Goal: Contribute content: Contribute content

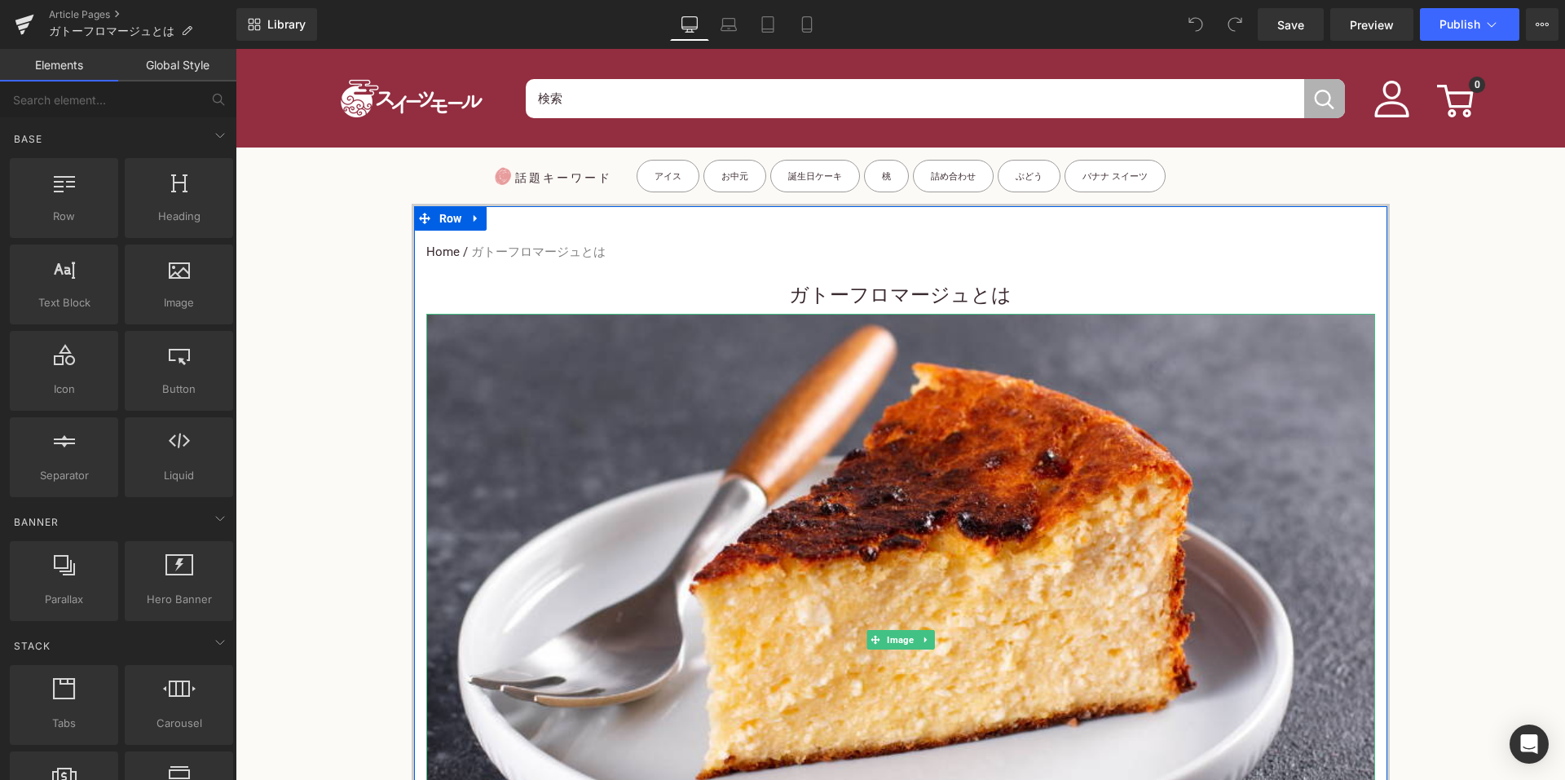
click at [783, 300] on h1 "ガトーフロマージュとは" at bounding box center [900, 295] width 949 height 37
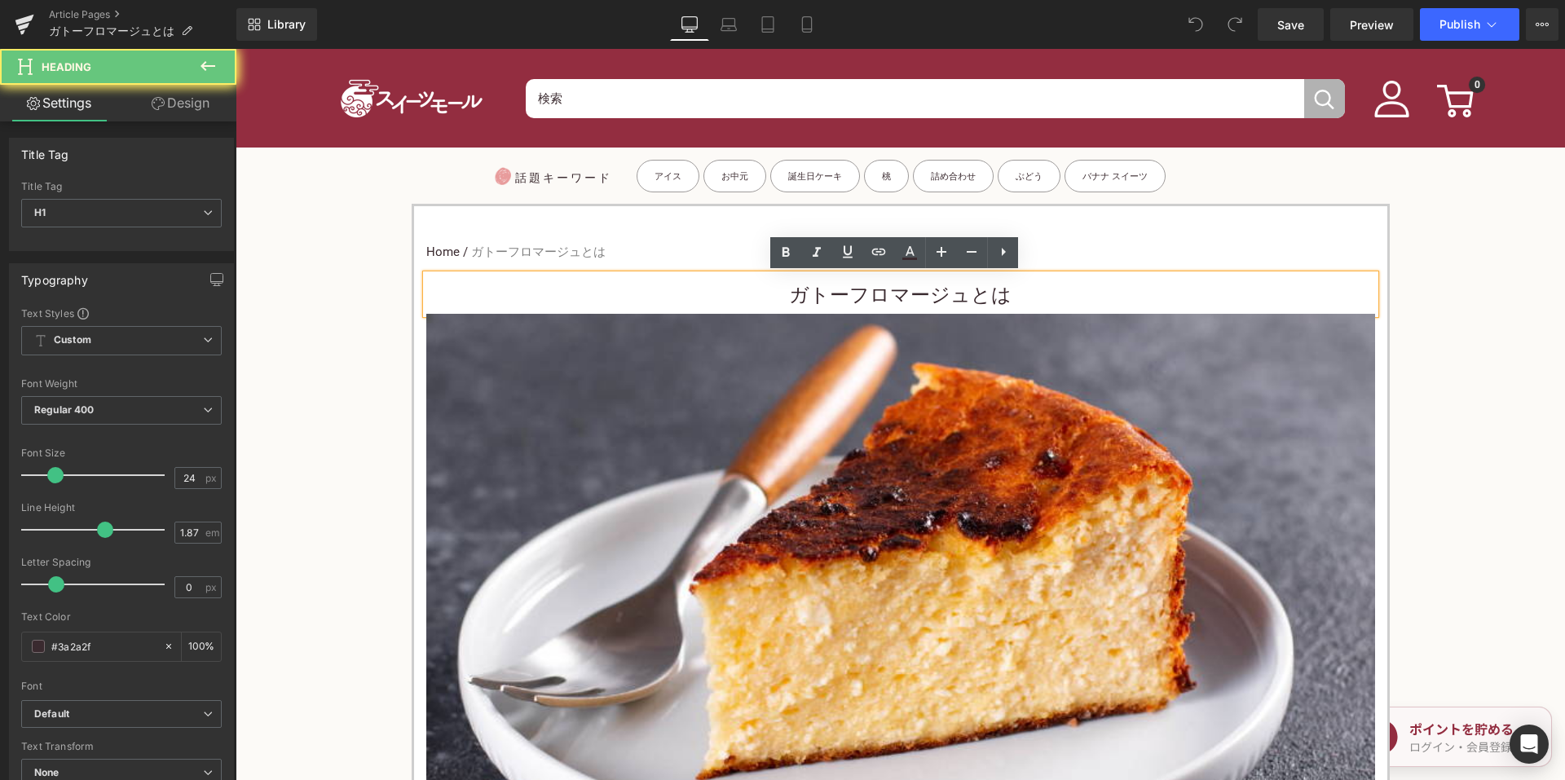
click at [773, 292] on h1 "ガトーフロマージュとは" at bounding box center [900, 295] width 949 height 37
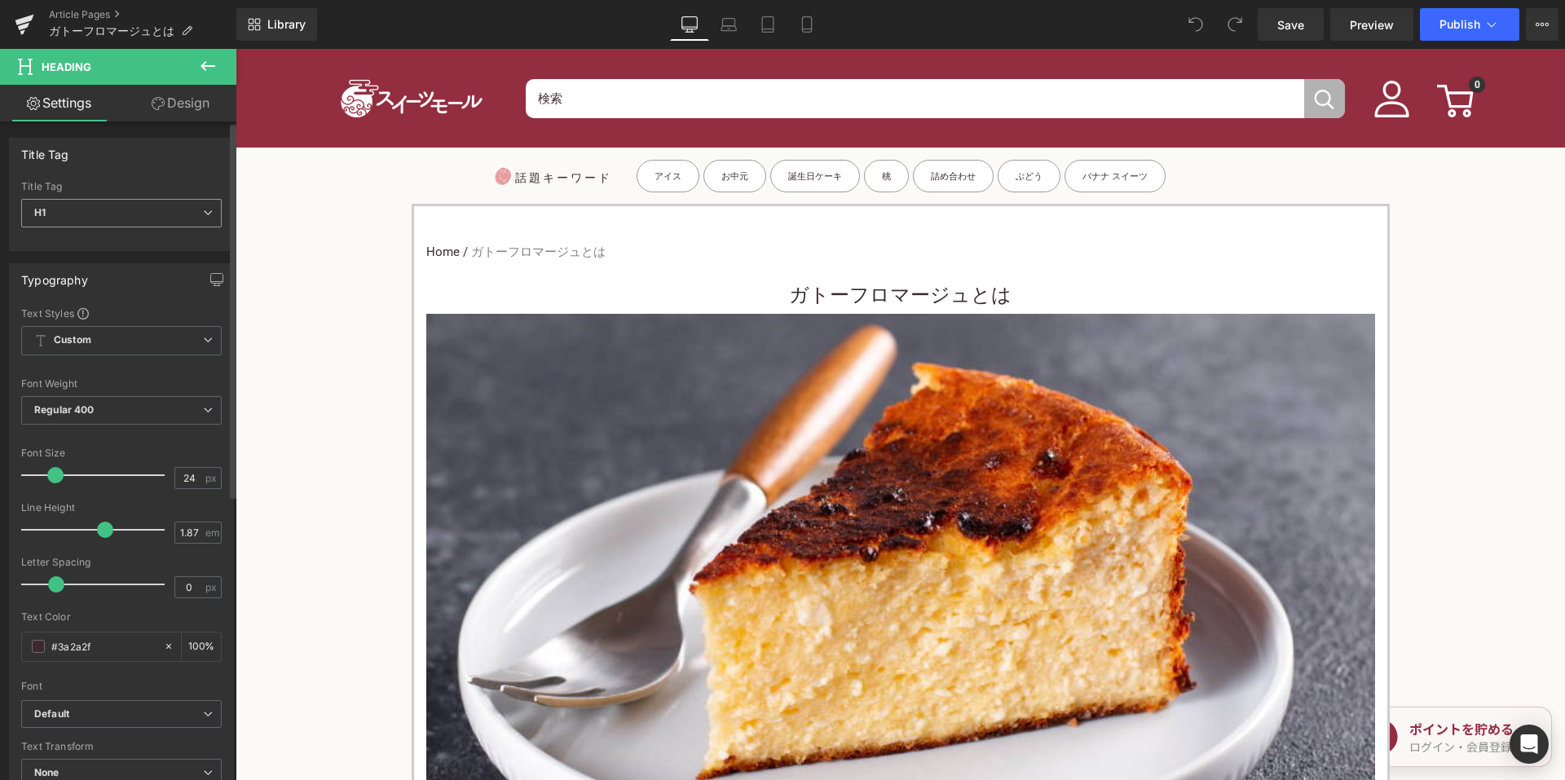
click at [178, 206] on span "H1" at bounding box center [121, 213] width 200 height 29
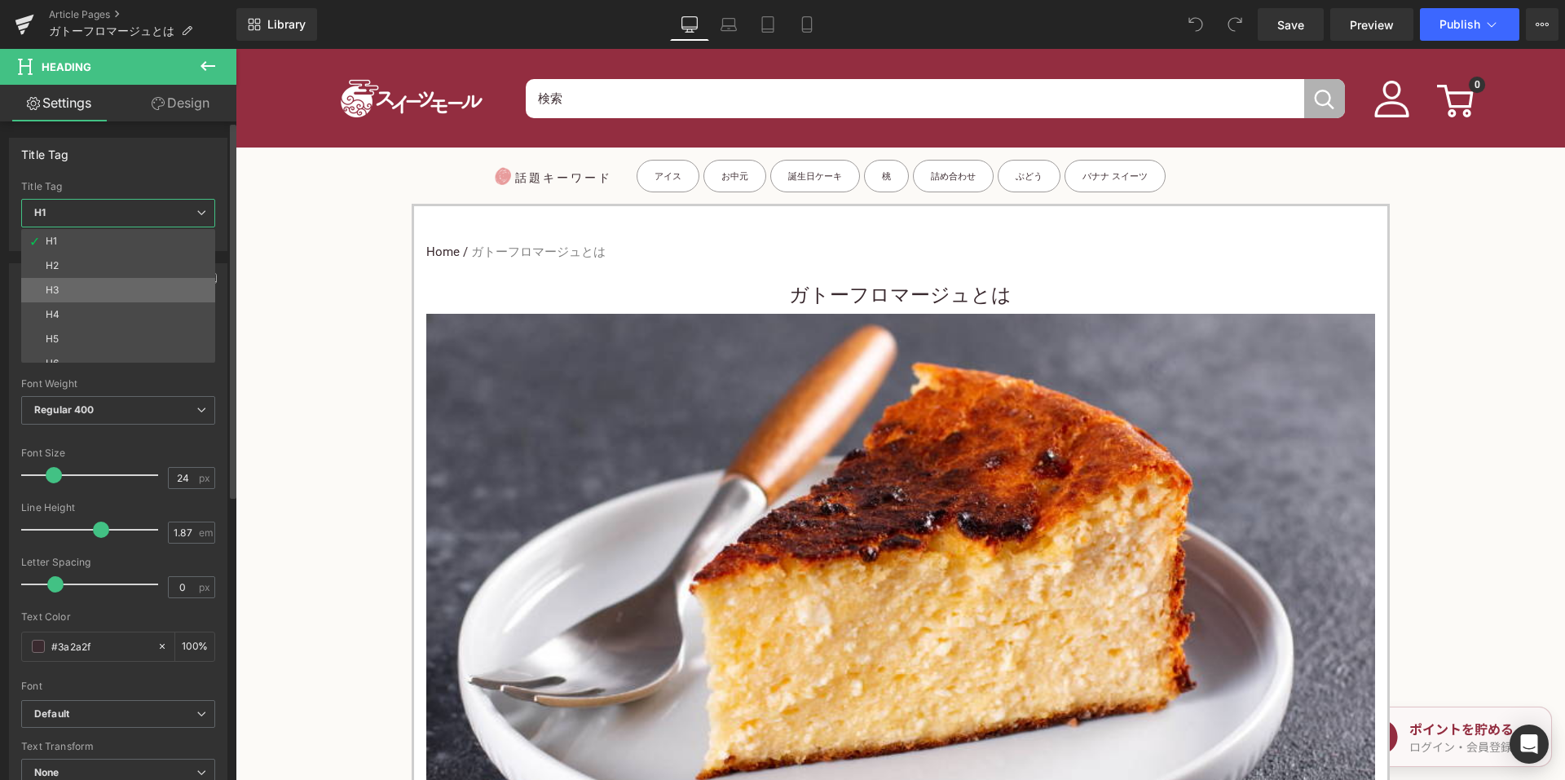
click at [115, 284] on li "H3" at bounding box center [121, 290] width 201 height 24
type input "15"
type input "100"
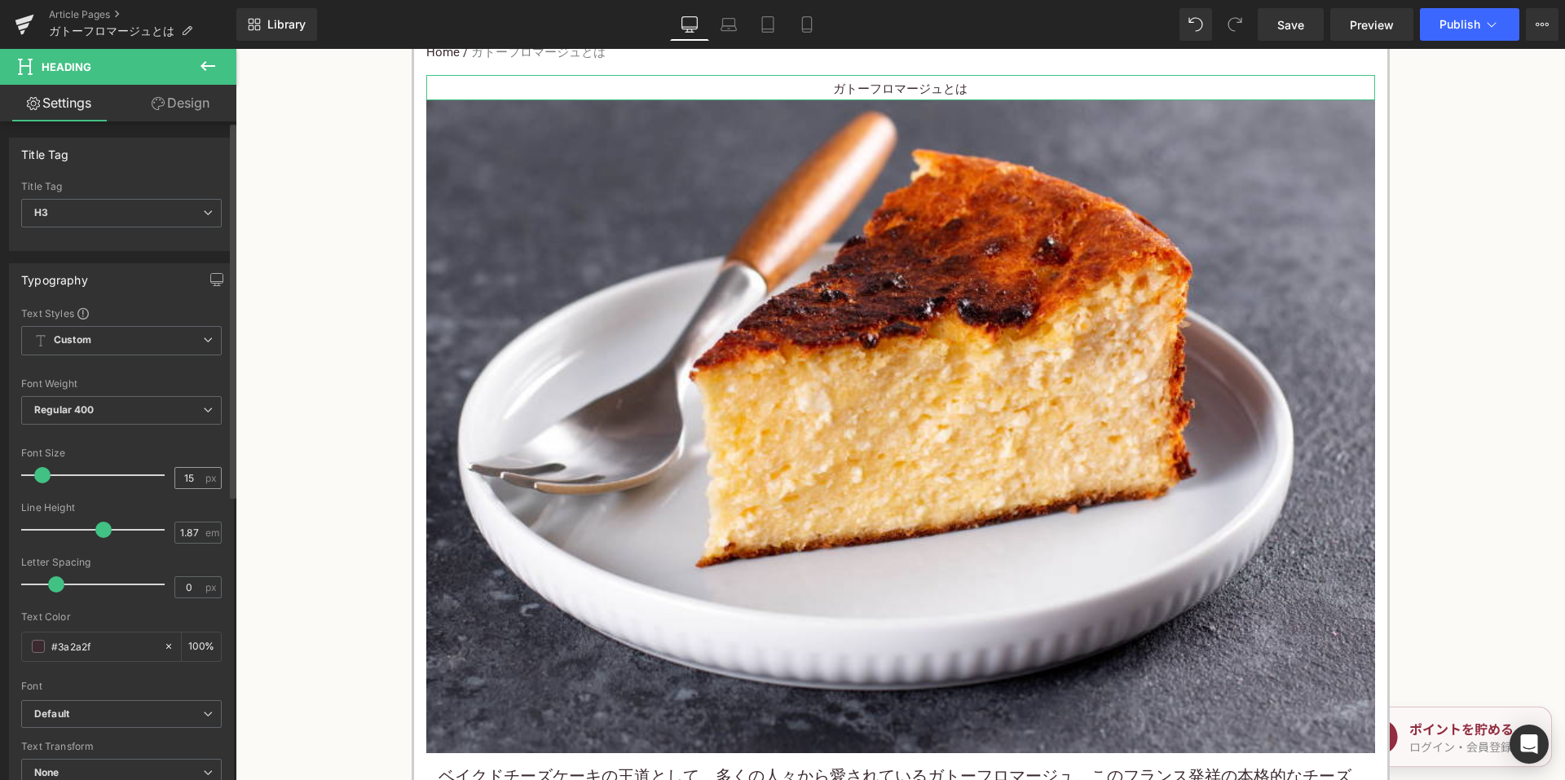
scroll to position [163, 0]
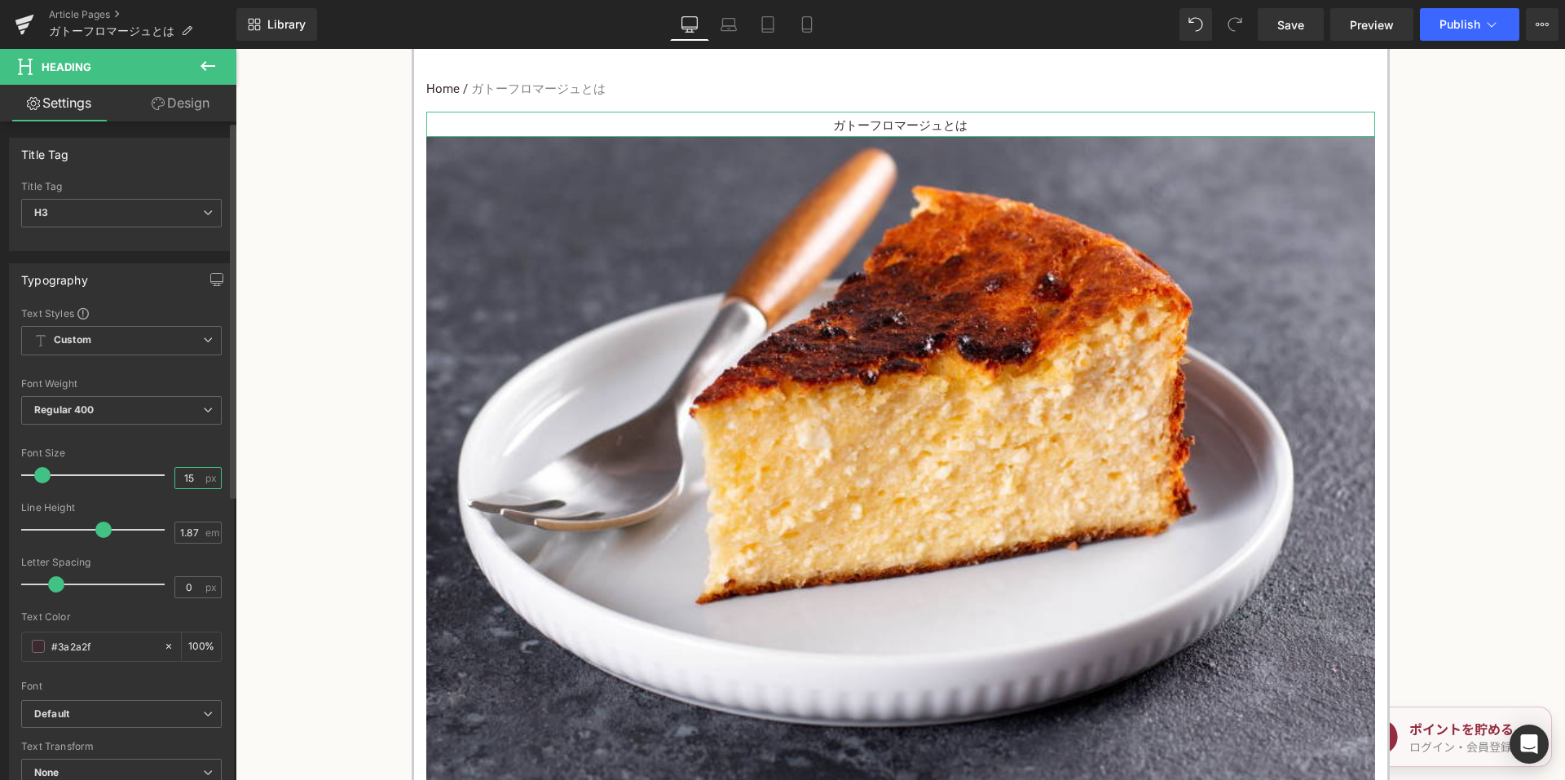
drag, startPoint x: 183, startPoint y: 478, endPoint x: 166, endPoint y: 478, distance: 16.3
click at [166, 478] on div "Font Size 15 px" at bounding box center [121, 474] width 200 height 55
type input "24"
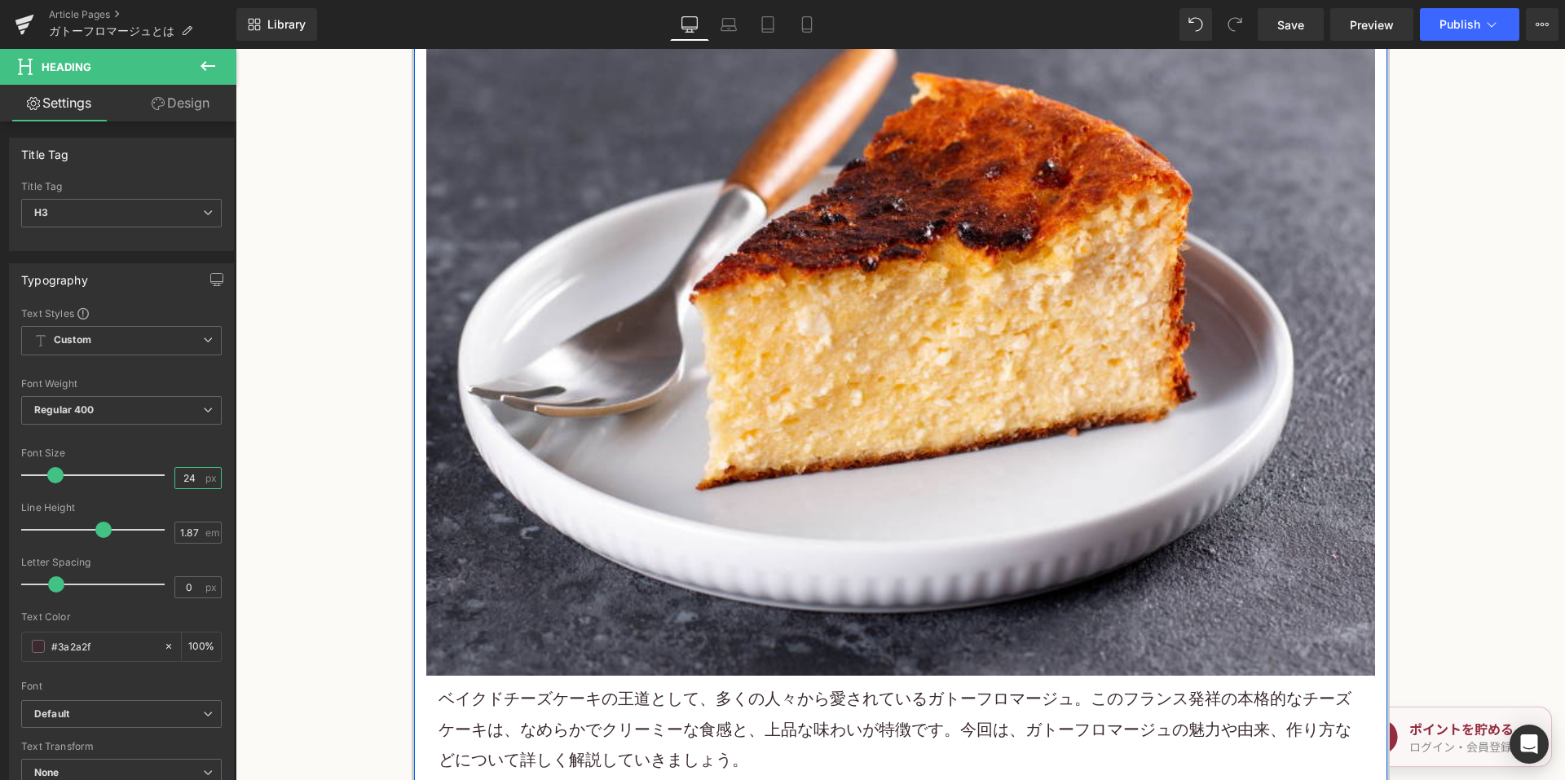
scroll to position [652, 0]
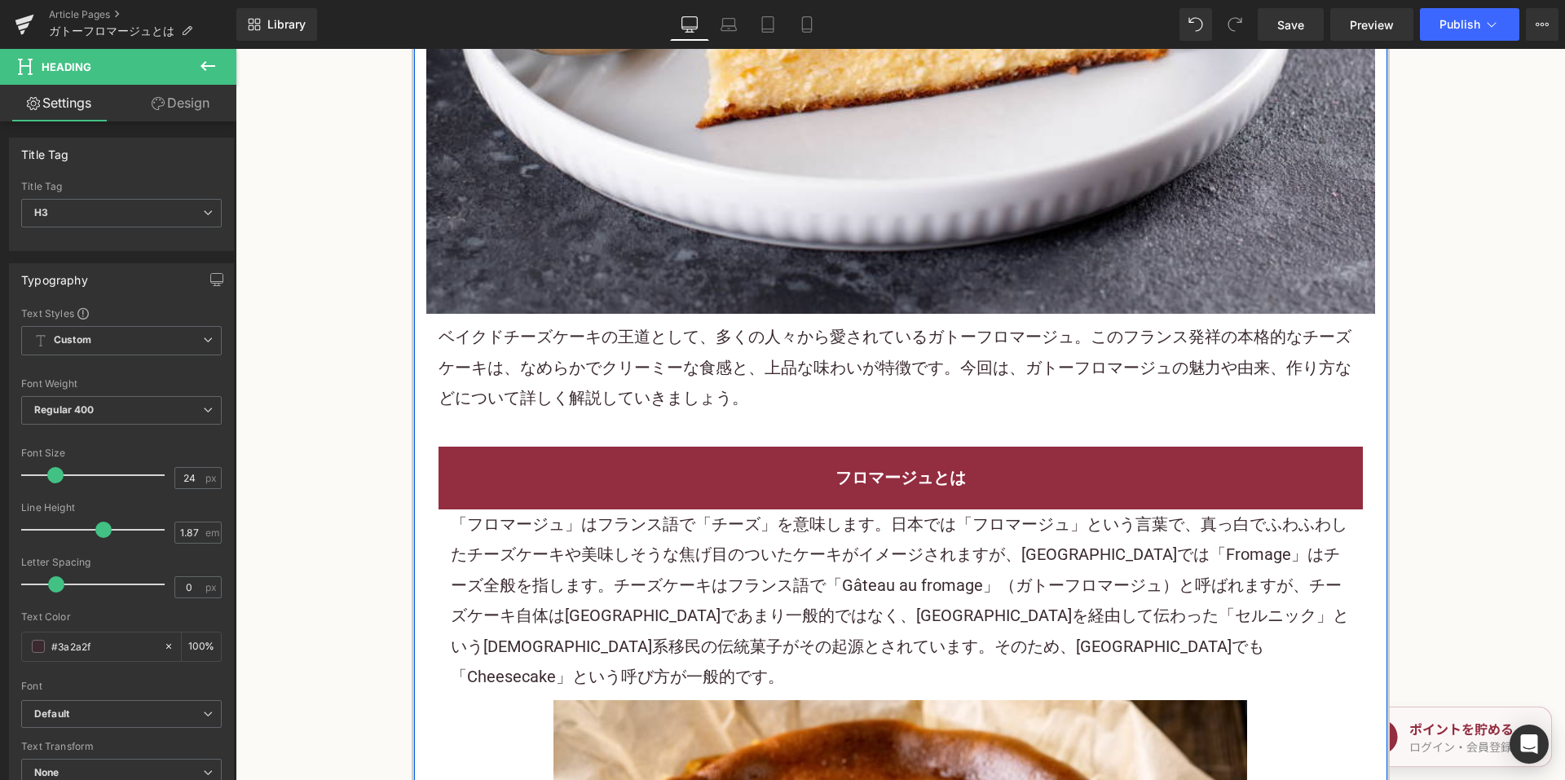
click at [652, 359] on p "ベイクドチーズケーキの王道として、多くの人々から愛されているガトーフロマージュ。このフランス発祥の本格的なチーズケーキは、なめらかでクリーミーな食感と、上品な…" at bounding box center [900, 367] width 924 height 91
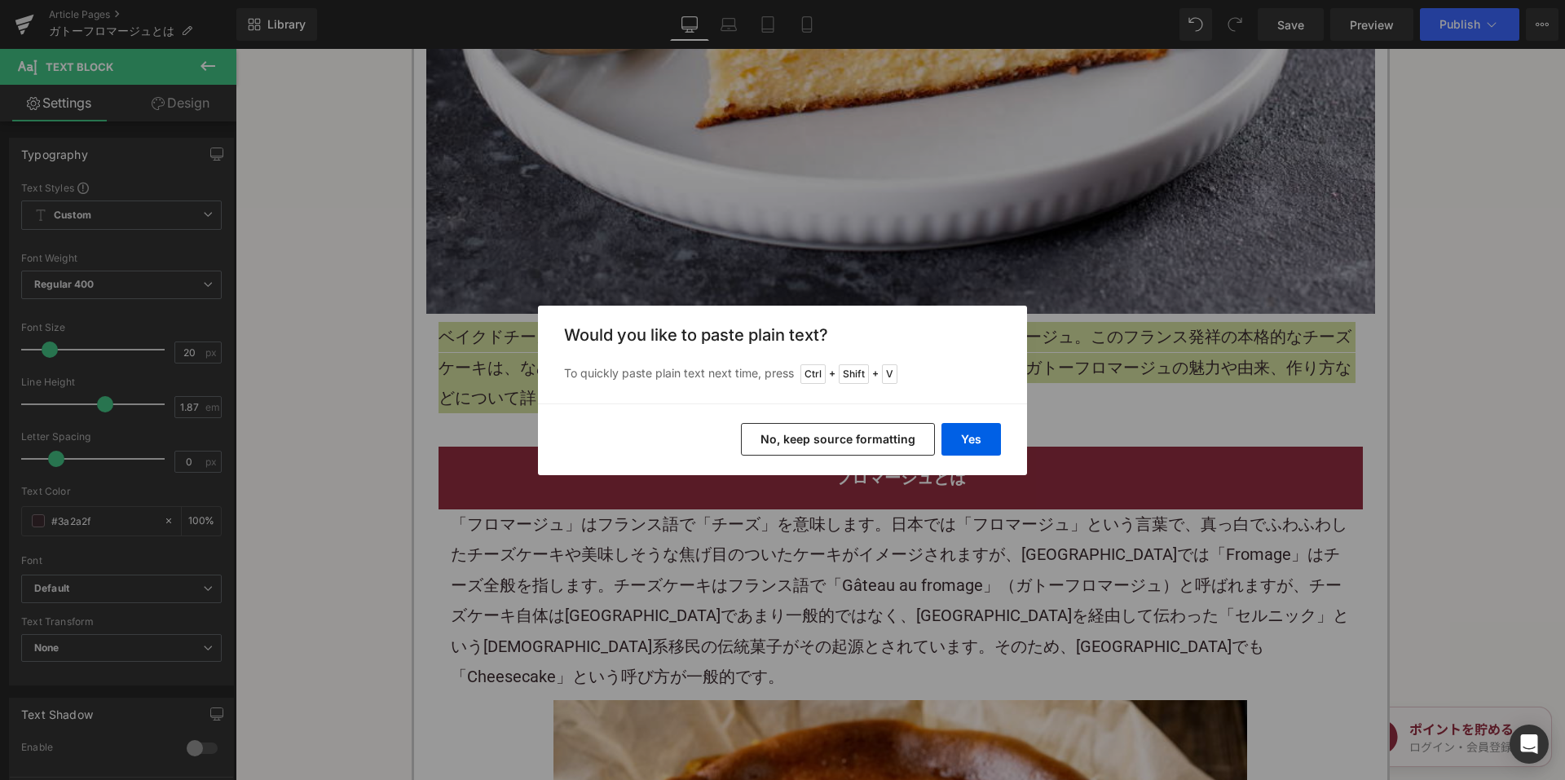
click at [856, 444] on button "No, keep source formatting" at bounding box center [838, 439] width 194 height 33
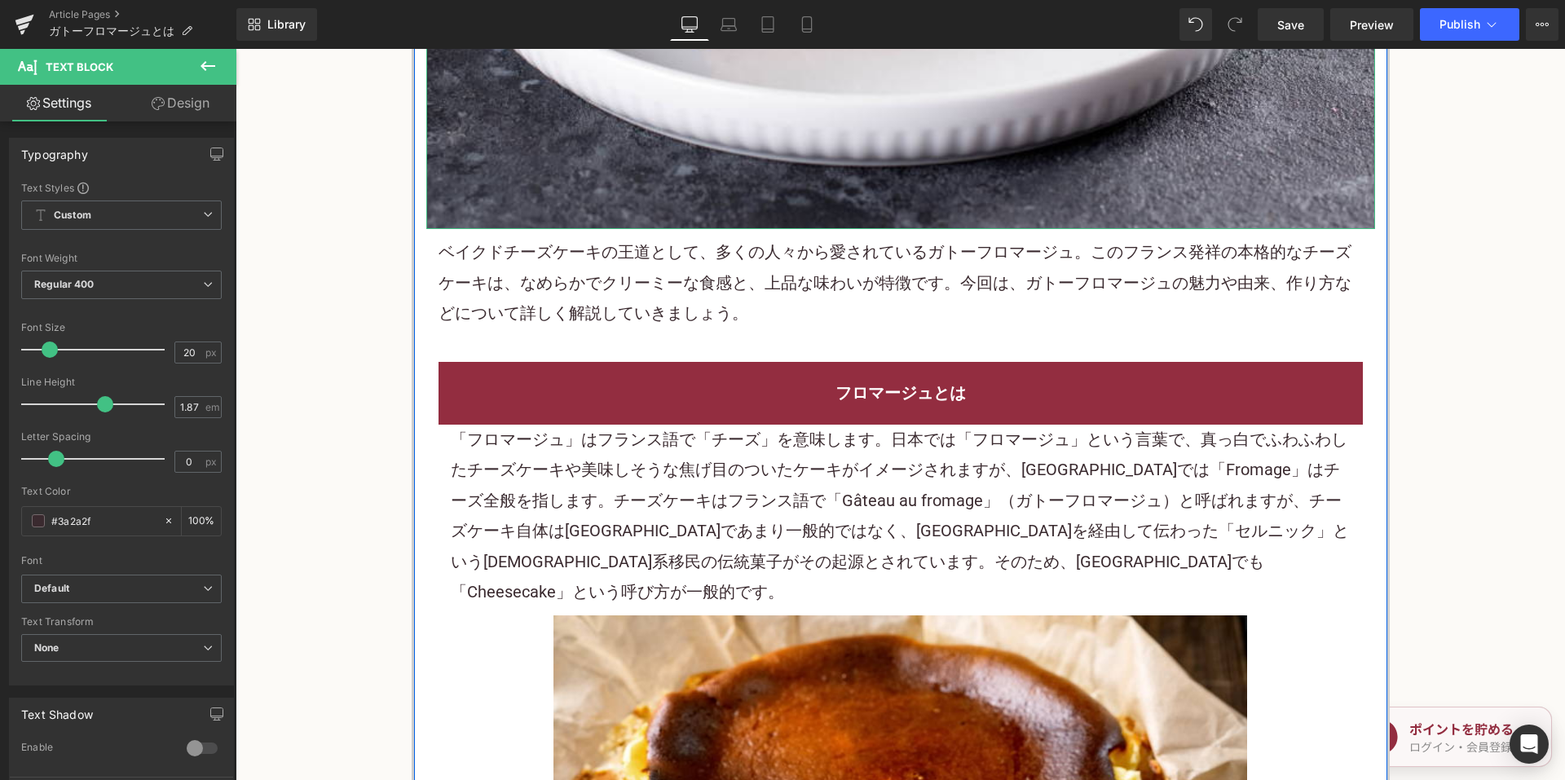
scroll to position [815, 0]
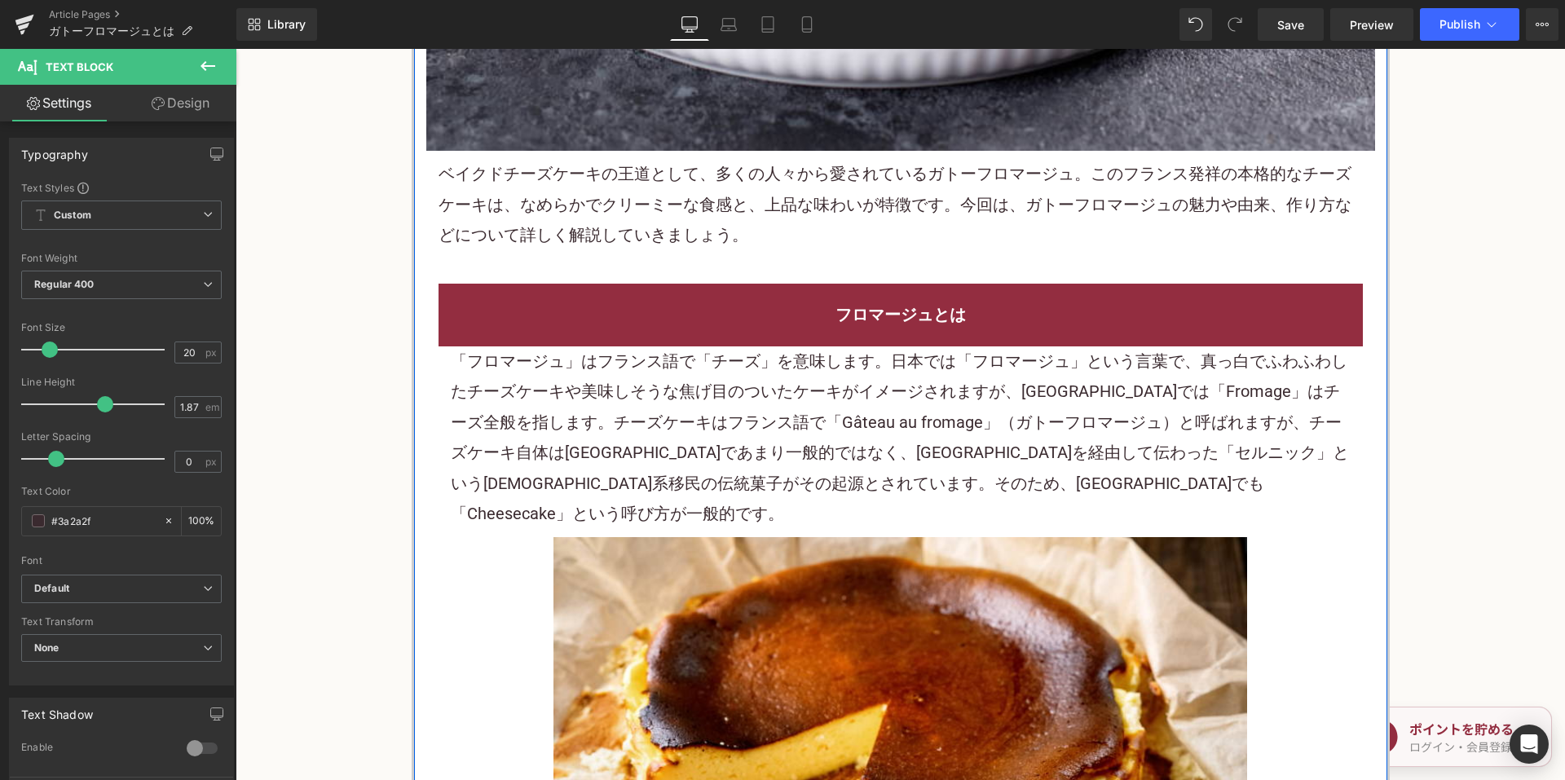
click at [674, 336] on div "フロマージュとは" at bounding box center [900, 315] width 924 height 63
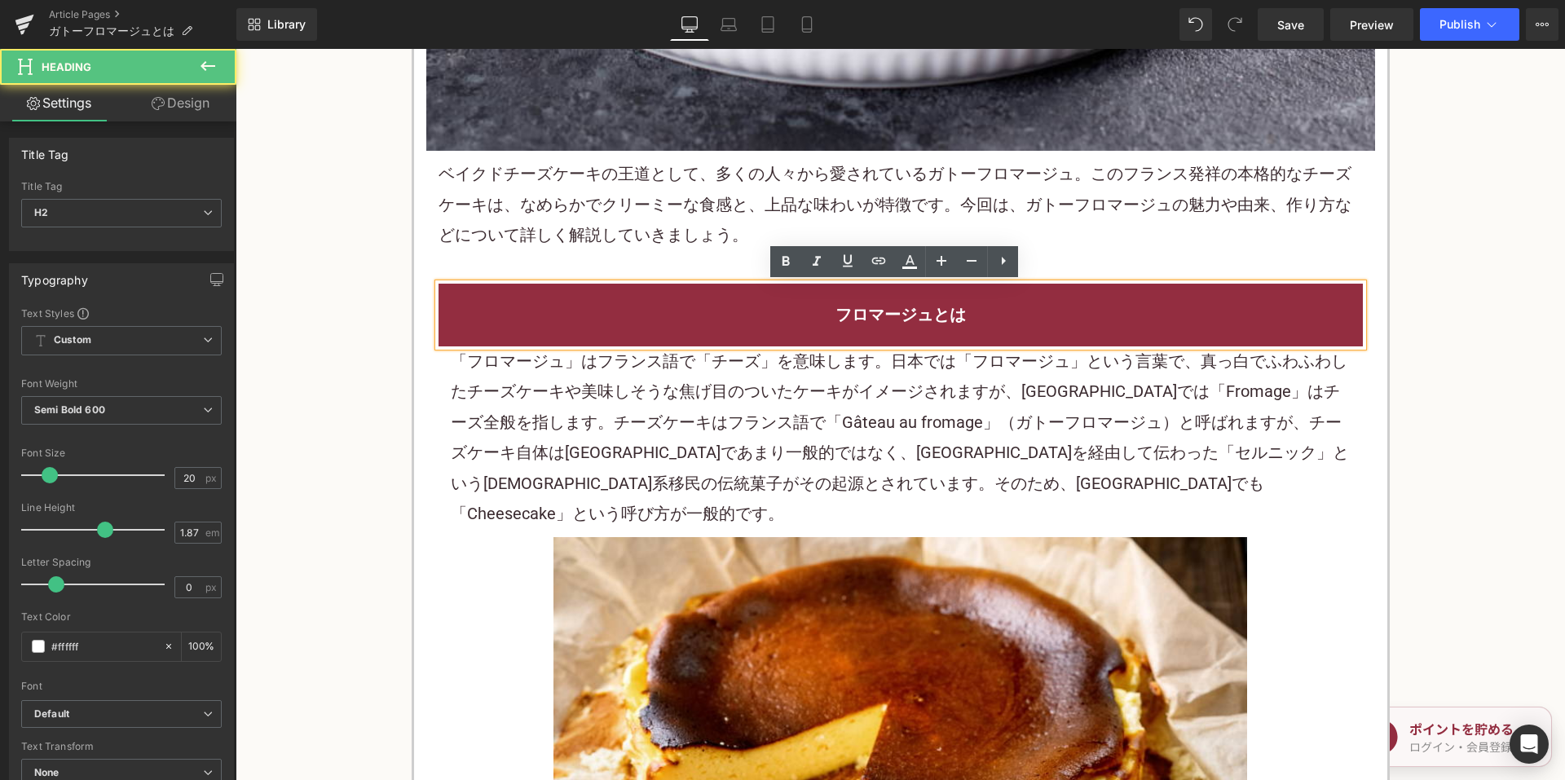
click at [662, 366] on p "「フロマージュ」はフランス語で「チーズ」を意味します。日本では「フロマージュ」という言葉で、真っ白でふわふわしたチーズケーキや美味しそうな焦げ目のついたケーキ…" at bounding box center [901, 437] width 900 height 183
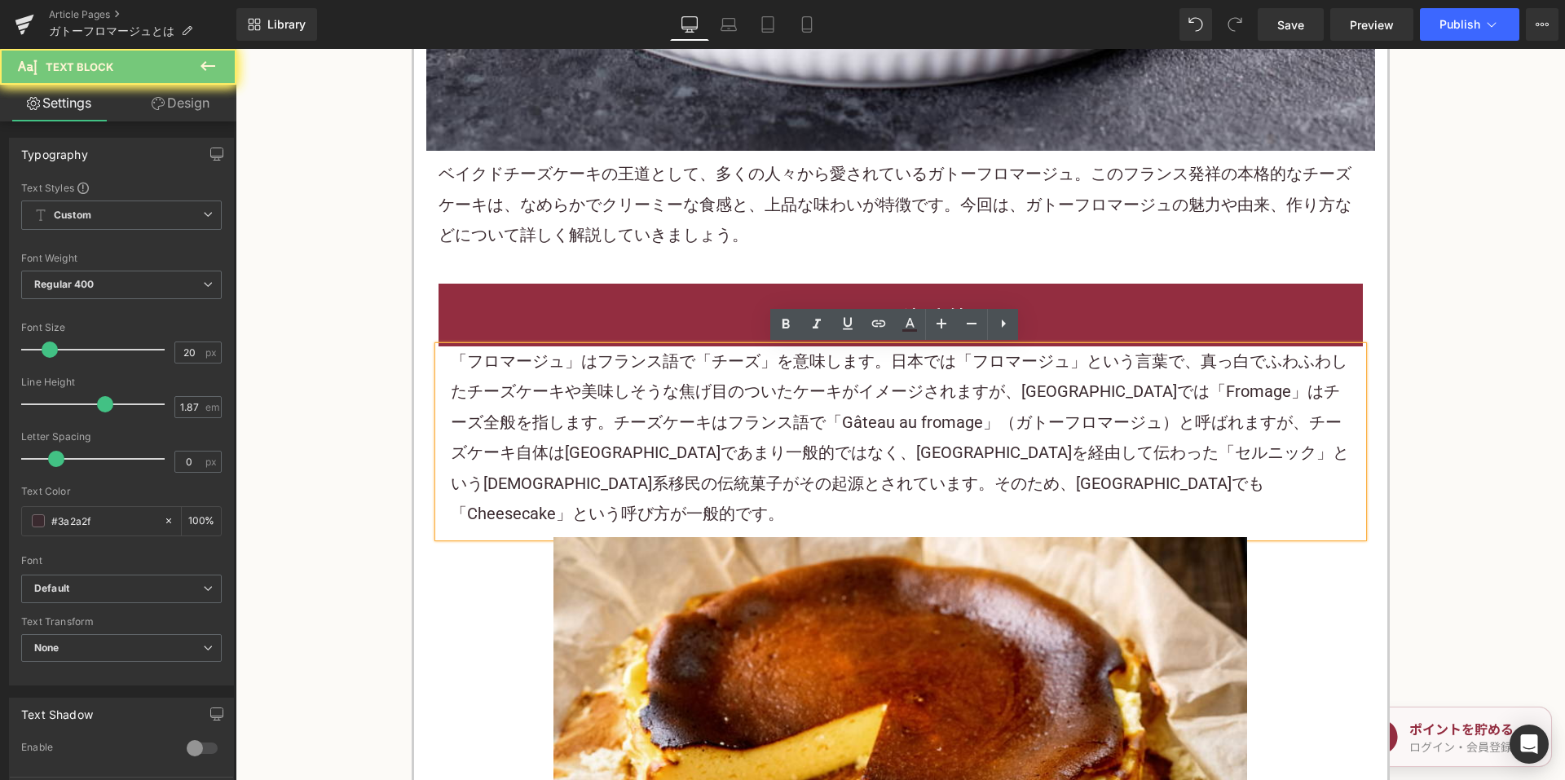
click at [664, 368] on p "「フロマージュ」はフランス語で「チーズ」を意味します。日本では「フロマージュ」という言葉で、真っ白でふわふわしたチーズケーキや美味しそうな焦げ目のついたケーキ…" at bounding box center [901, 437] width 900 height 183
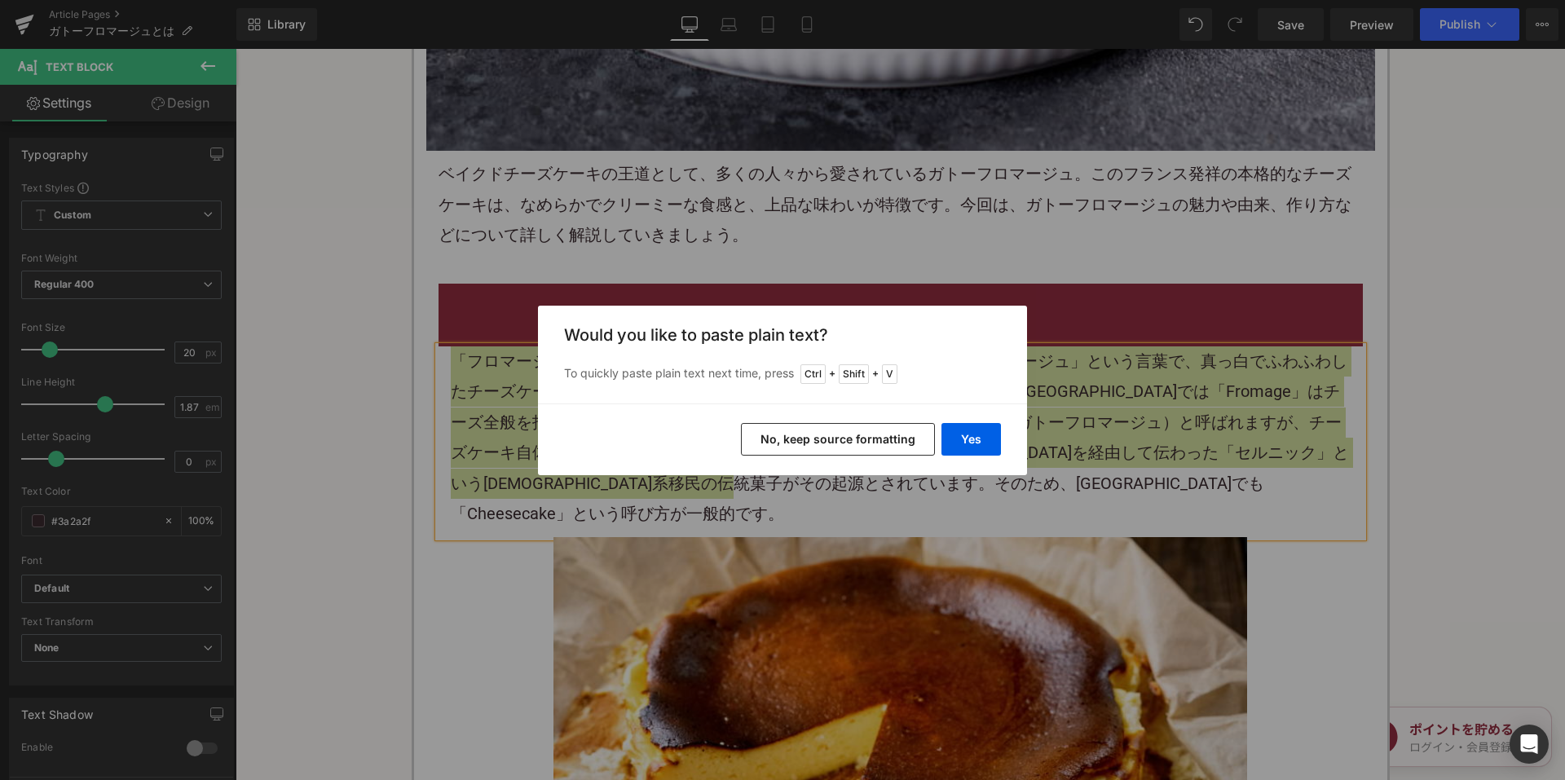
click at [791, 429] on button "No, keep source formatting" at bounding box center [838, 439] width 194 height 33
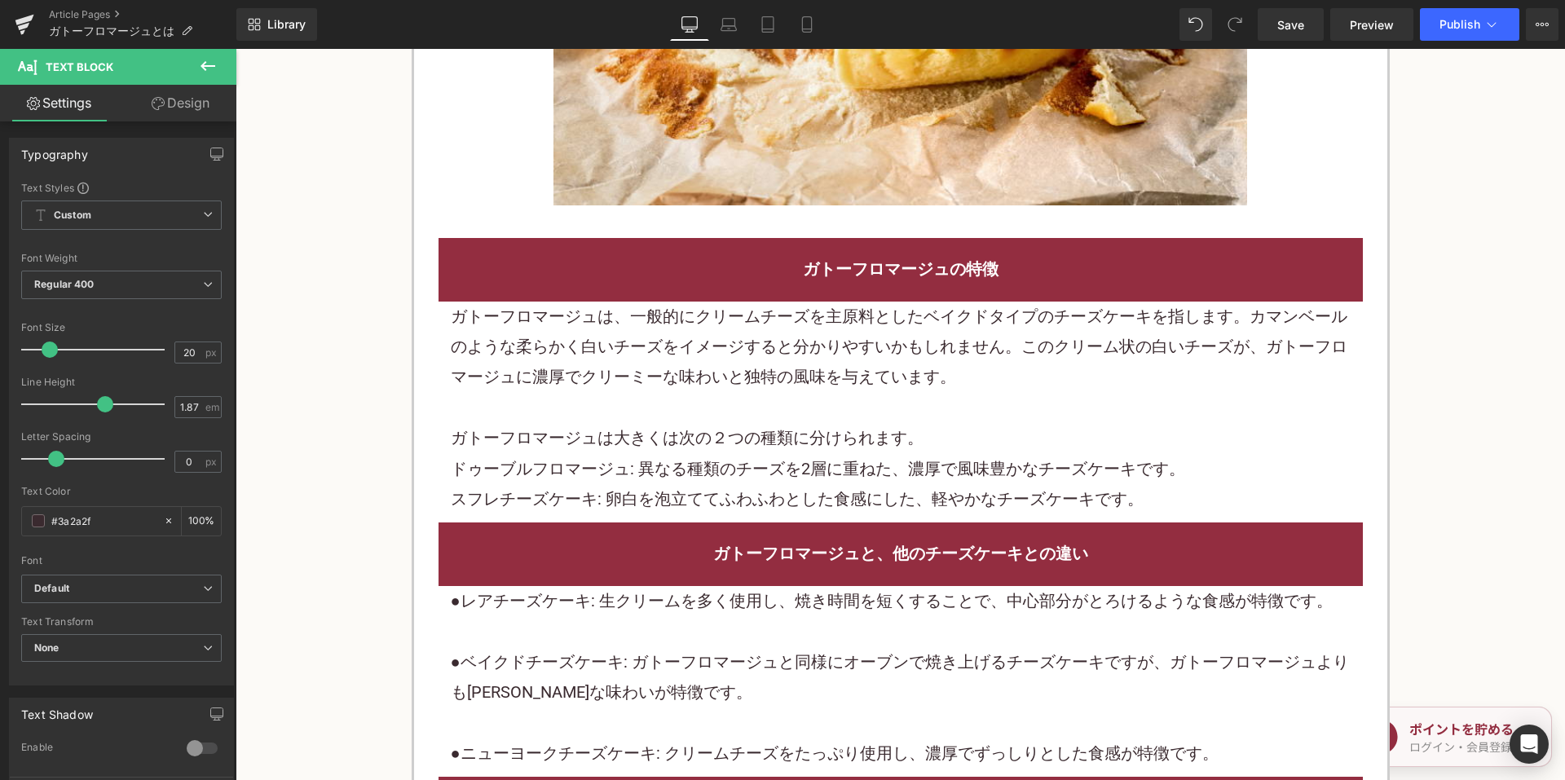
scroll to position [1630, 0]
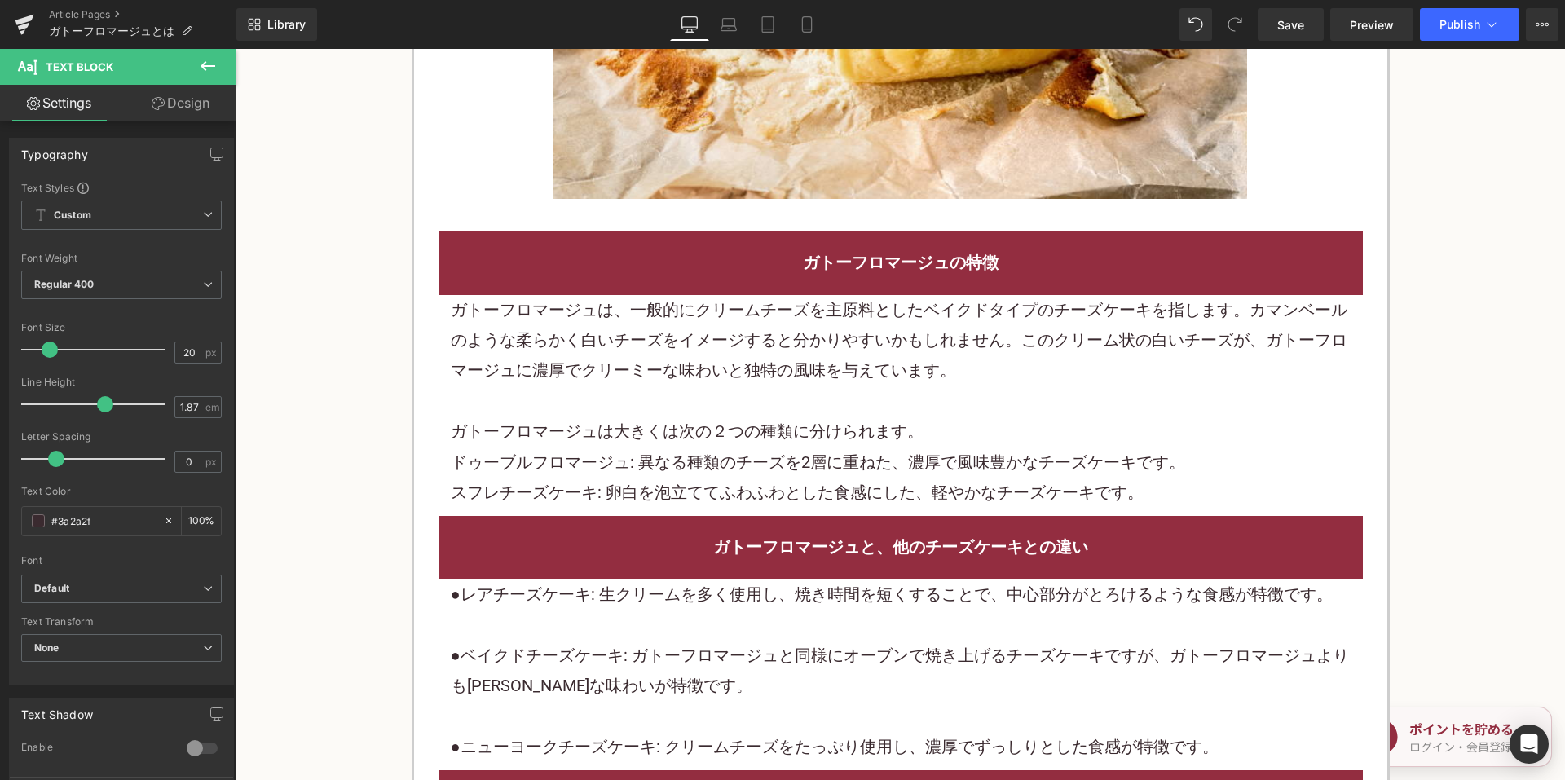
click at [685, 452] on span "ドゥーブルフロマージュ: 異なる種類のチーズを2層に重ねた、濃厚で風味豊かなチーズケーキです。" at bounding box center [818, 462] width 734 height 20
click at [685, 416] on p "ガトーフロマージュは大きくは次の２つの種類に分けられます。" at bounding box center [901, 431] width 900 height 30
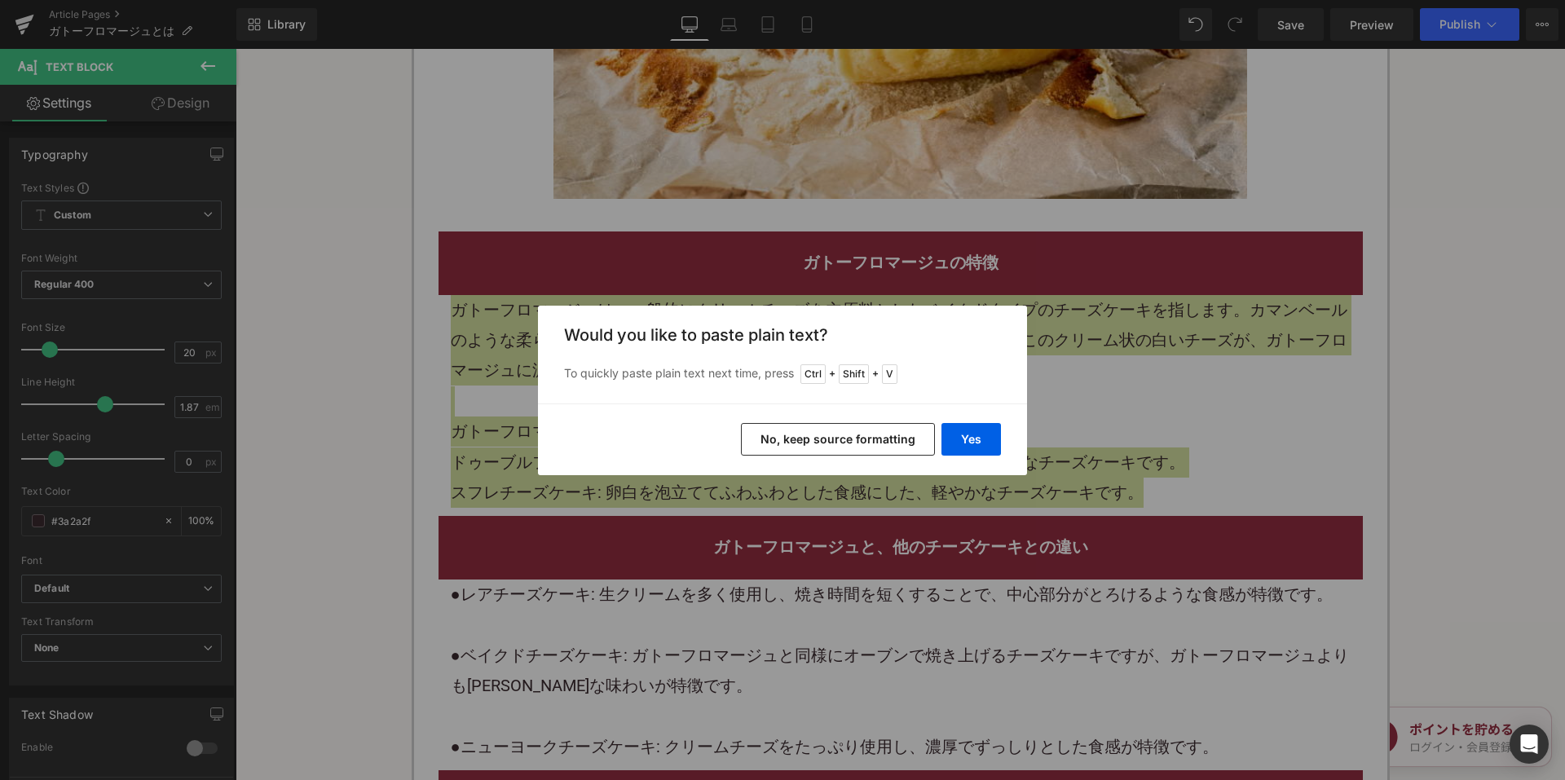
click at [799, 451] on button "No, keep source formatting" at bounding box center [838, 439] width 194 height 33
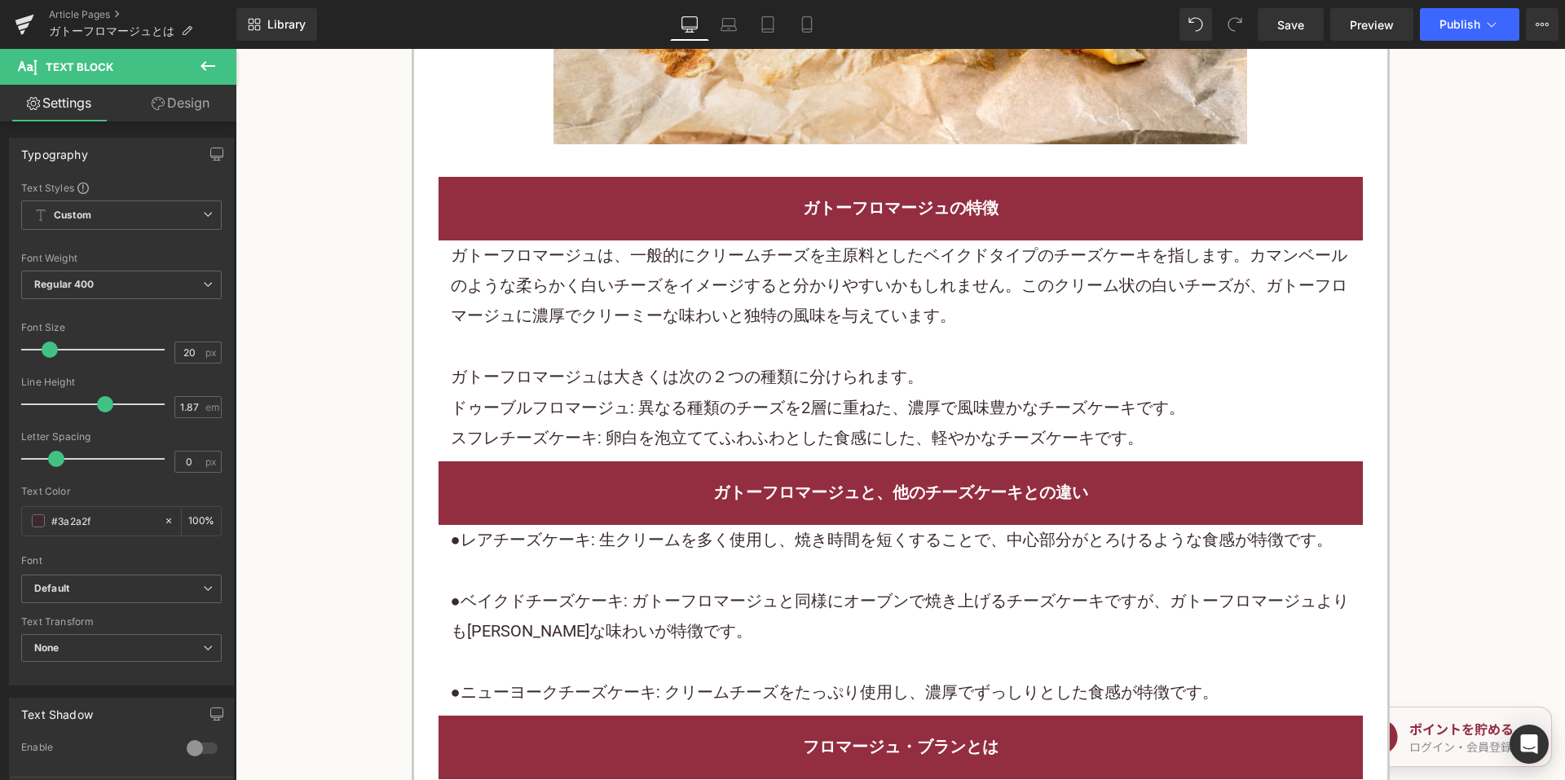
scroll to position [1711, 0]
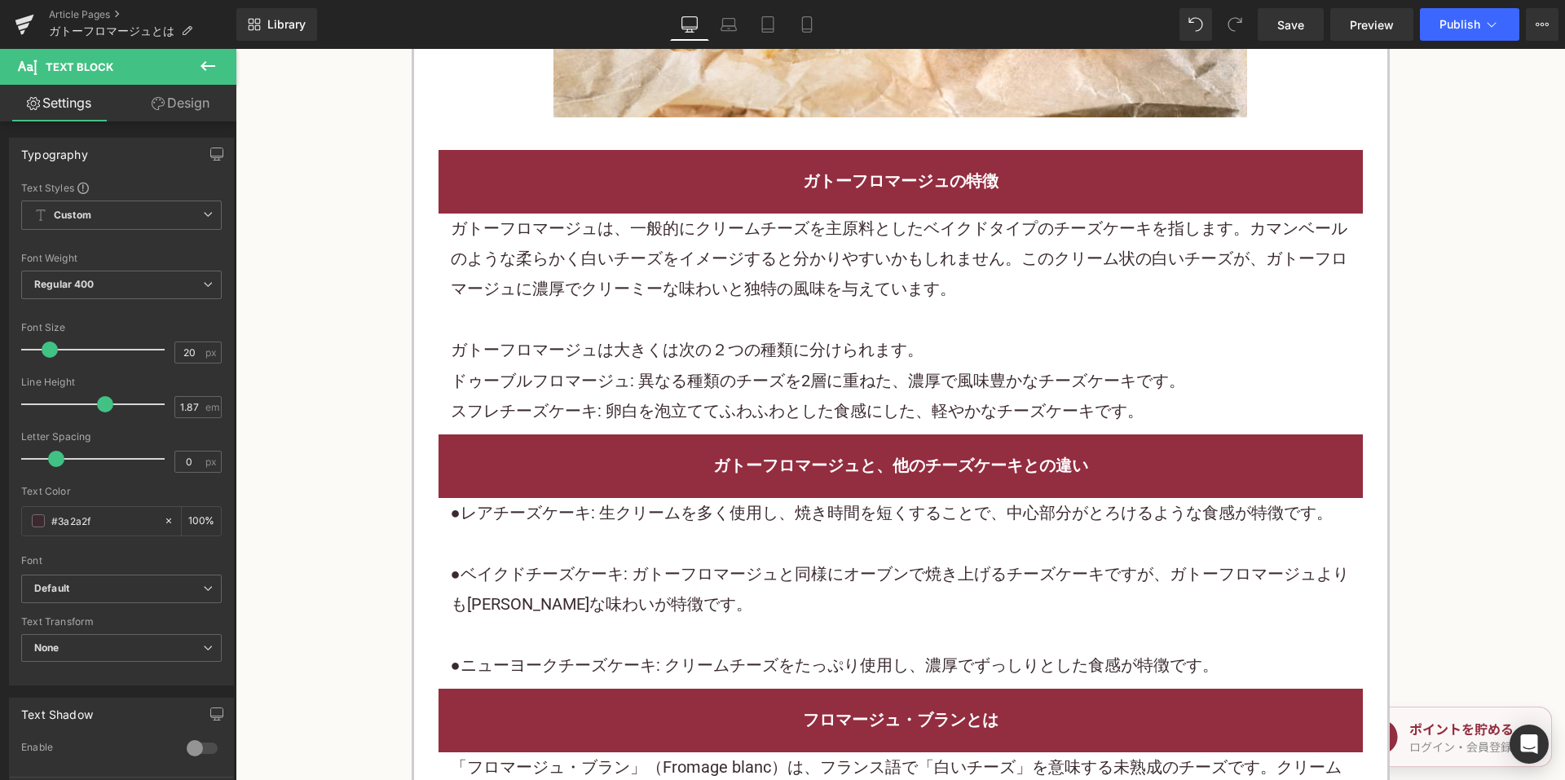
click at [733, 528] on p at bounding box center [901, 543] width 900 height 30
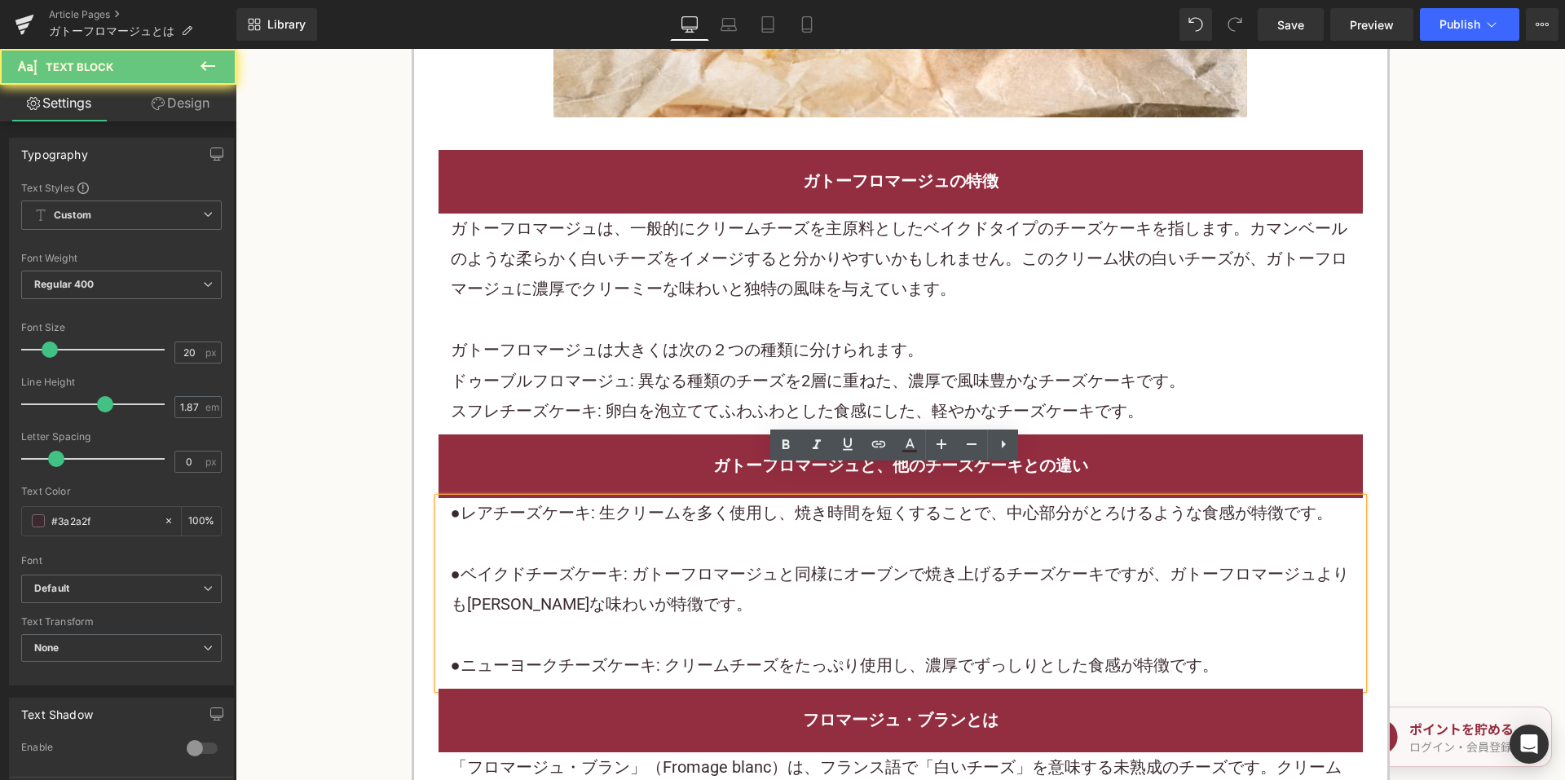
click at [733, 528] on p at bounding box center [901, 543] width 900 height 30
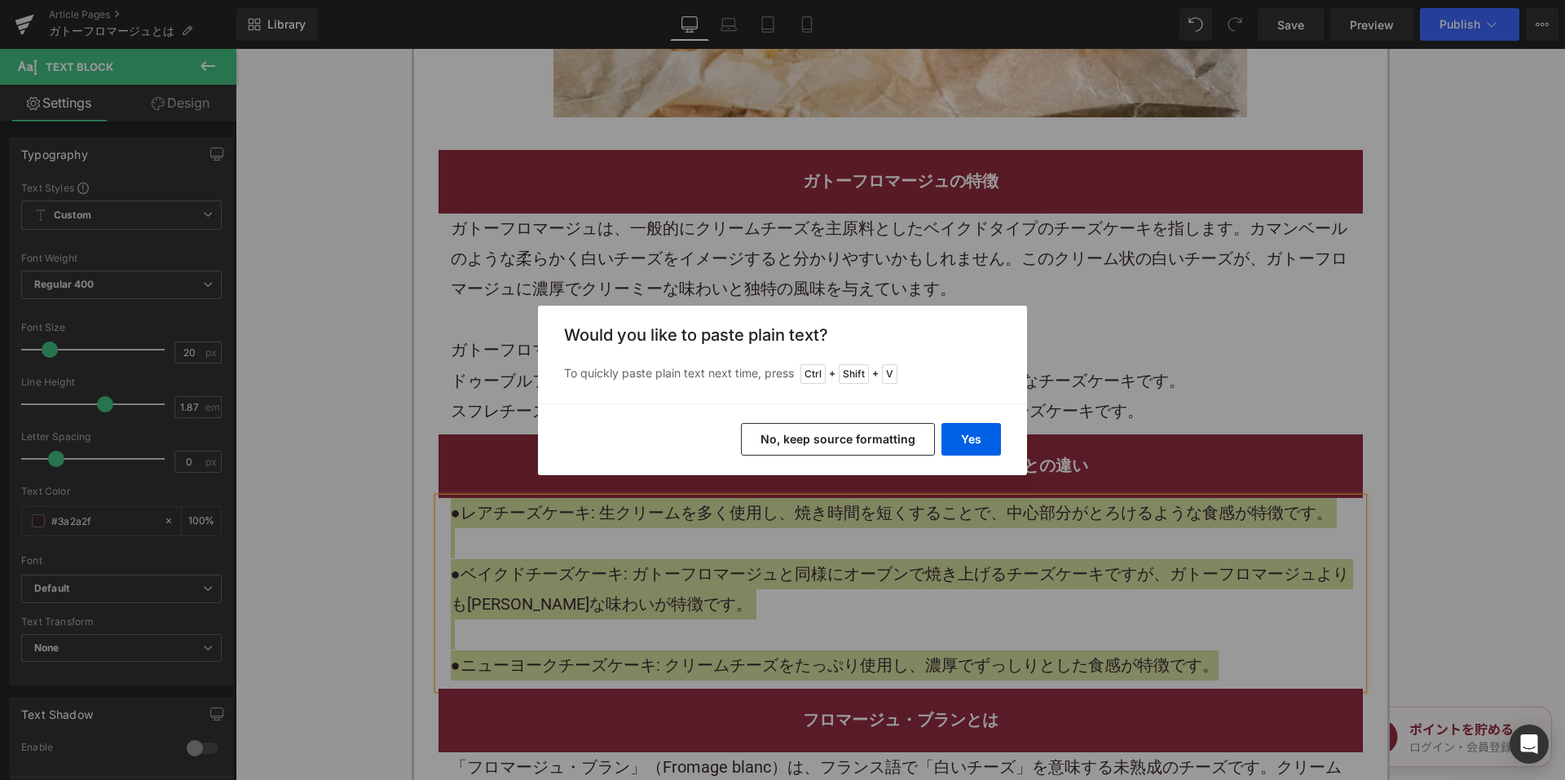
click at [818, 435] on button "No, keep source formatting" at bounding box center [838, 439] width 194 height 33
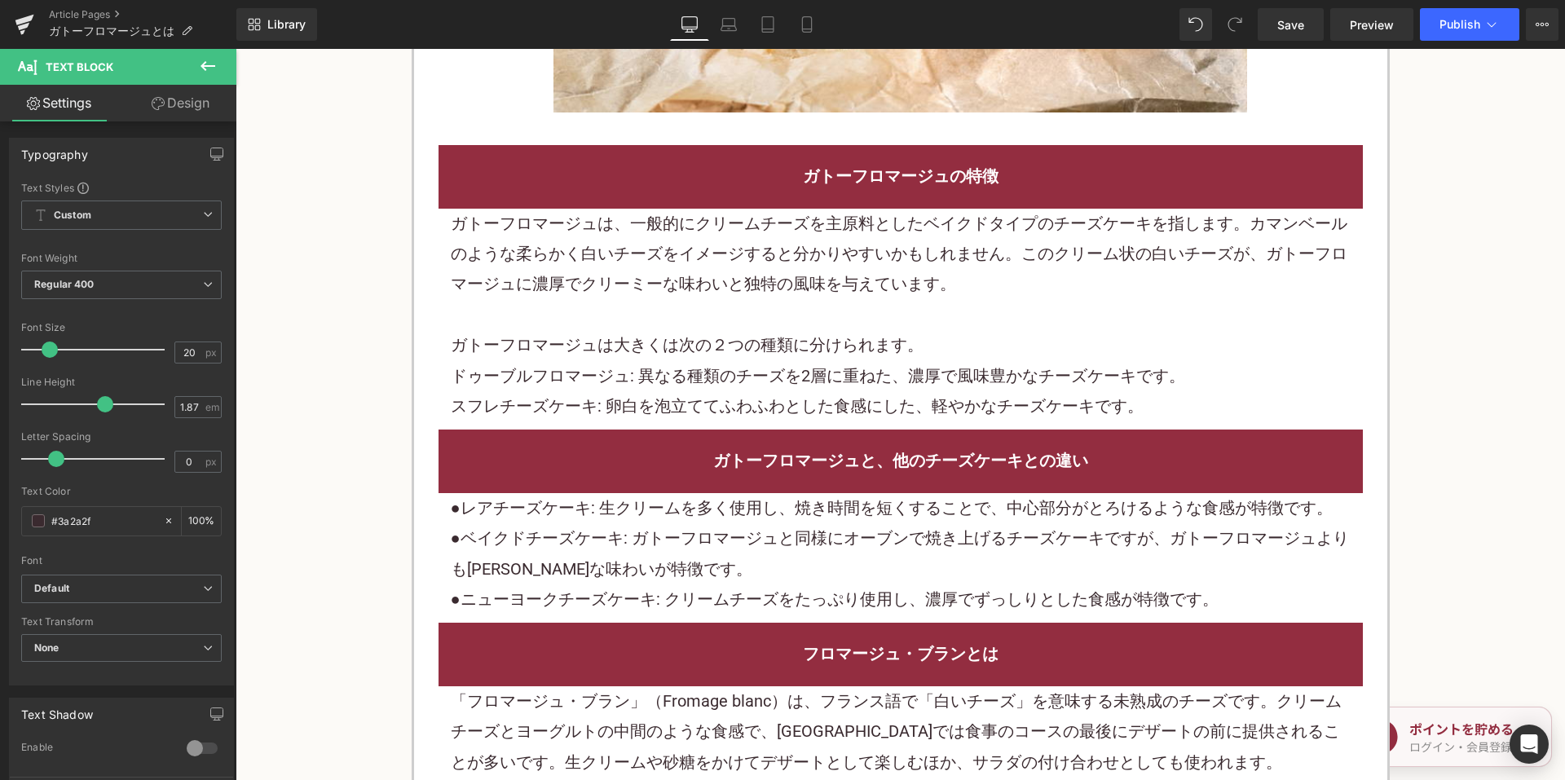
scroll to position [1956, 0]
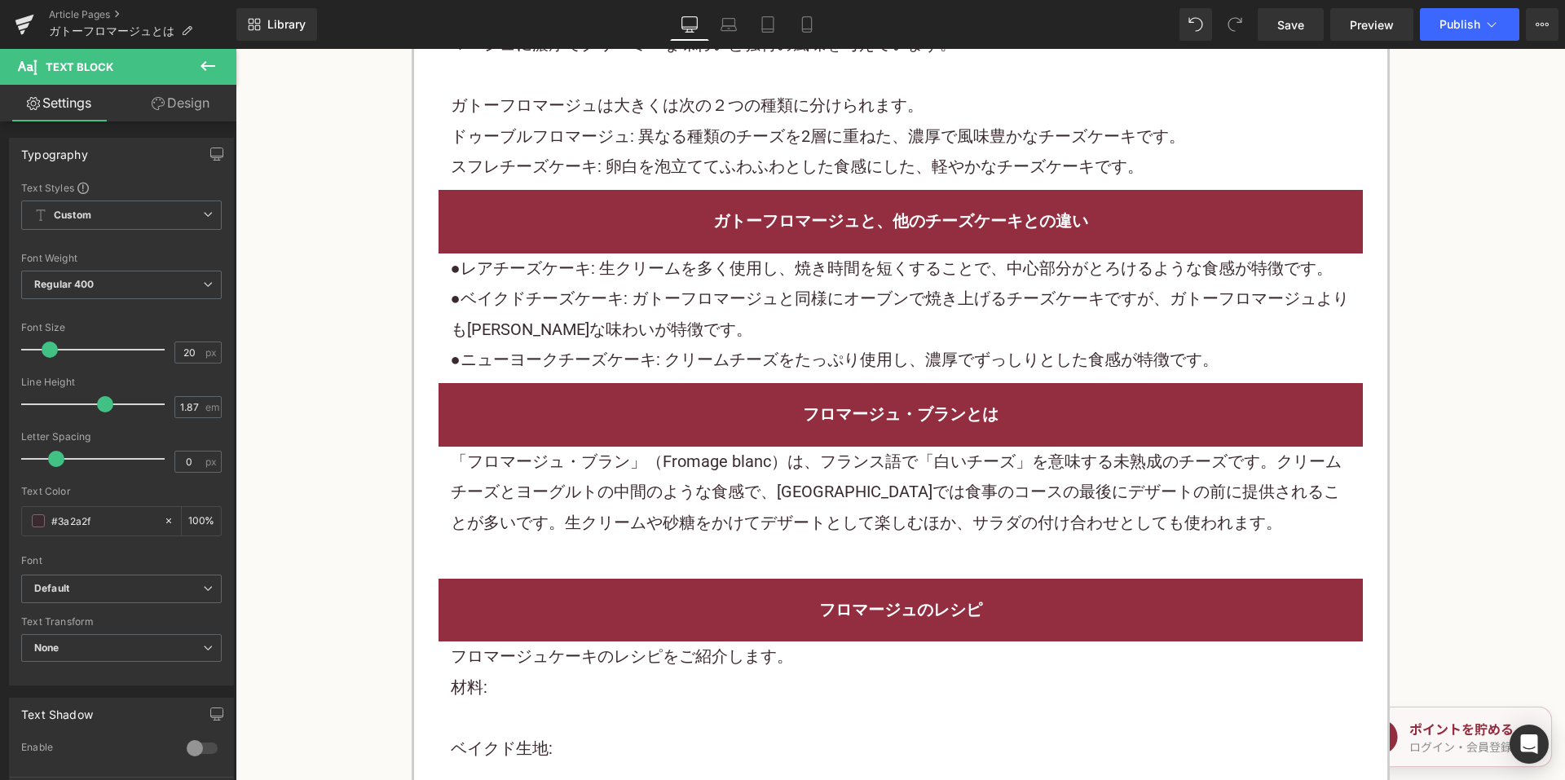
click at [661, 447] on p "「フロマージュ・ブラン」（Fromage blanc）は、フランス語で「白いチーズ」を意味する未熟成のチーズです。クリームチーズとヨーグルトの中間のような食感…" at bounding box center [901, 492] width 900 height 91
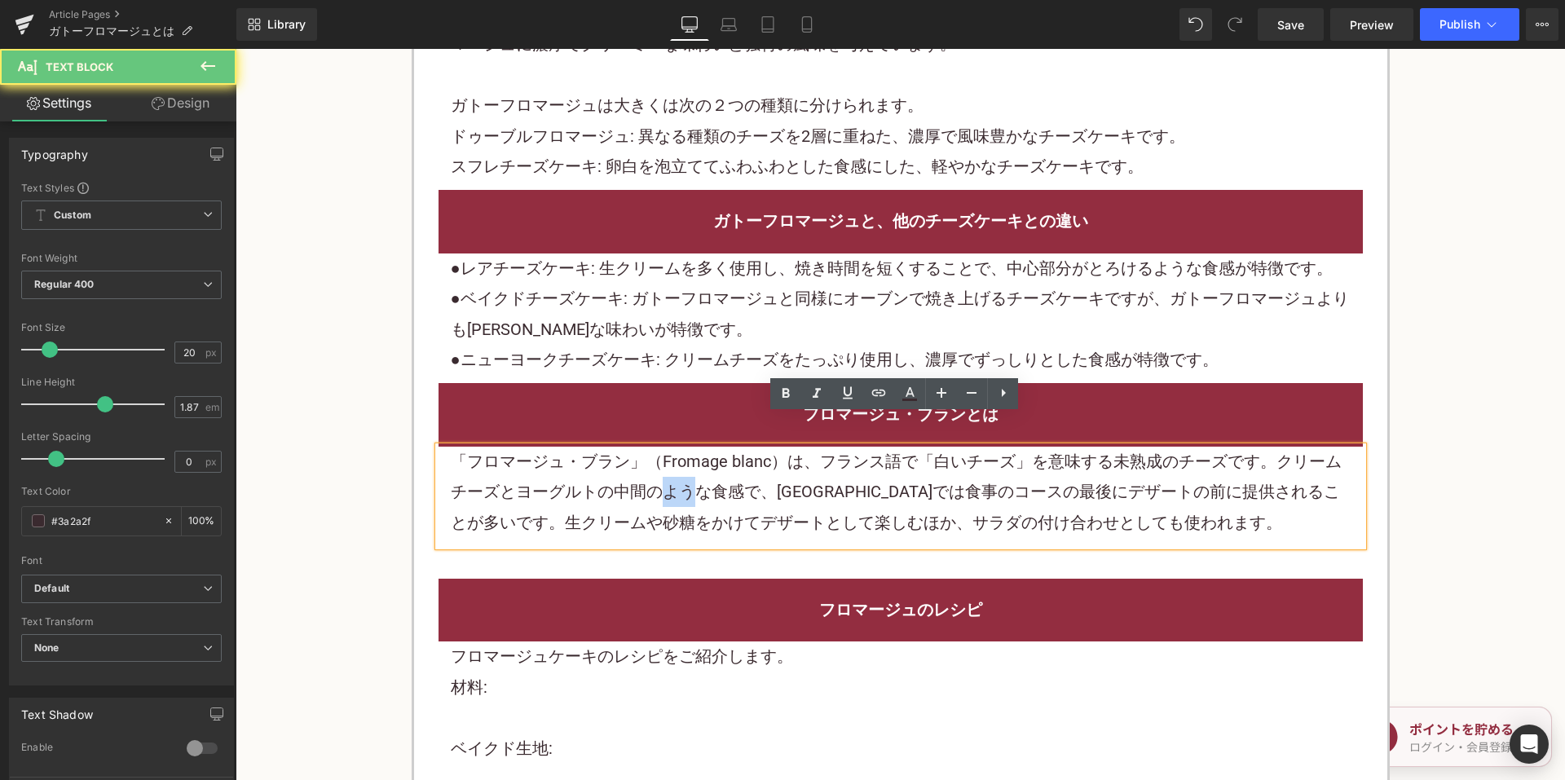
click at [661, 447] on p "「フロマージュ・ブラン」（Fromage blanc）は、フランス語で「白いチーズ」を意味する未熟成のチーズです。クリームチーズとヨーグルトの中間のような食感…" at bounding box center [901, 492] width 900 height 91
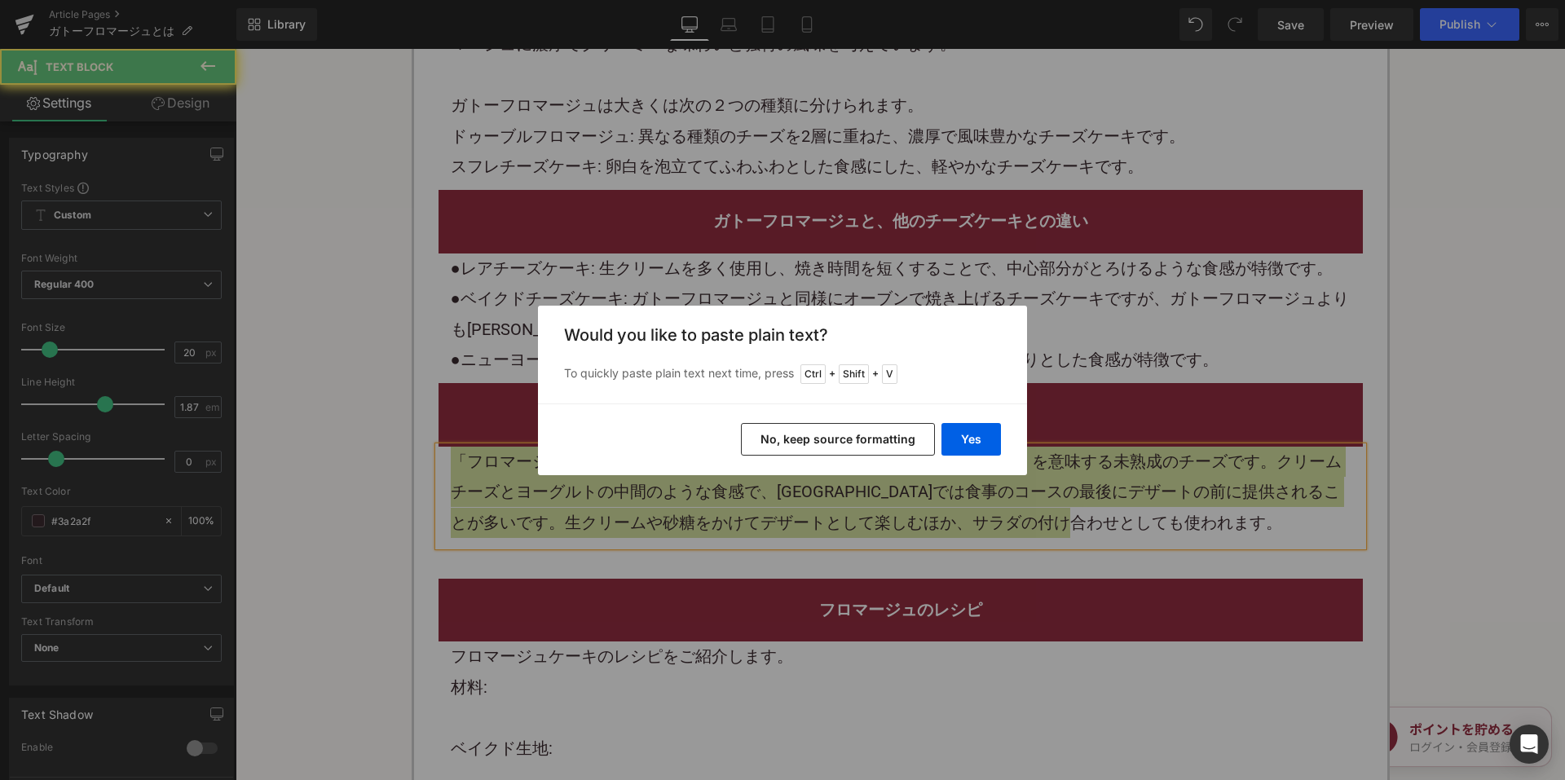
click at [806, 440] on button "No, keep source formatting" at bounding box center [838, 439] width 194 height 33
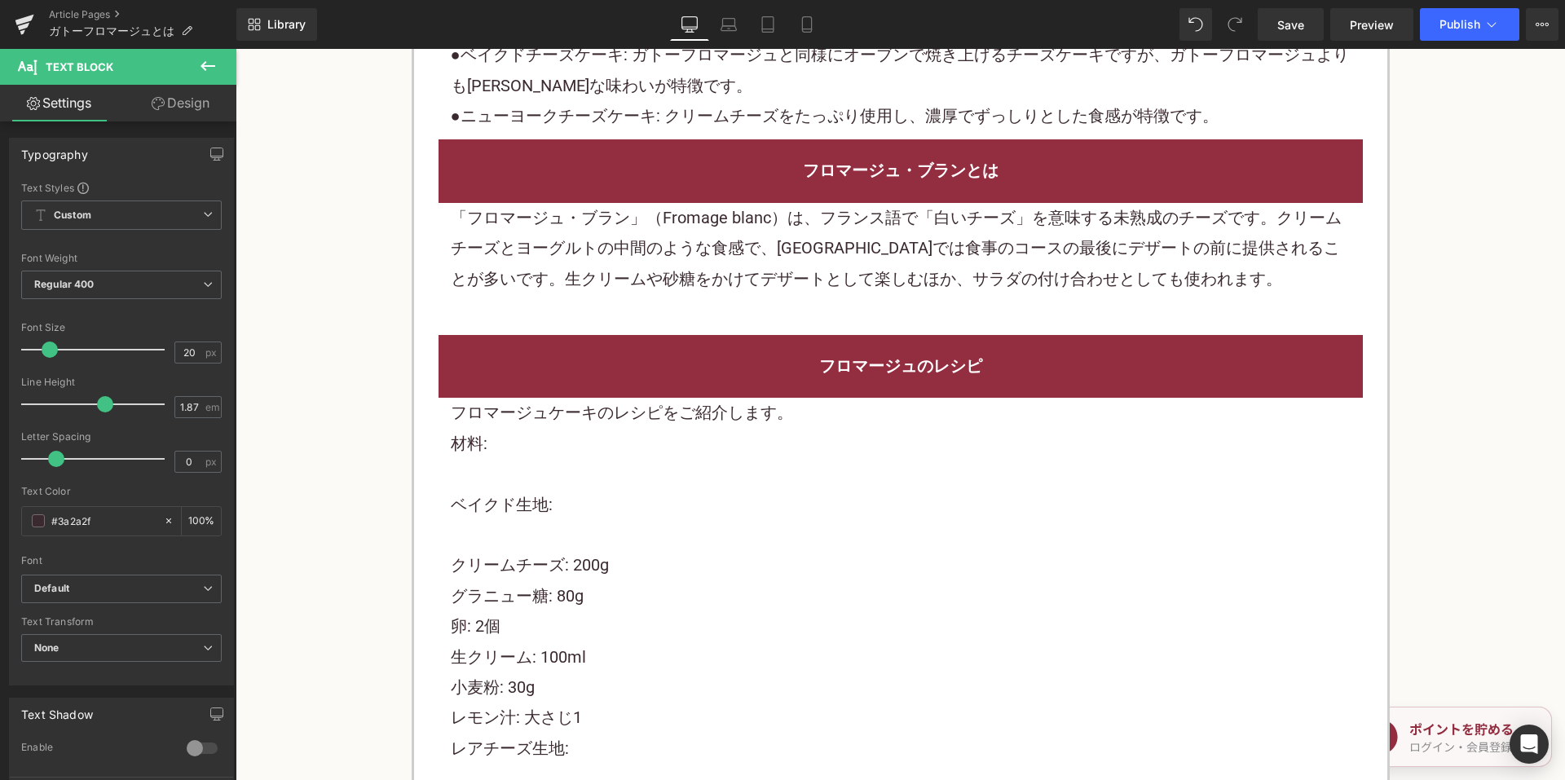
scroll to position [2200, 0]
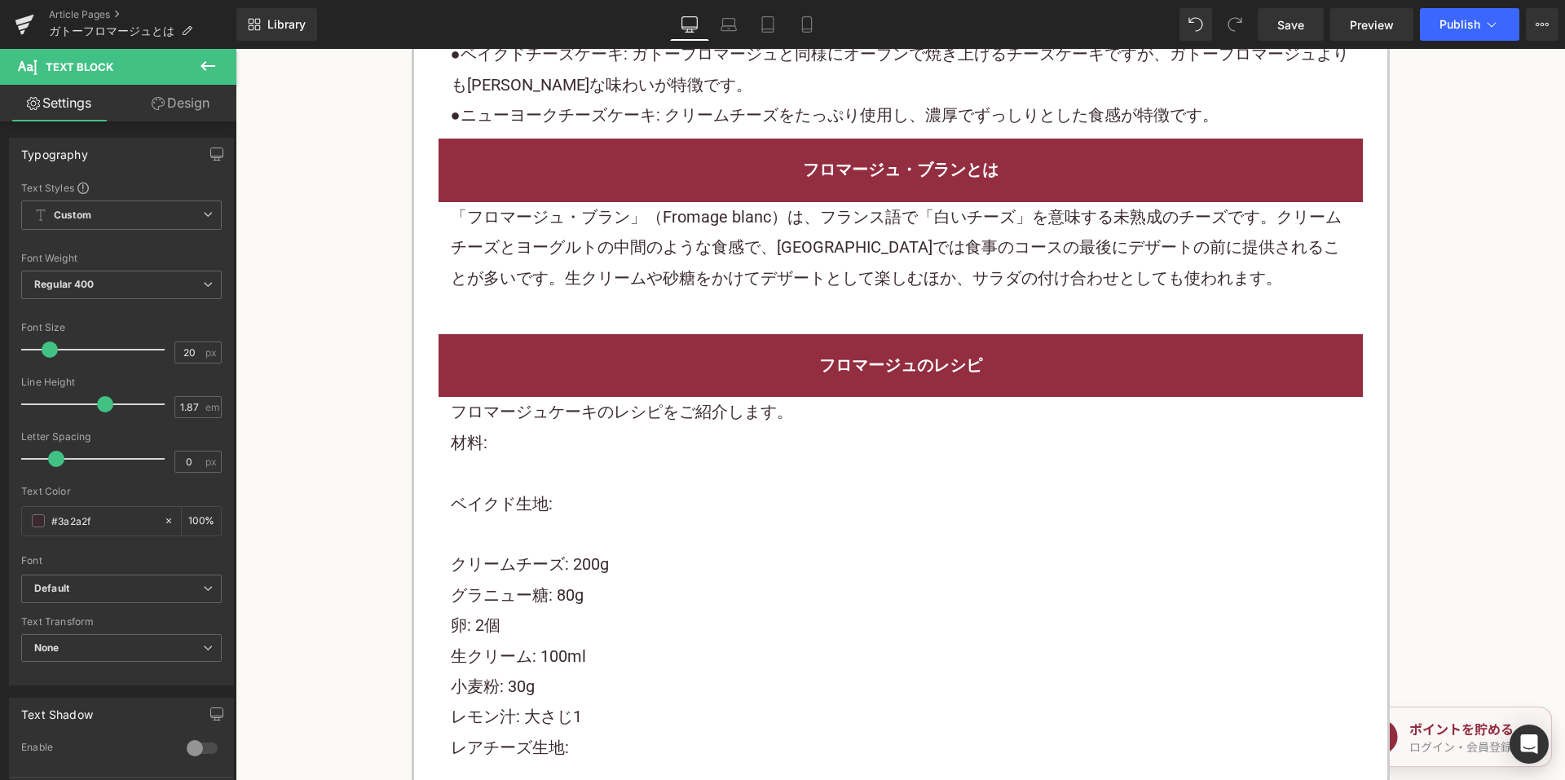
click at [675, 458] on p at bounding box center [901, 473] width 900 height 30
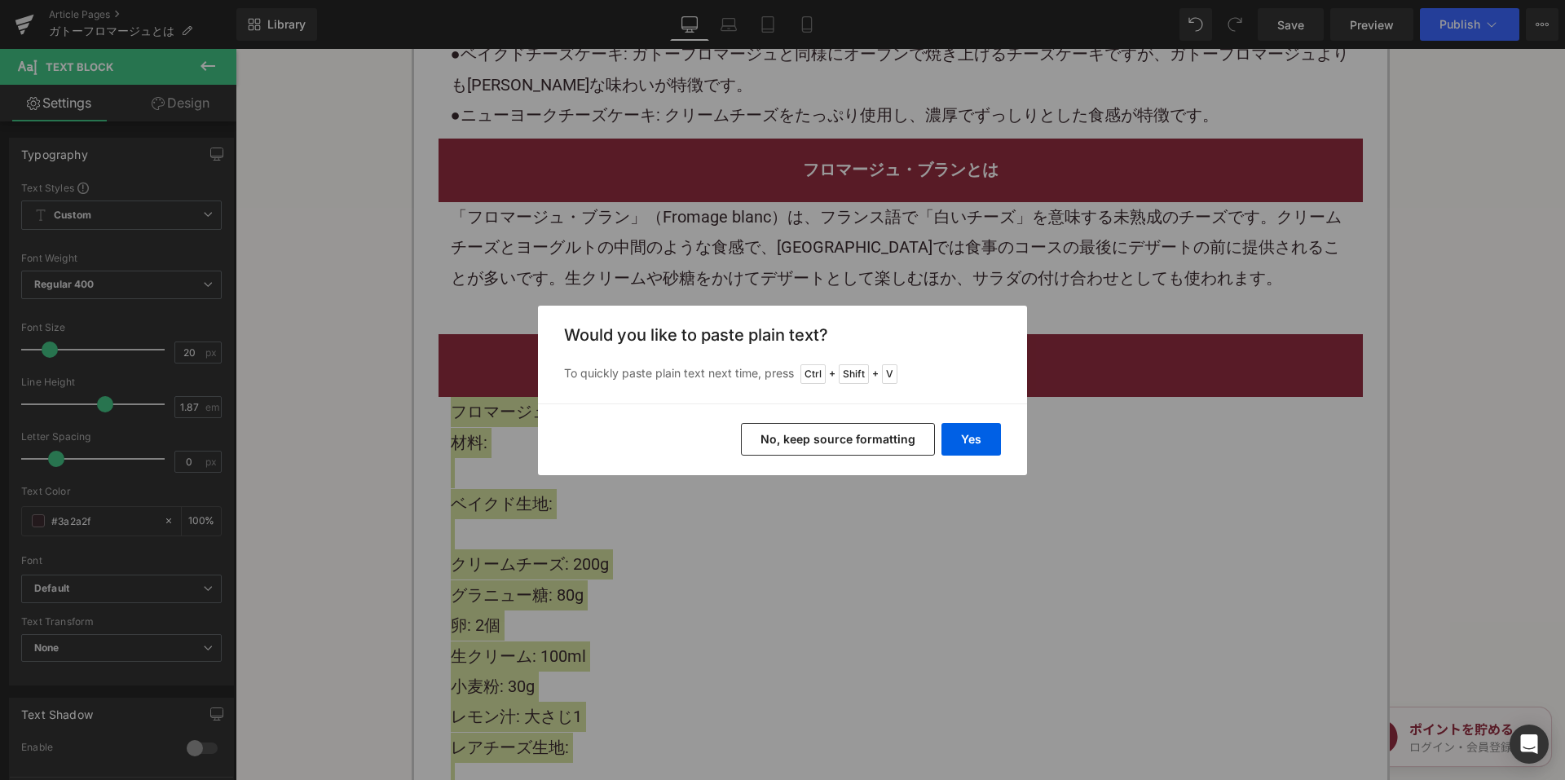
click at [781, 434] on button "No, keep source formatting" at bounding box center [838, 439] width 194 height 33
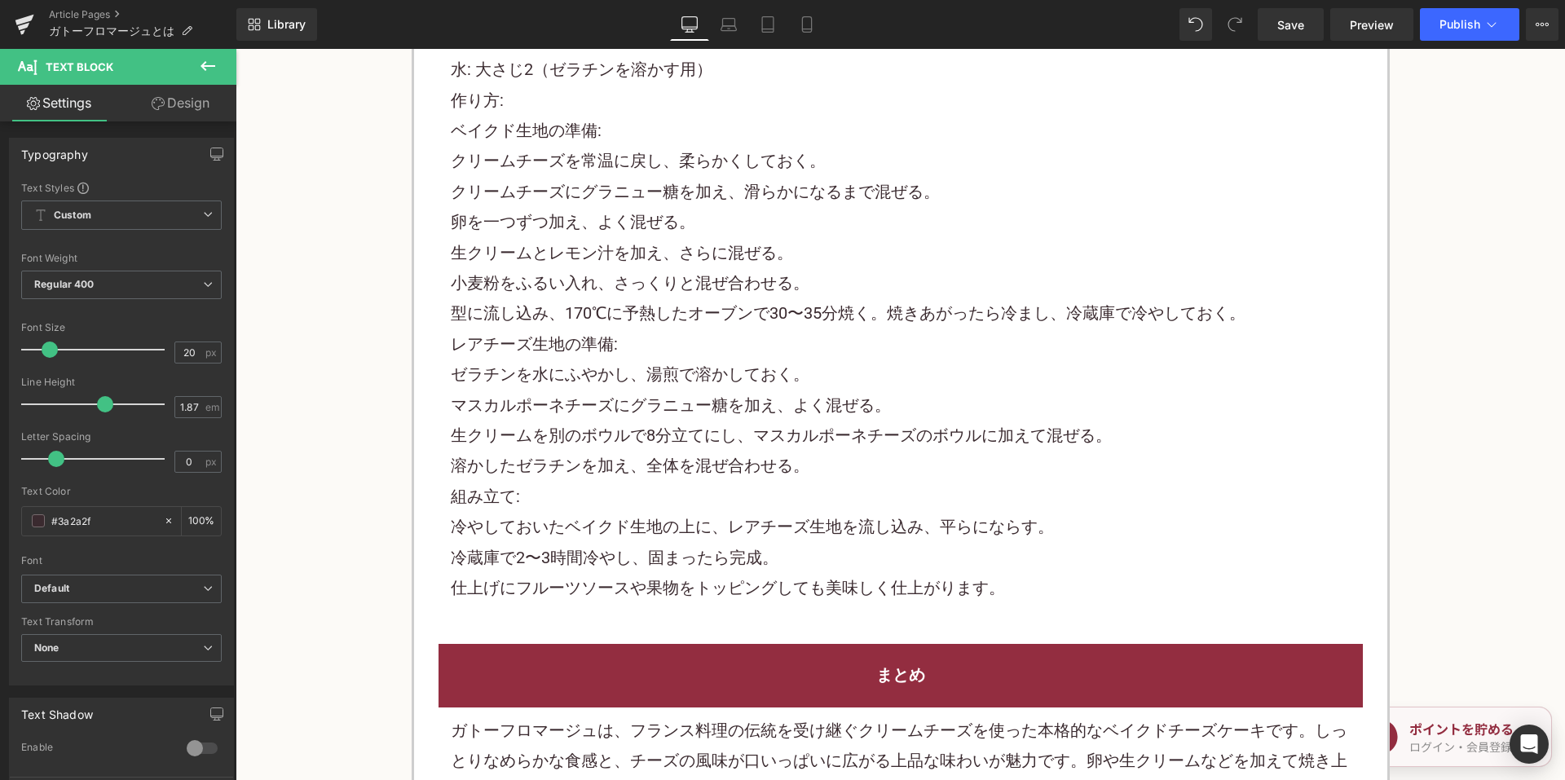
scroll to position [3097, 0]
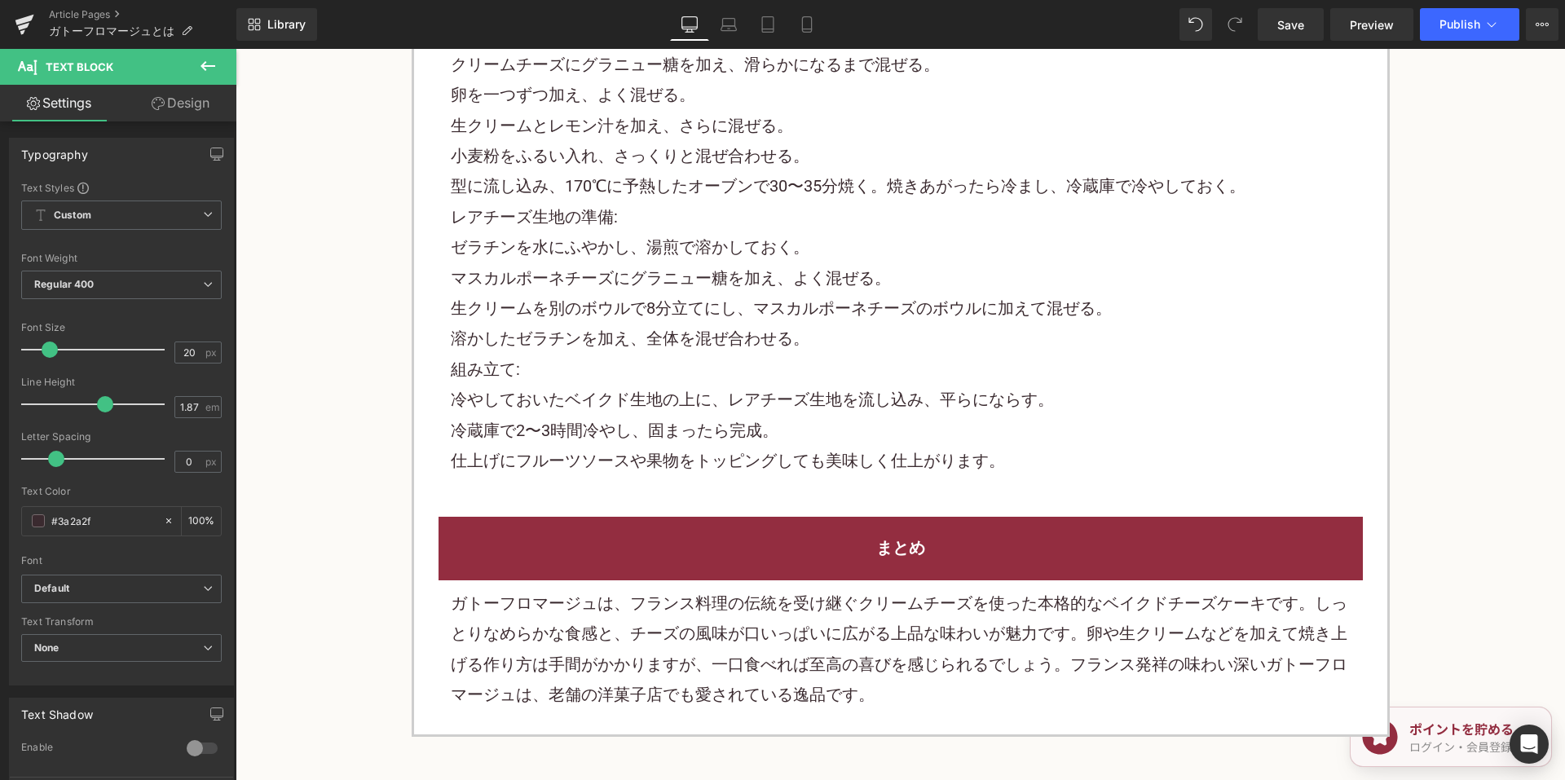
click at [596, 603] on p "ガトーフロマージュは、フランス料理の伝統を受け継ぐクリームチーズを使った本格的なベイクドチーズケーキです。しっとりなめらかな食感と、チーズの風味が口いっぱいに…" at bounding box center [901, 649] width 900 height 122
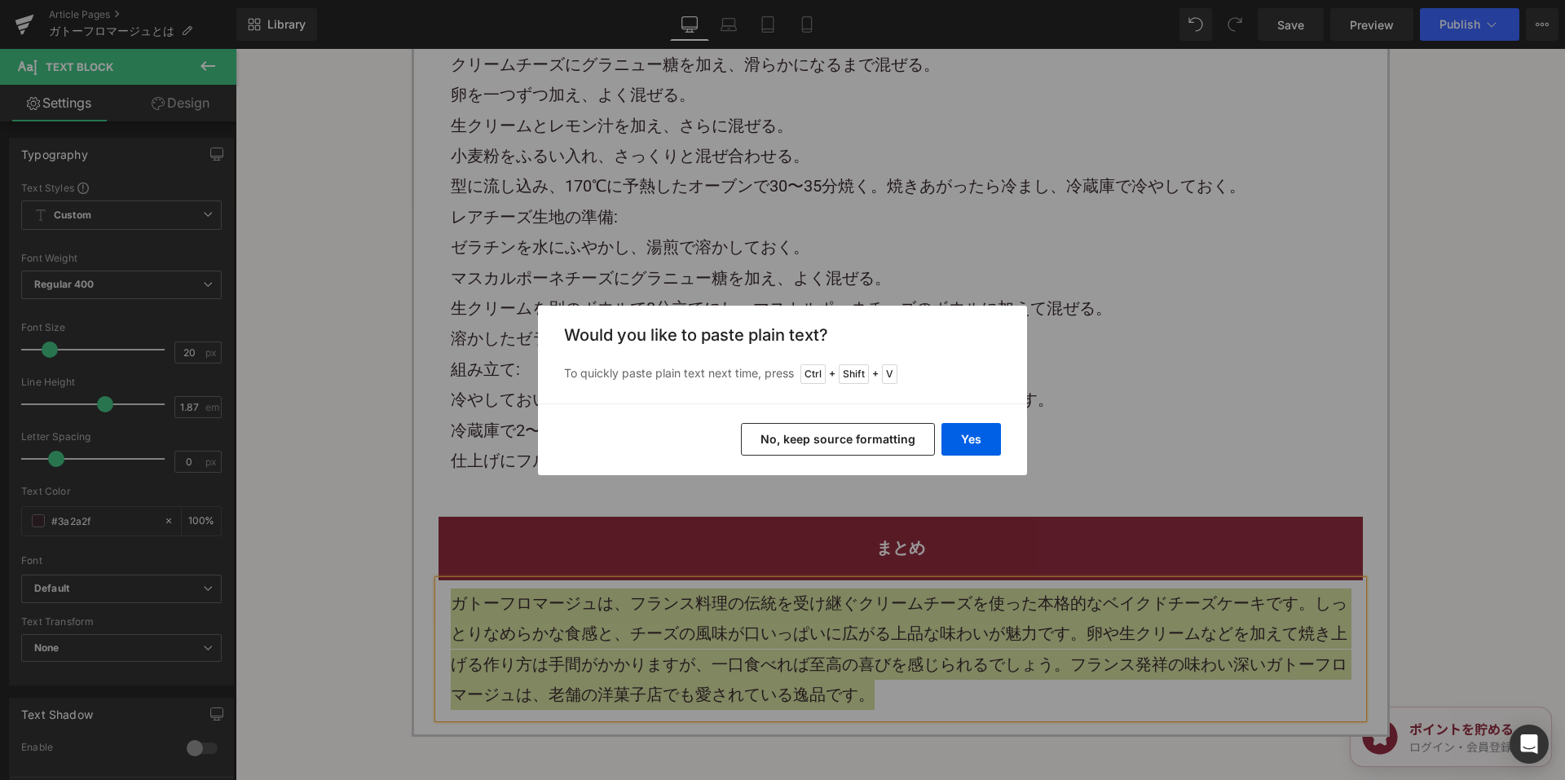
click at [791, 447] on button "No, keep source formatting" at bounding box center [838, 439] width 194 height 33
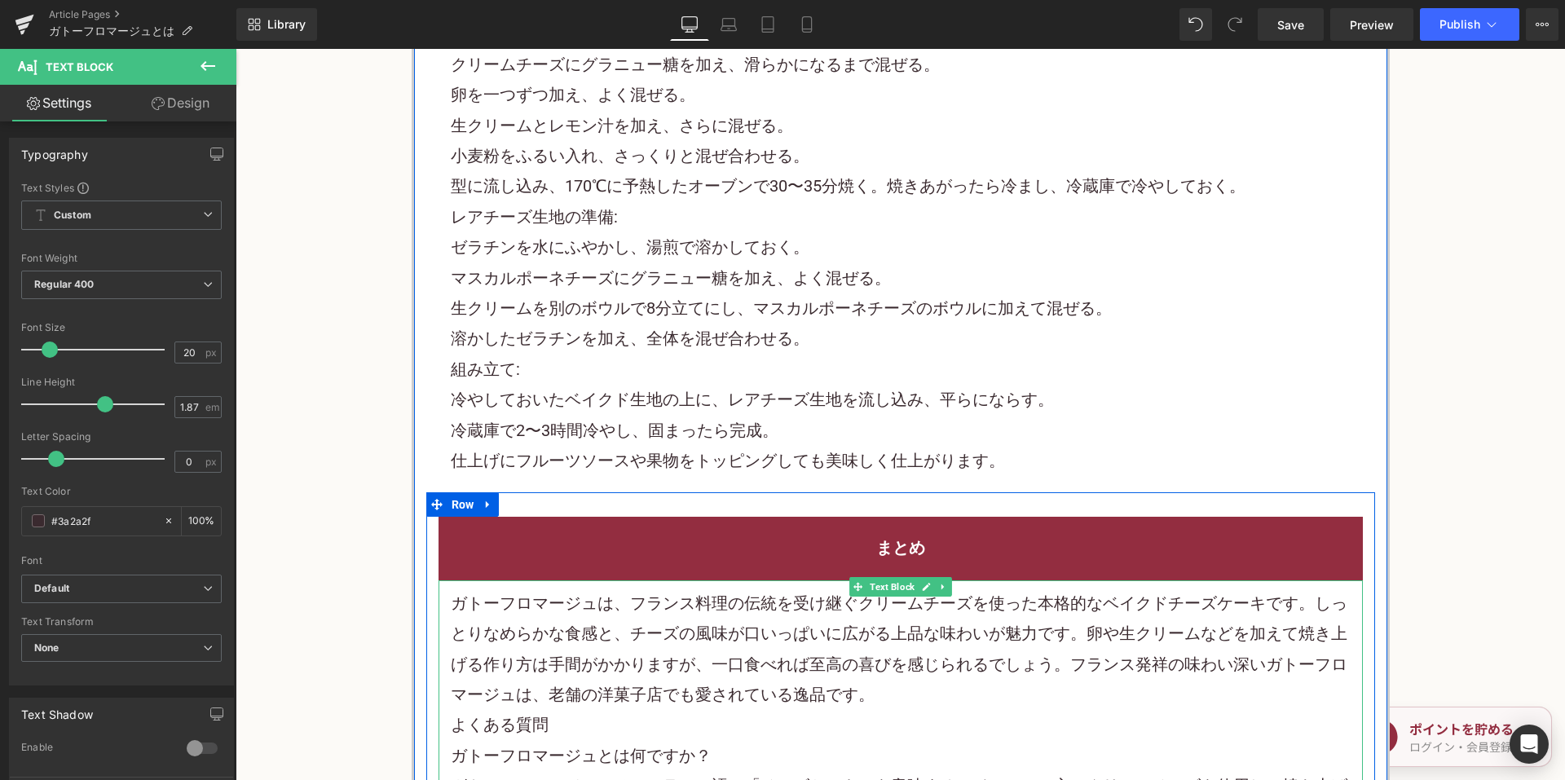
drag, startPoint x: 874, startPoint y: 663, endPoint x: 893, endPoint y: 663, distance: 18.8
click at [876, 663] on p "ガトーフロマージュは、 フランス料理 の伝統を受け継ぐクリームチーズを使った本格的なベイクドチーズケーキです。しっとりなめらかな食感と、チーズの風味が口いっぱ…" at bounding box center [901, 649] width 900 height 122
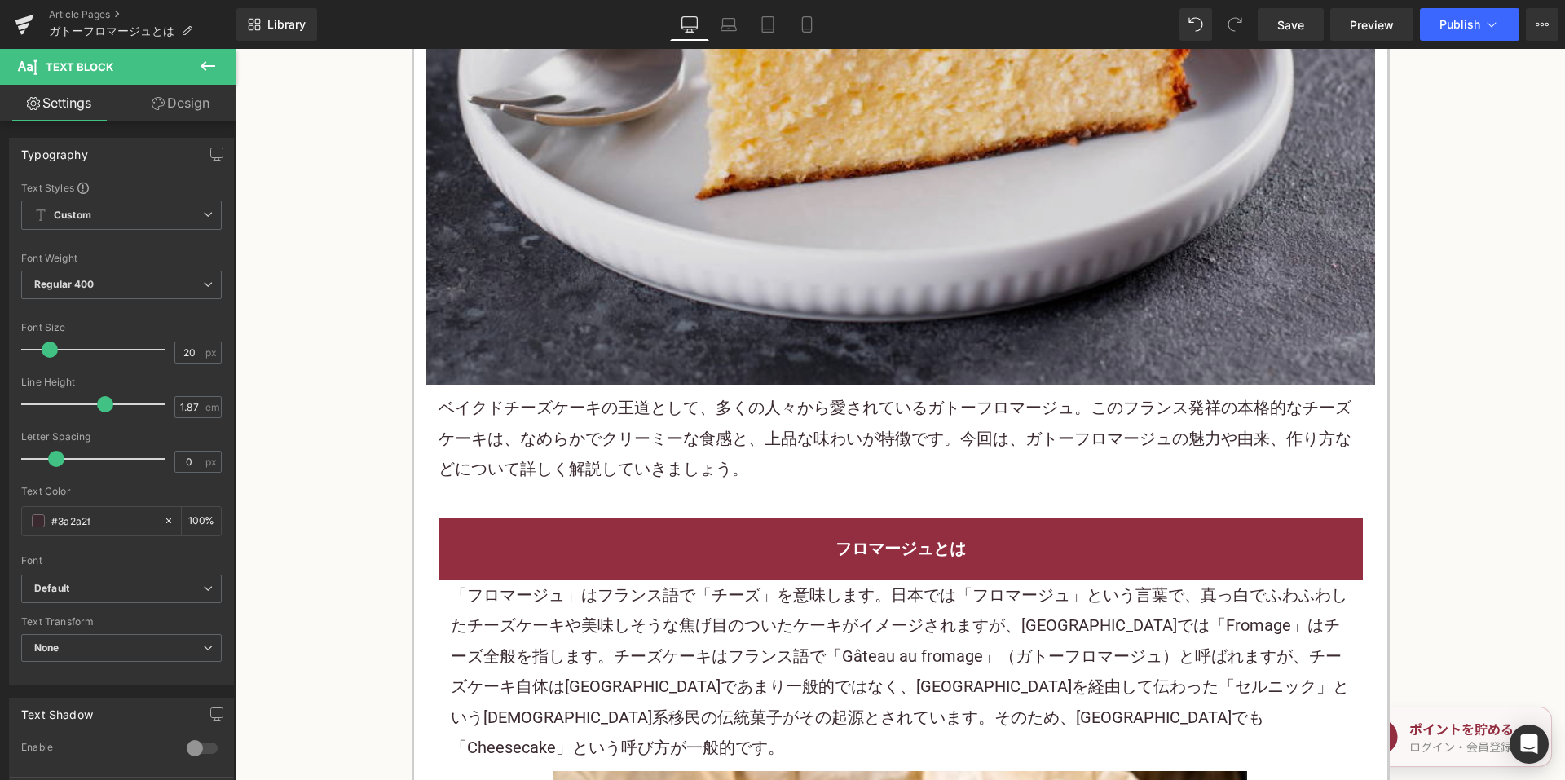
scroll to position [652, 0]
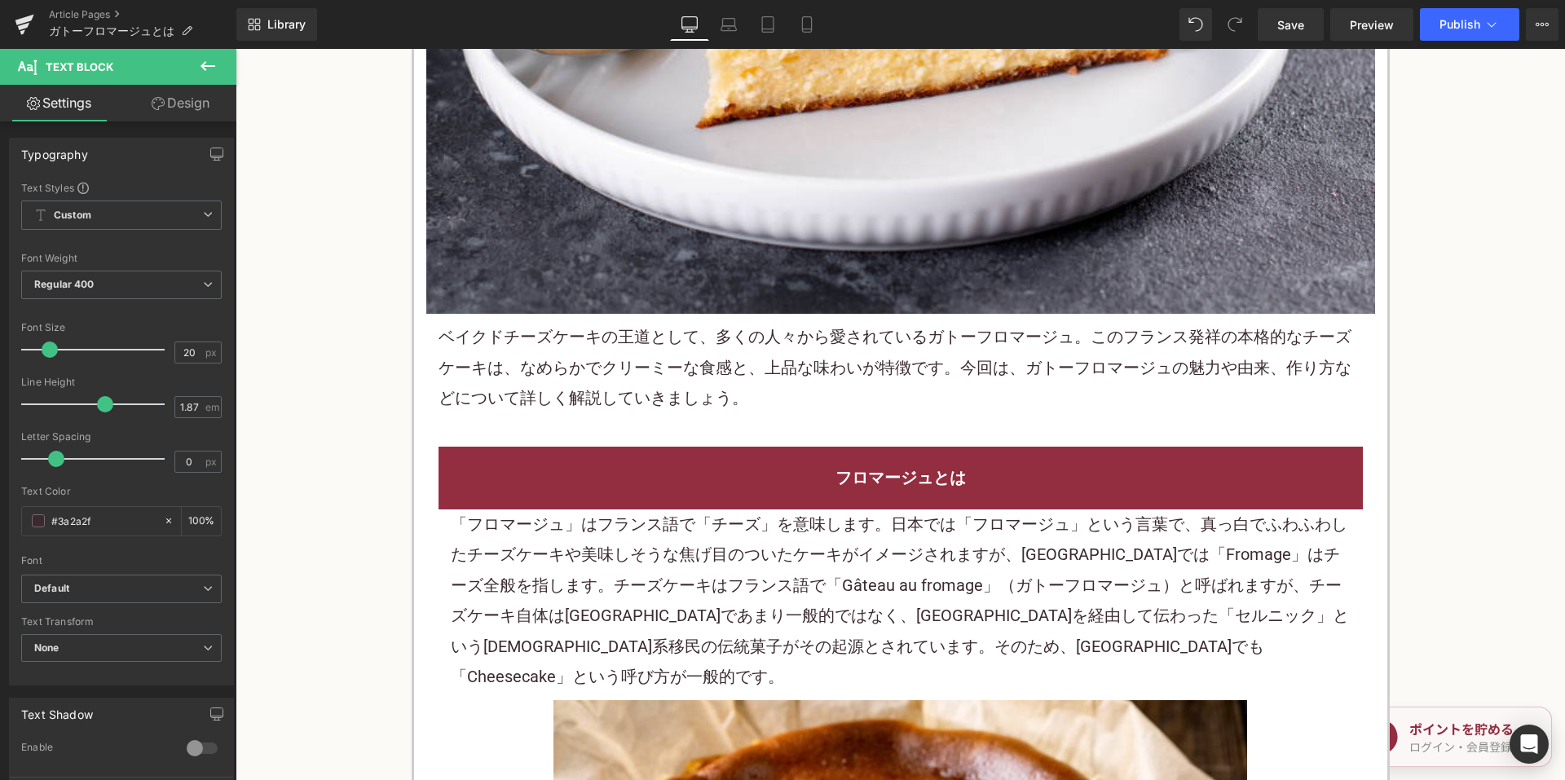
click at [837, 358] on p "ベイクド チーズケーキ の王道として、多くの人々から愛されているガトーフロマージュ。このフランス発祥の本格的な チーズケーキ は、なめらかでクリーミーな食感と…" at bounding box center [900, 367] width 924 height 91
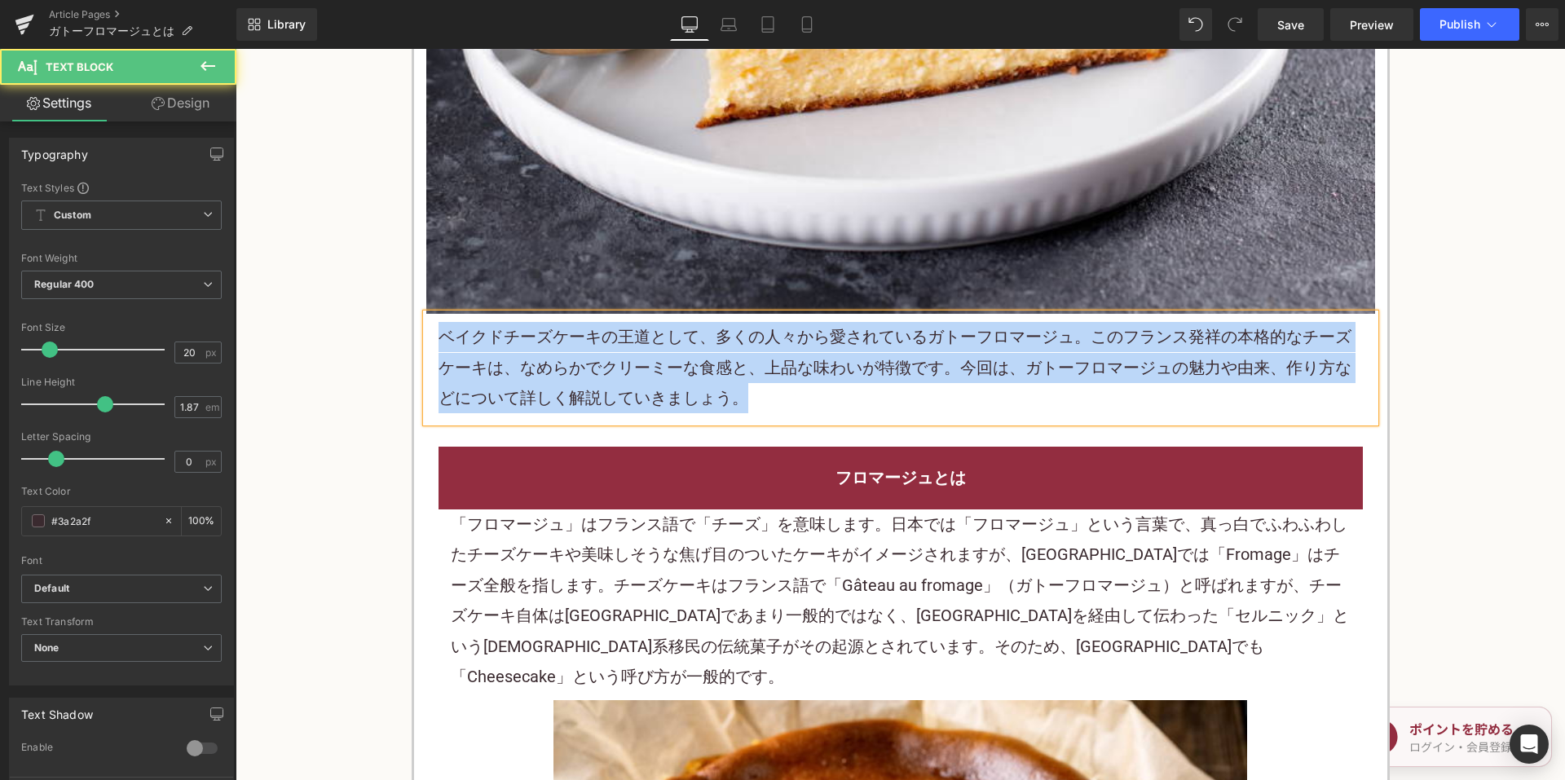
copy p "ベイクド チーズケーキ の王道として、多くの人々から愛されているガトーフロマージュ。このフランス発祥の本格的な チーズケーキ は、なめらかでクリーミーな食感と…"
click at [1002, 371] on p "ベイクド チーズケーキ の王道として、多くの人々から愛されているガトーフロマージュ。このフランス発祥の本格的な チーズケーキ は、なめらかでクリーミーな食感と…" at bounding box center [900, 367] width 924 height 91
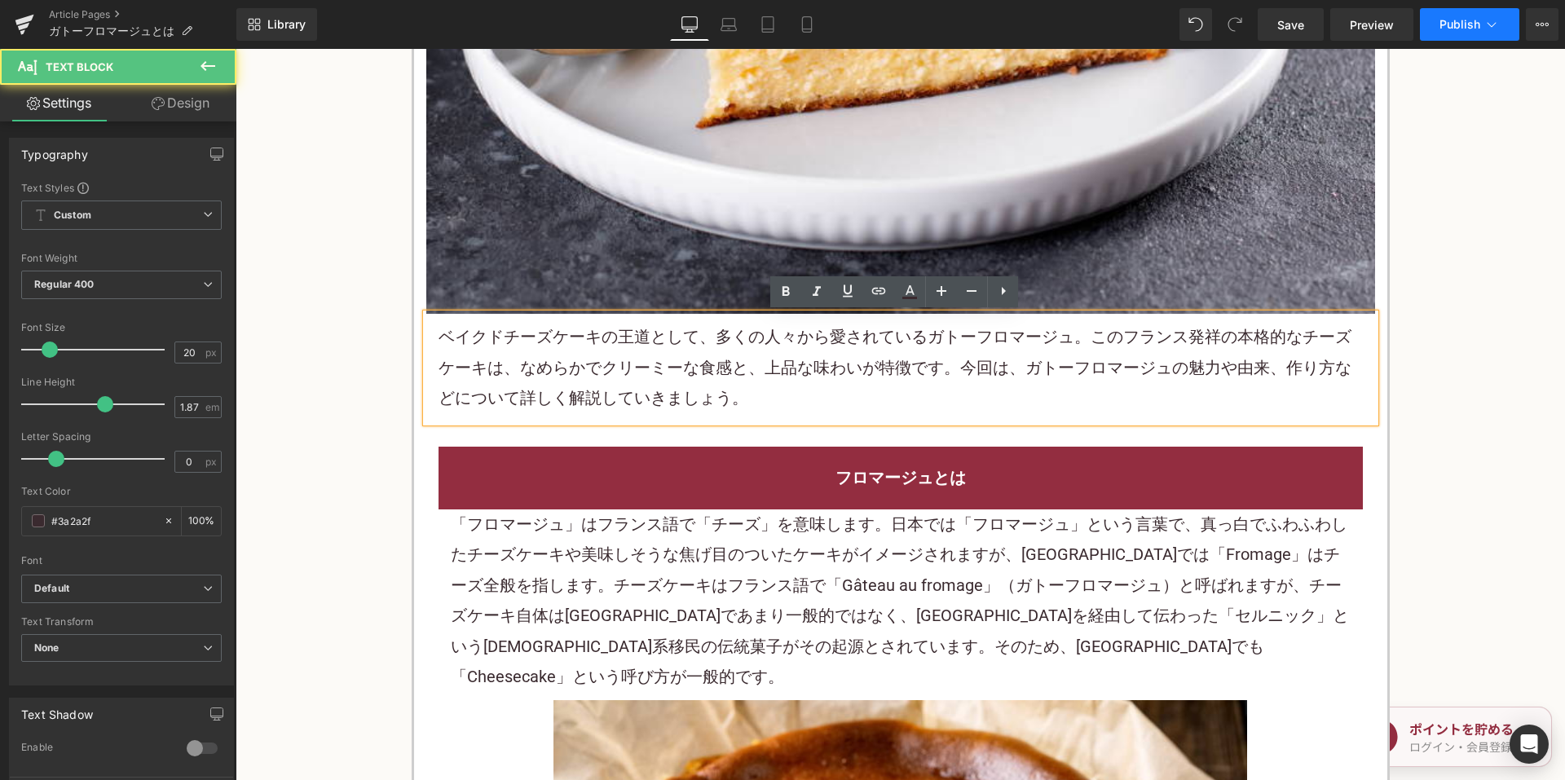
click at [1428, 33] on button "Publish" at bounding box center [1469, 24] width 99 height 33
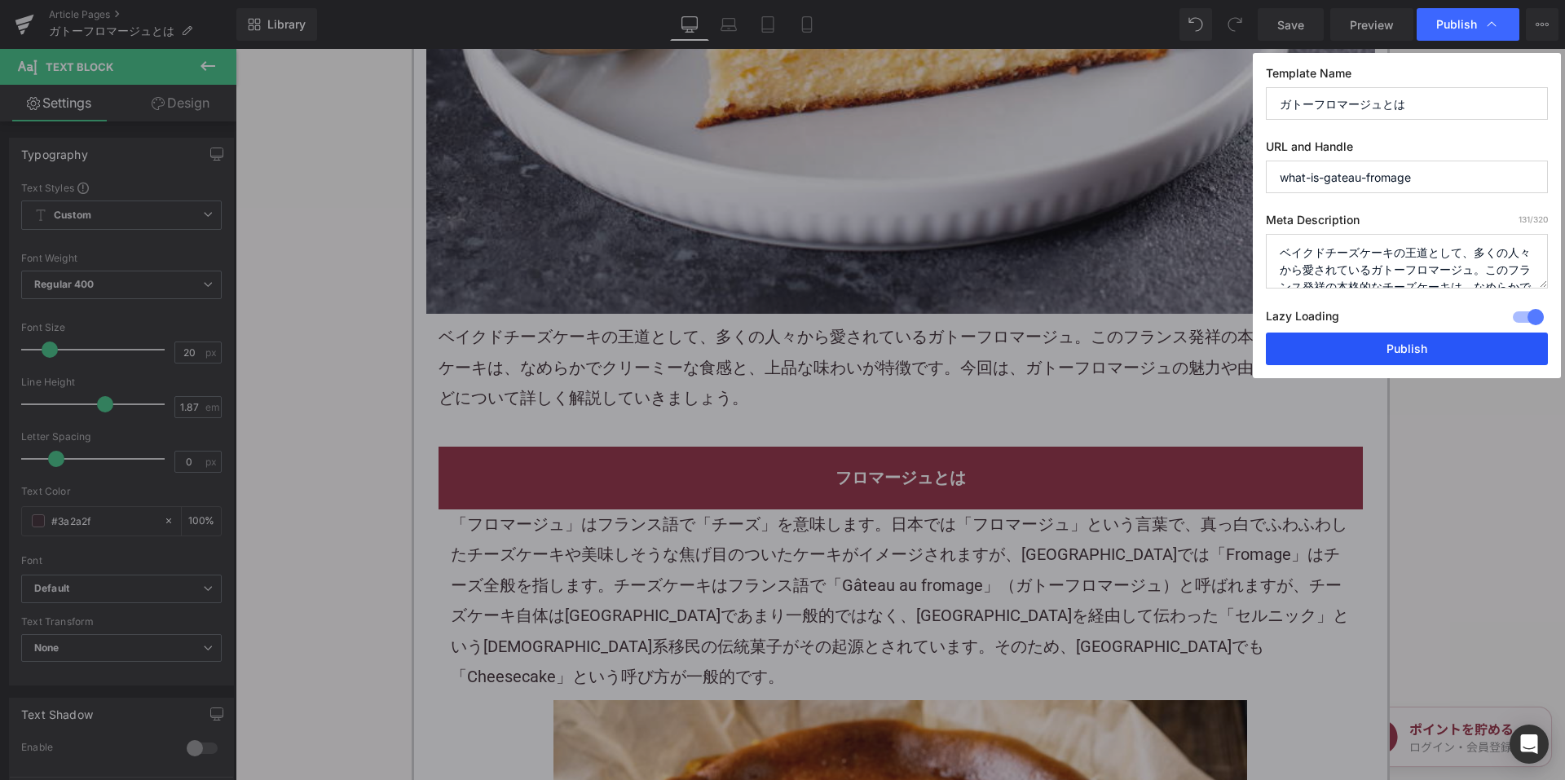
click at [1303, 348] on button "Publish" at bounding box center [1407, 348] width 282 height 33
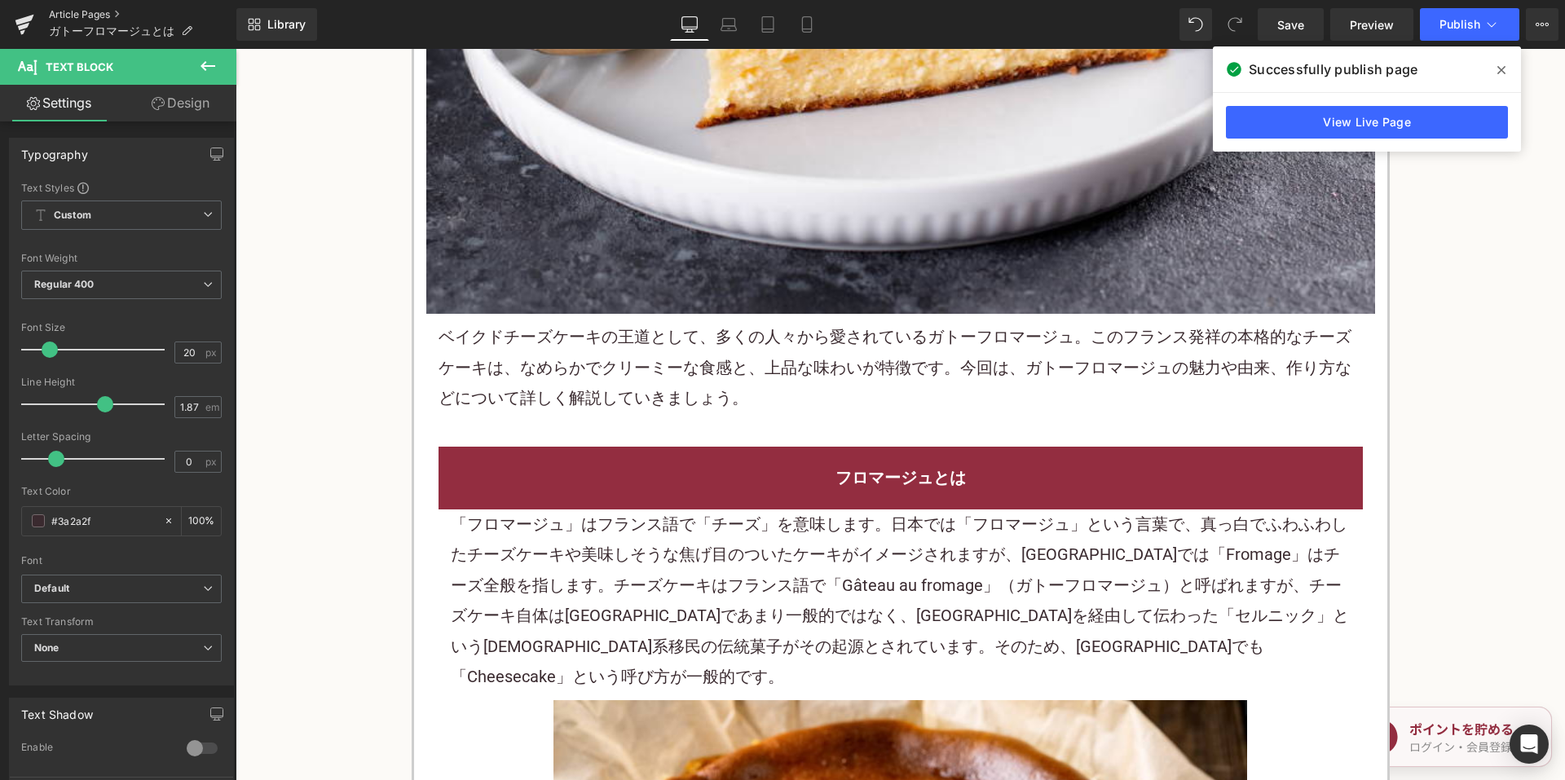
click at [89, 11] on link "Article Pages" at bounding box center [142, 14] width 187 height 13
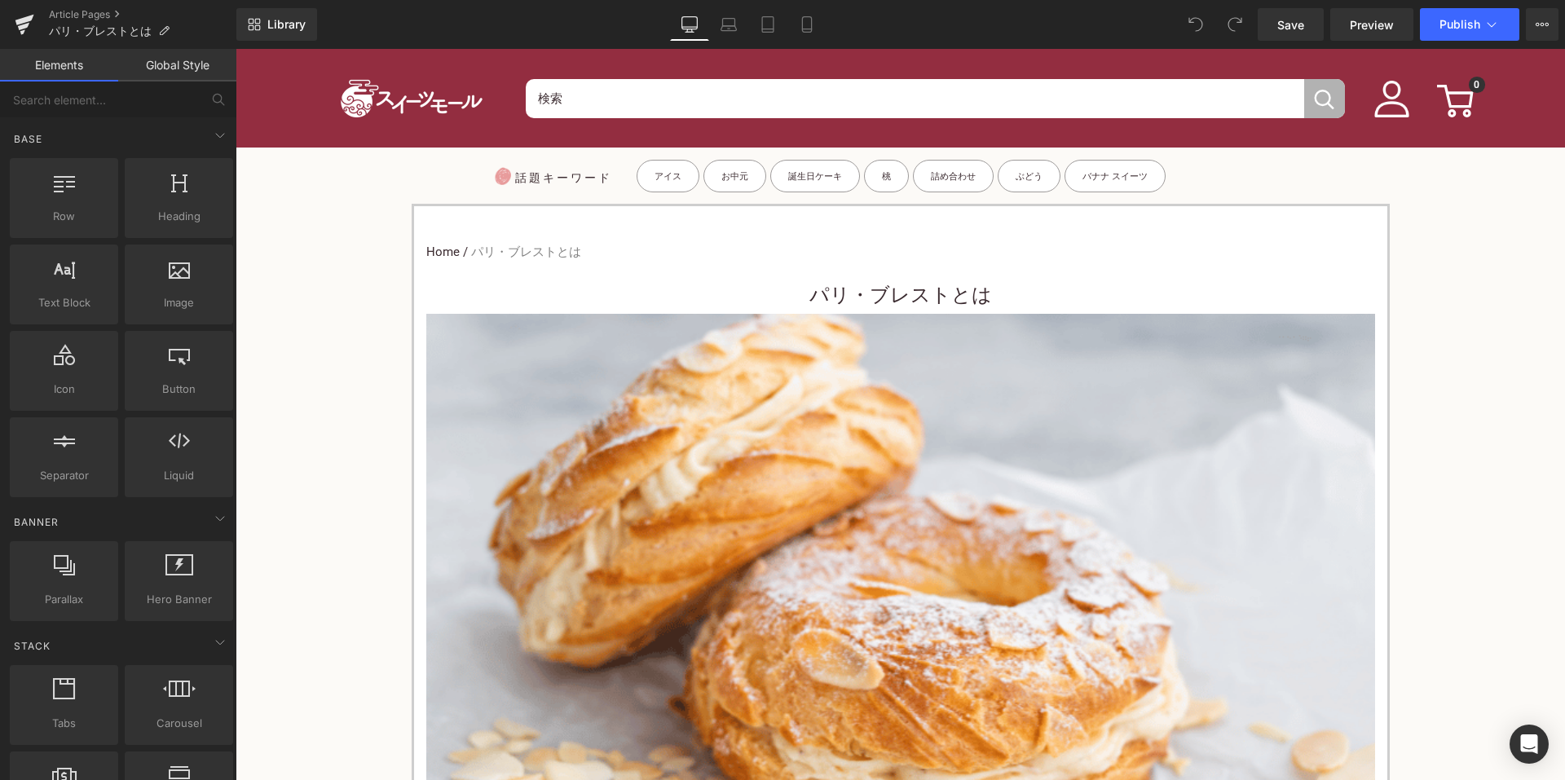
click at [790, 297] on h1 "パリ・ブレストとは" at bounding box center [900, 295] width 949 height 37
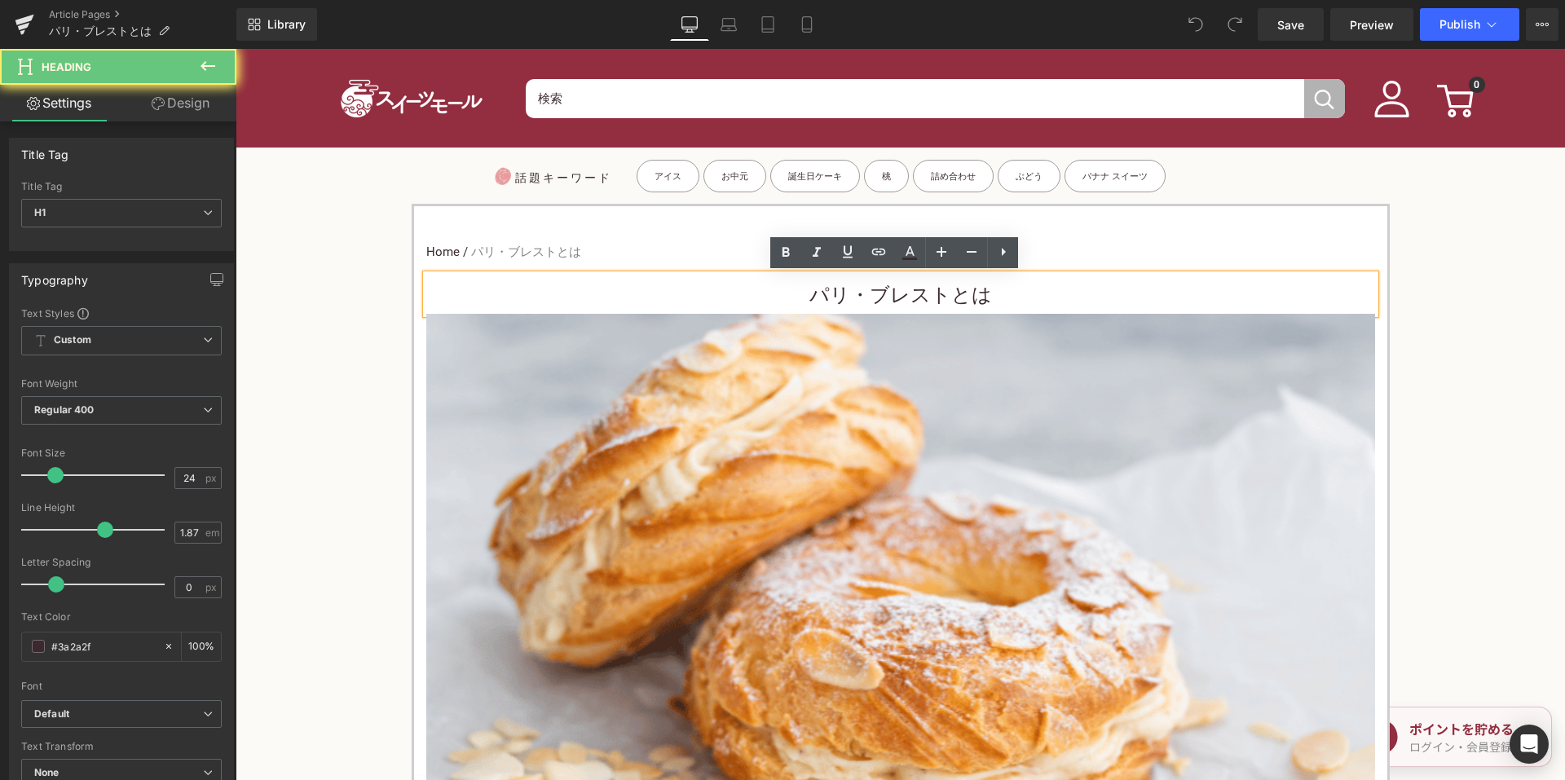
click at [798, 289] on h1 "パリ・ブレストとは" at bounding box center [900, 295] width 949 height 37
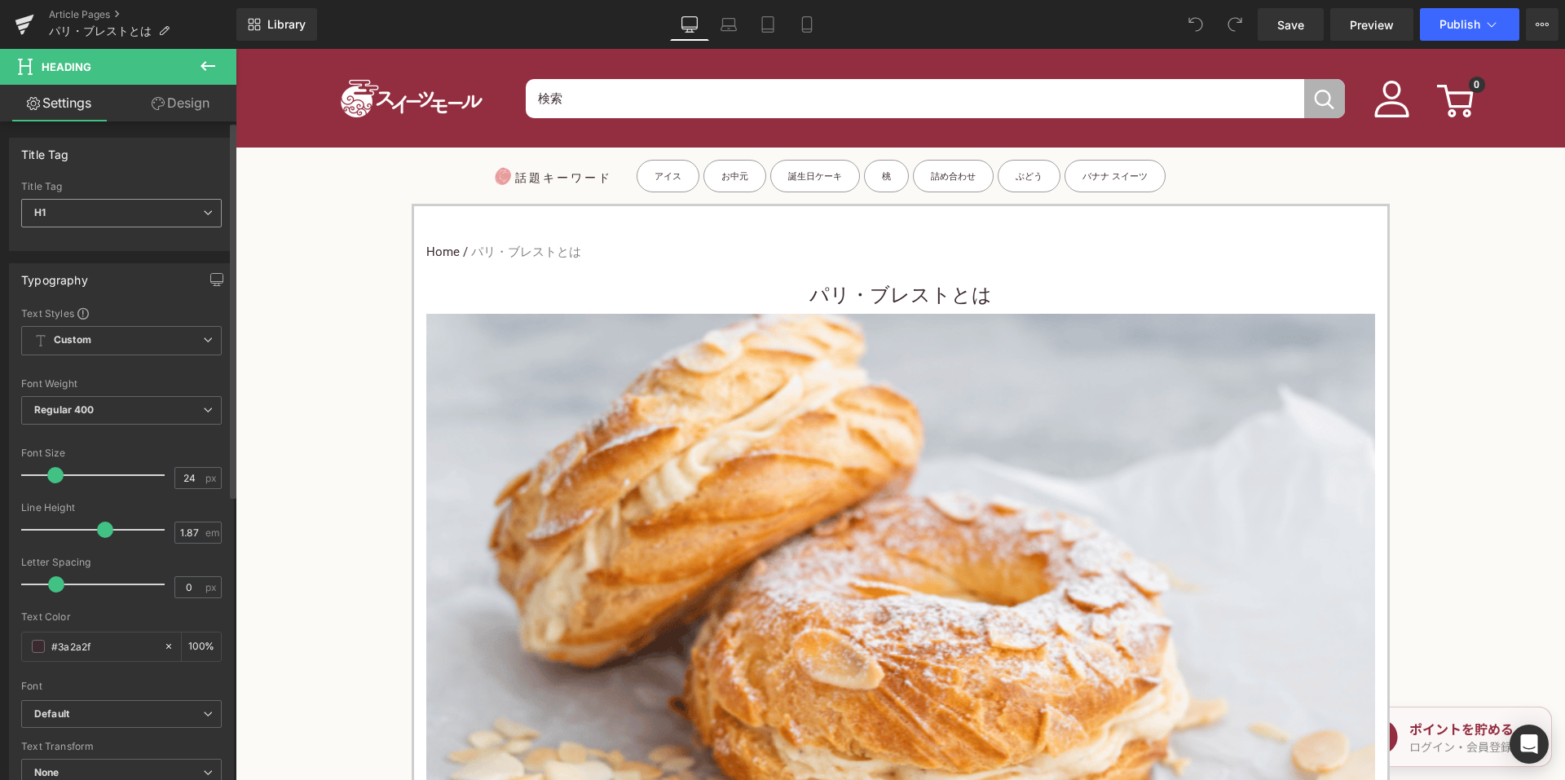
click at [203, 210] on icon at bounding box center [208, 213] width 10 height 10
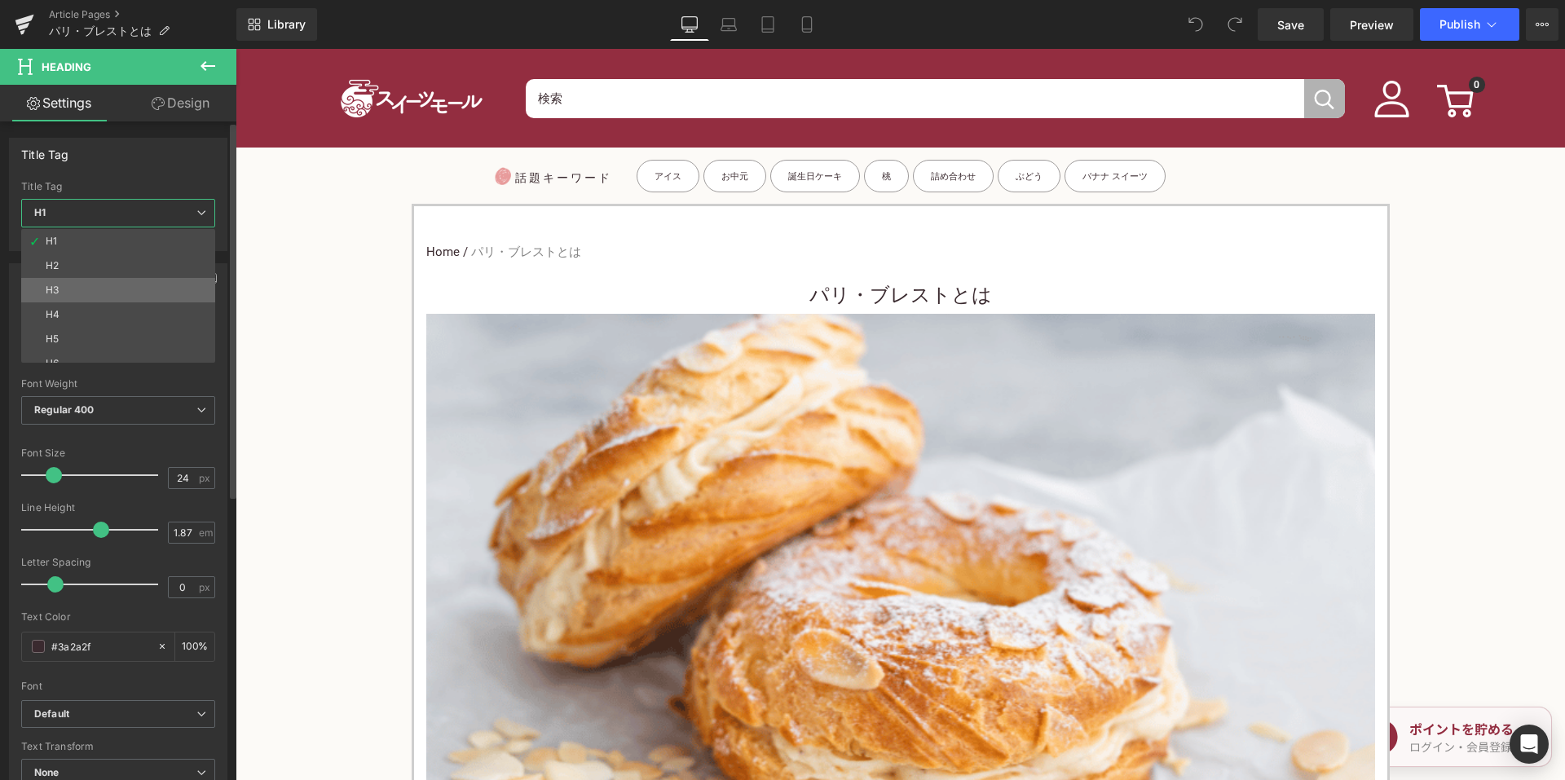
click at [162, 288] on li "H3" at bounding box center [121, 290] width 201 height 24
type input "15"
type input "100"
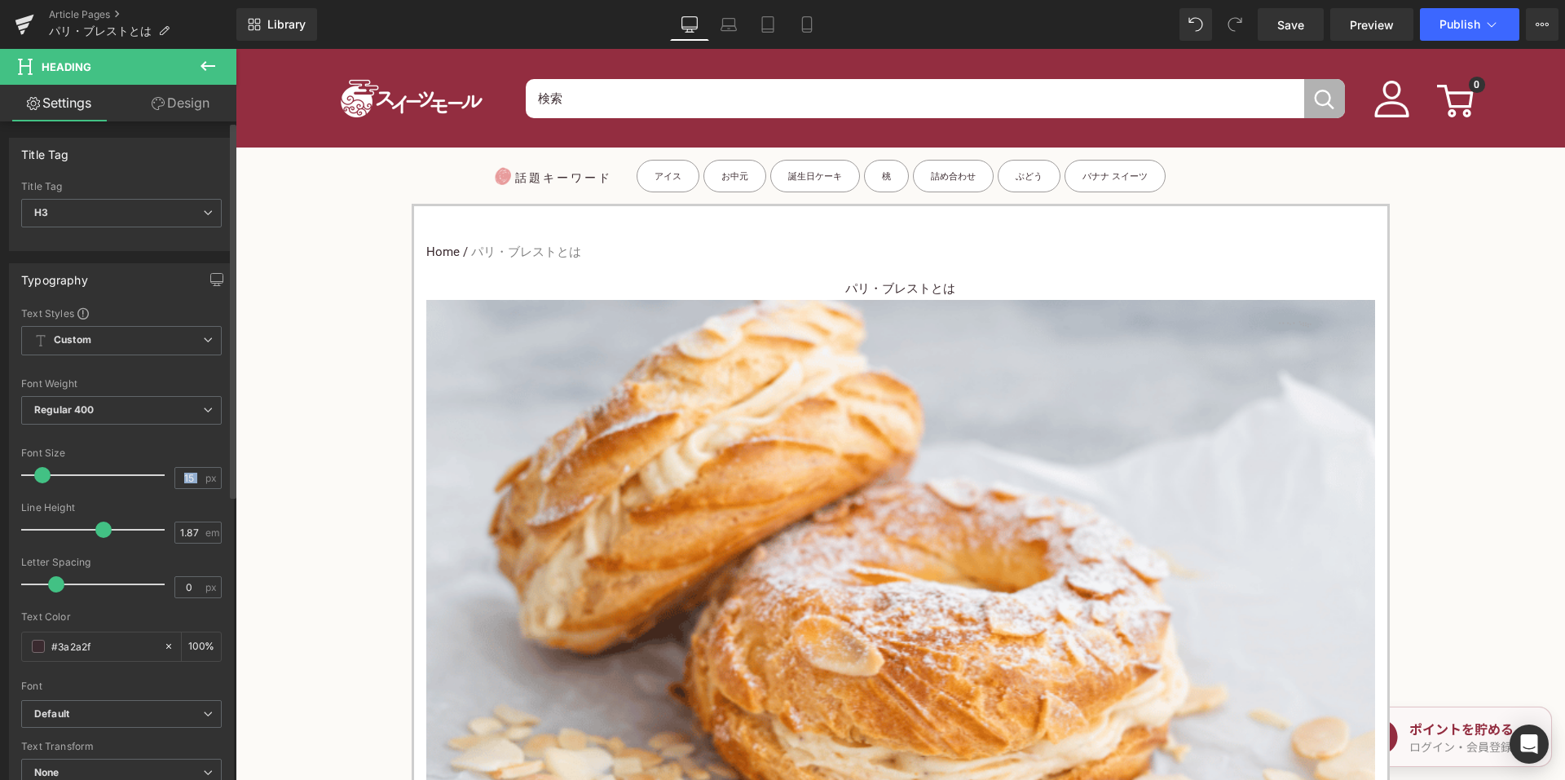
drag, startPoint x: 192, startPoint y: 480, endPoint x: 158, endPoint y: 481, distance: 33.4
click at [159, 481] on div "Font Size 15 px" at bounding box center [121, 474] width 200 height 55
drag, startPoint x: 205, startPoint y: 470, endPoint x: 179, endPoint y: 484, distance: 28.8
click at [205, 471] on div "15 px" at bounding box center [197, 478] width 47 height 22
click at [183, 475] on input "15" at bounding box center [189, 478] width 29 height 20
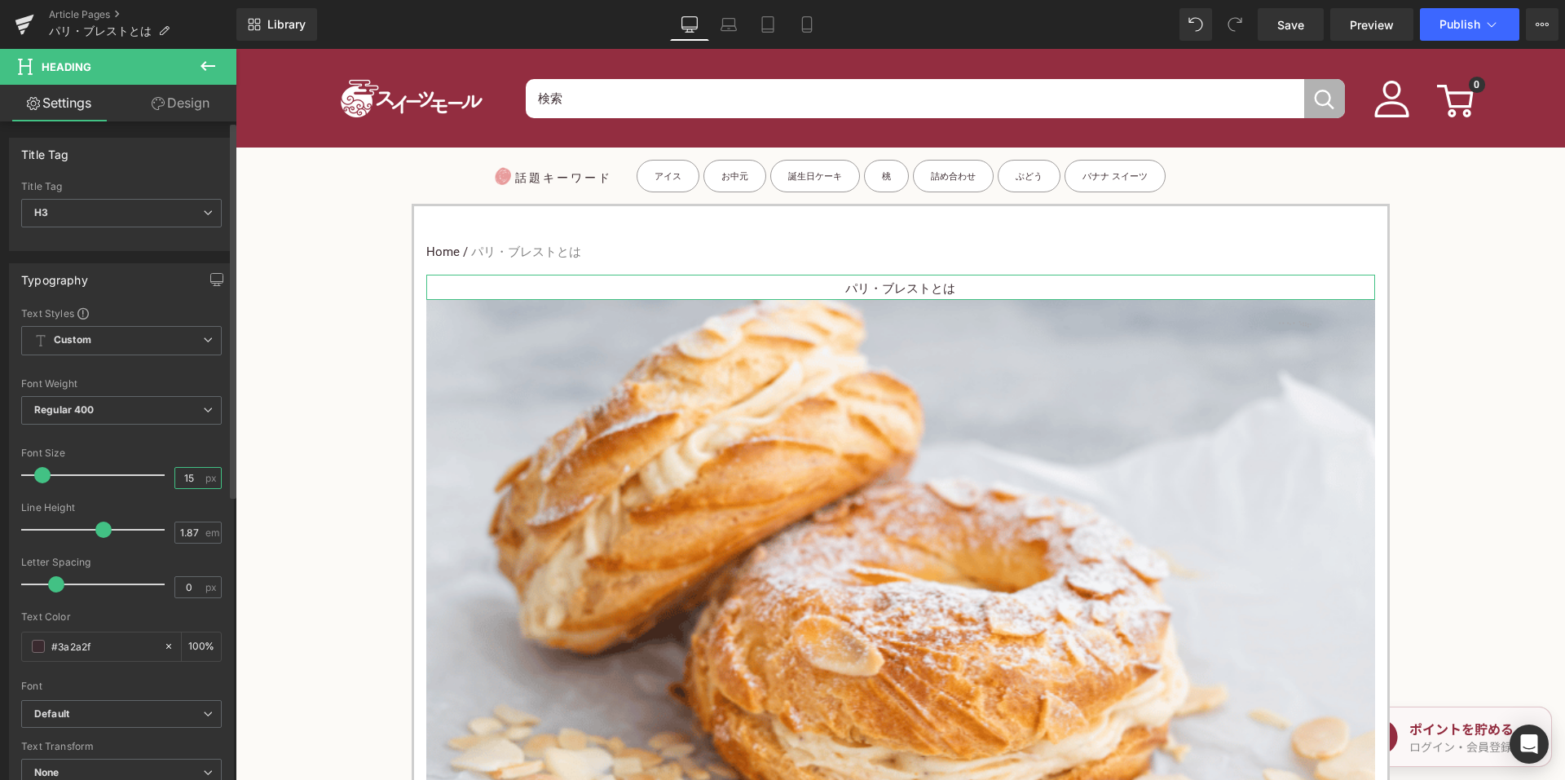
click at [192, 477] on input "15" at bounding box center [189, 478] width 29 height 20
type input "1"
type input "24"
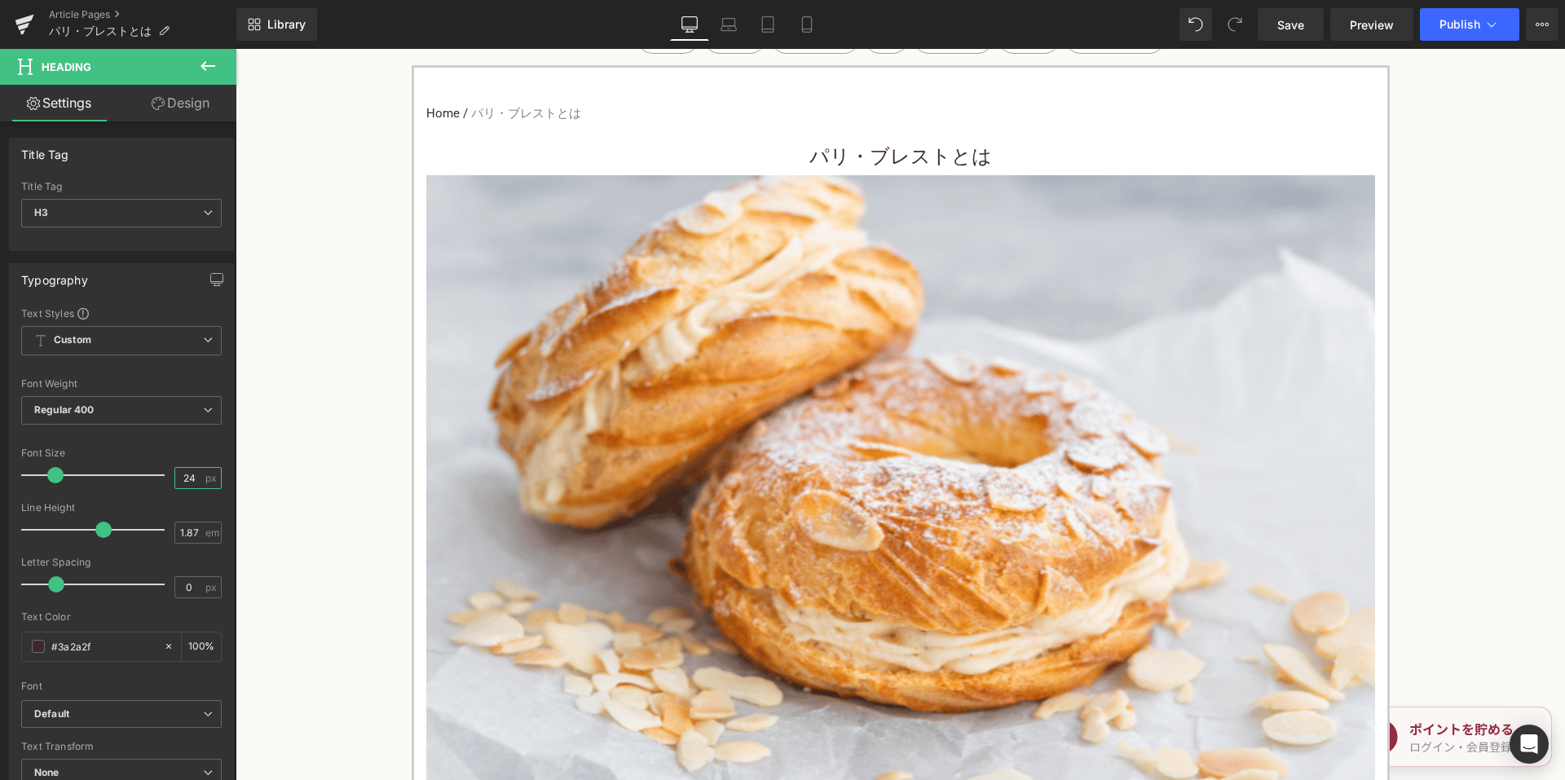
scroll to position [733, 0]
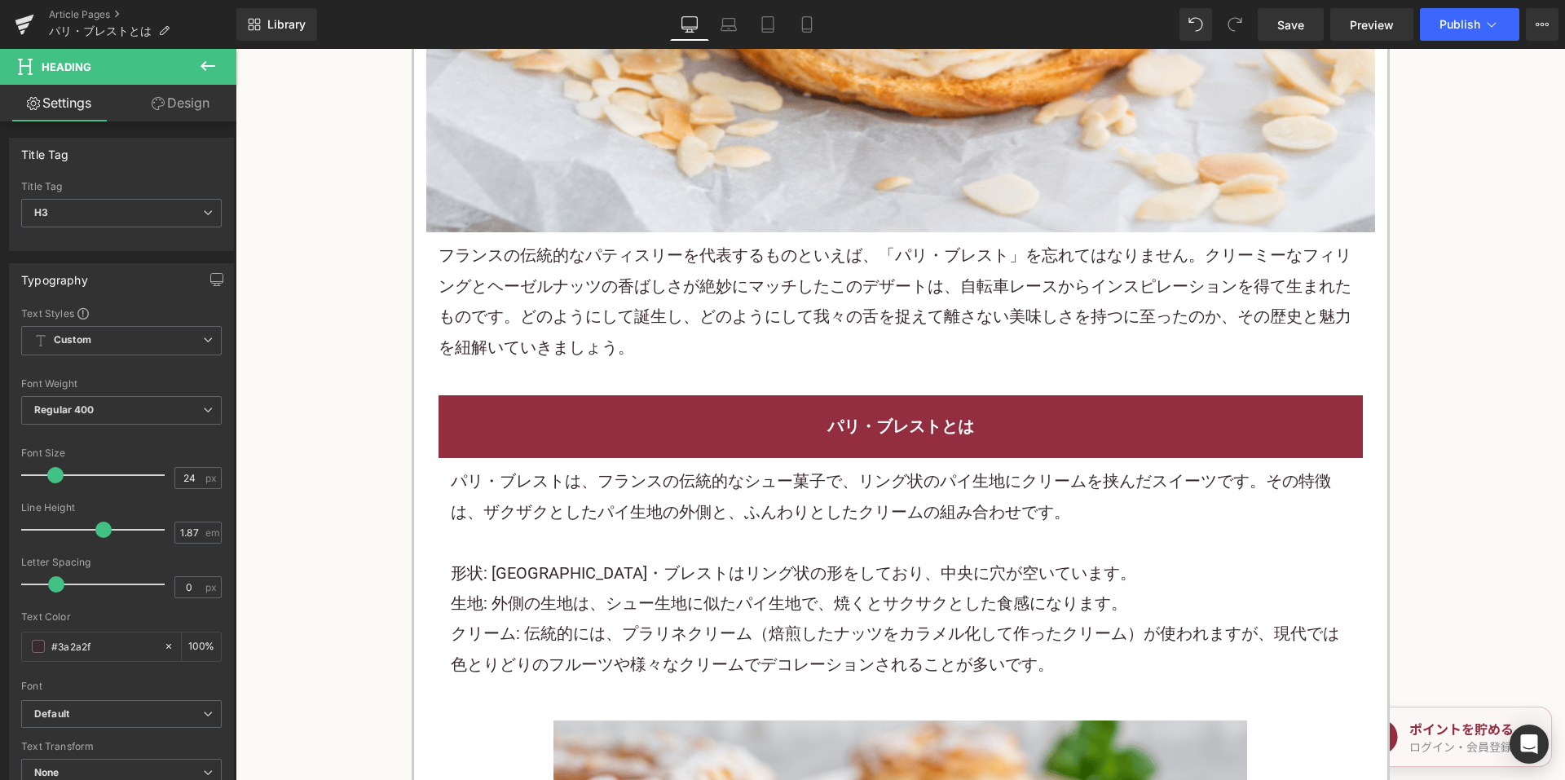
click at [642, 312] on p "フランスの伝統的なパティスリーを代表するものといえば、「パリ・ブレスト」を忘れてはなりません。クリーミーなフィリングとヘーゼルナッツの香ばしさが絶妙にマッチし…" at bounding box center [900, 301] width 924 height 122
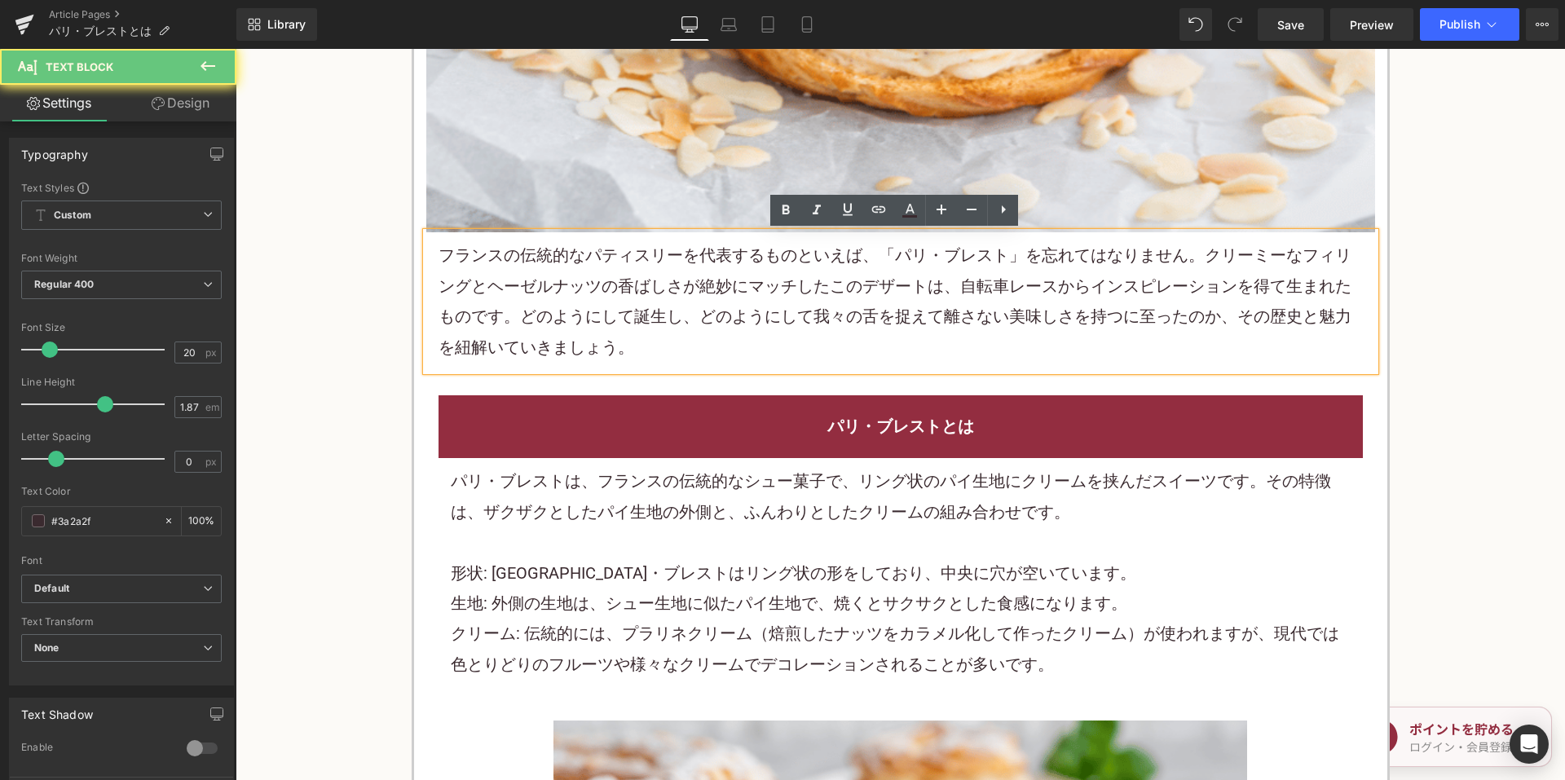
click at [642, 312] on p "フランスの伝統的なパティスリーを代表するものといえば、「パリ・ブレスト」を忘れてはなりません。クリーミーなフィリングとヘーゼルナッツの香ばしさが絶妙にマッチし…" at bounding box center [900, 301] width 924 height 122
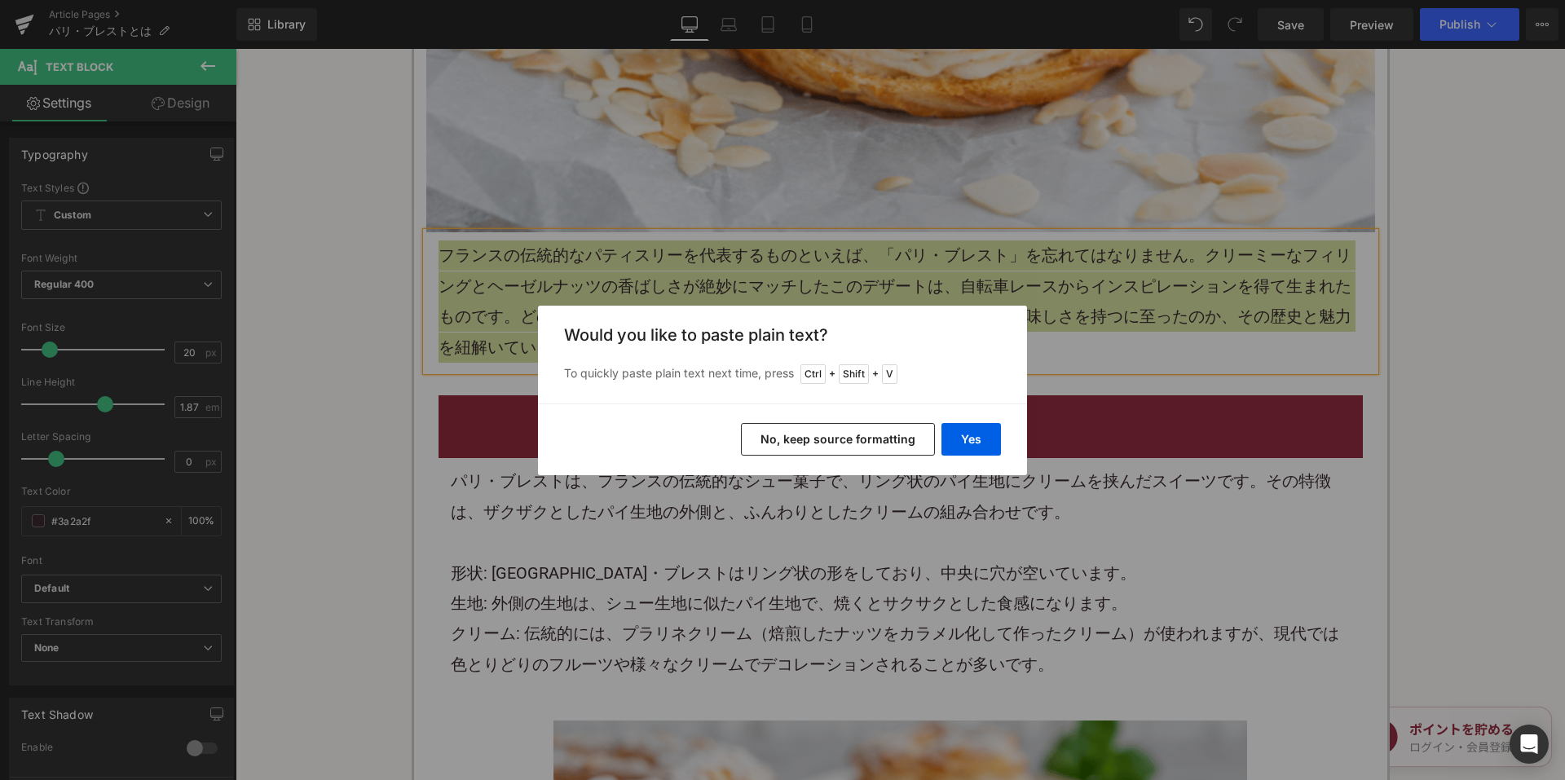
click at [773, 440] on button "No, keep source formatting" at bounding box center [838, 439] width 194 height 33
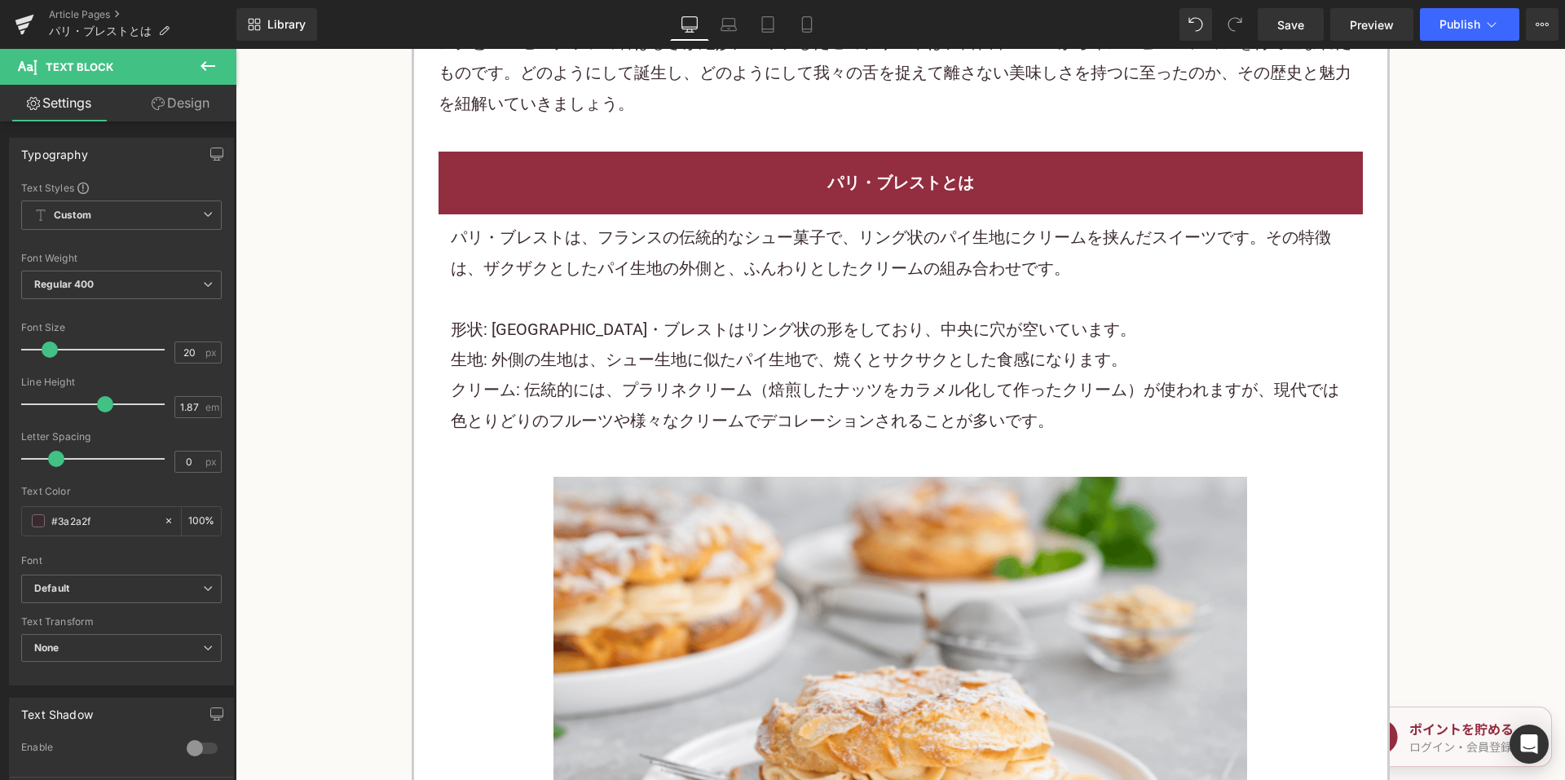
scroll to position [978, 0]
click at [619, 337] on p "形状: パリ・ブレストはリング状の形をしており、中央に穴が空いています。" at bounding box center [901, 329] width 900 height 30
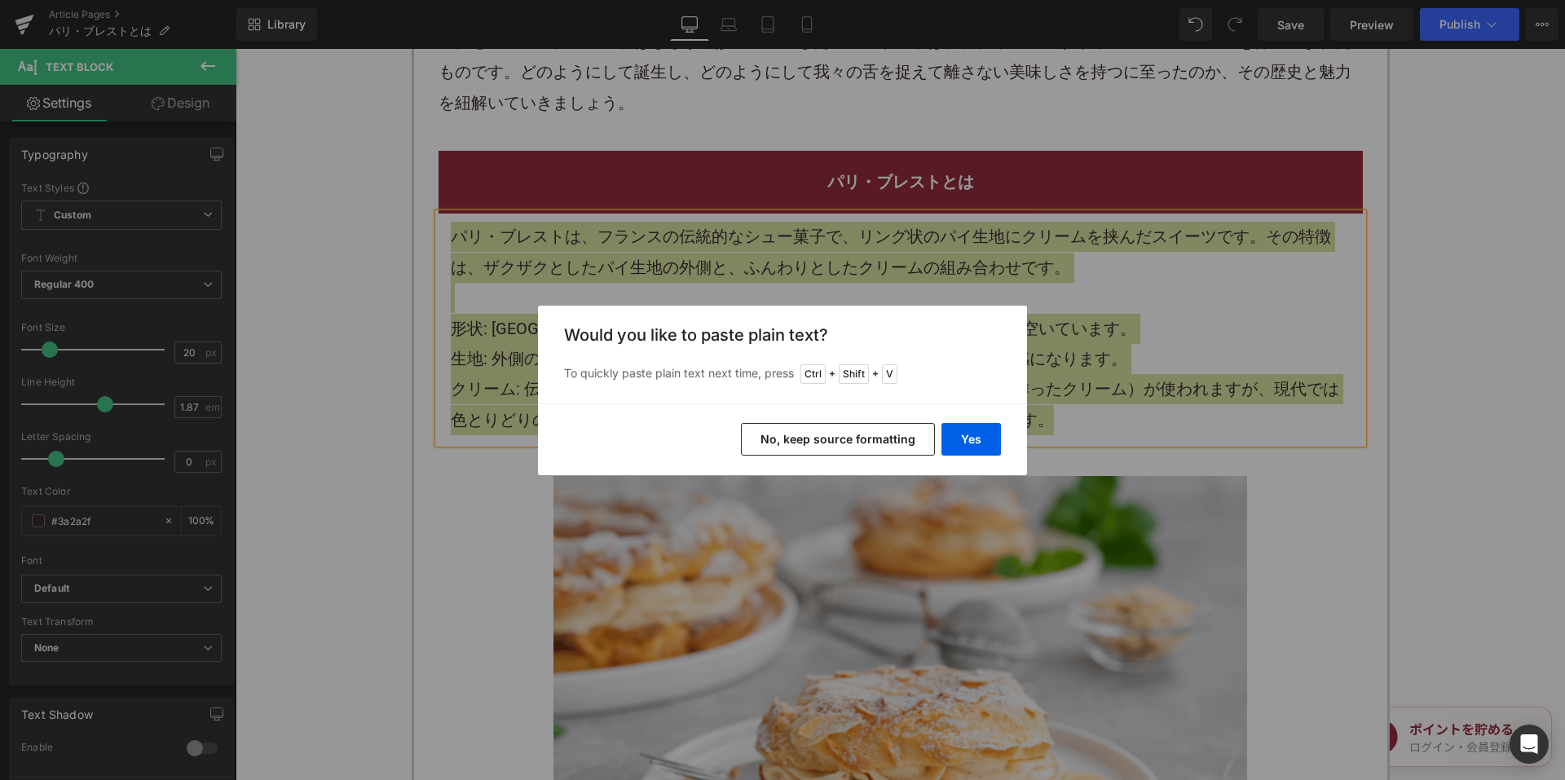
drag, startPoint x: 834, startPoint y: 439, endPoint x: 595, endPoint y: 370, distance: 248.6
click at [834, 439] on button "No, keep source formatting" at bounding box center [838, 439] width 194 height 33
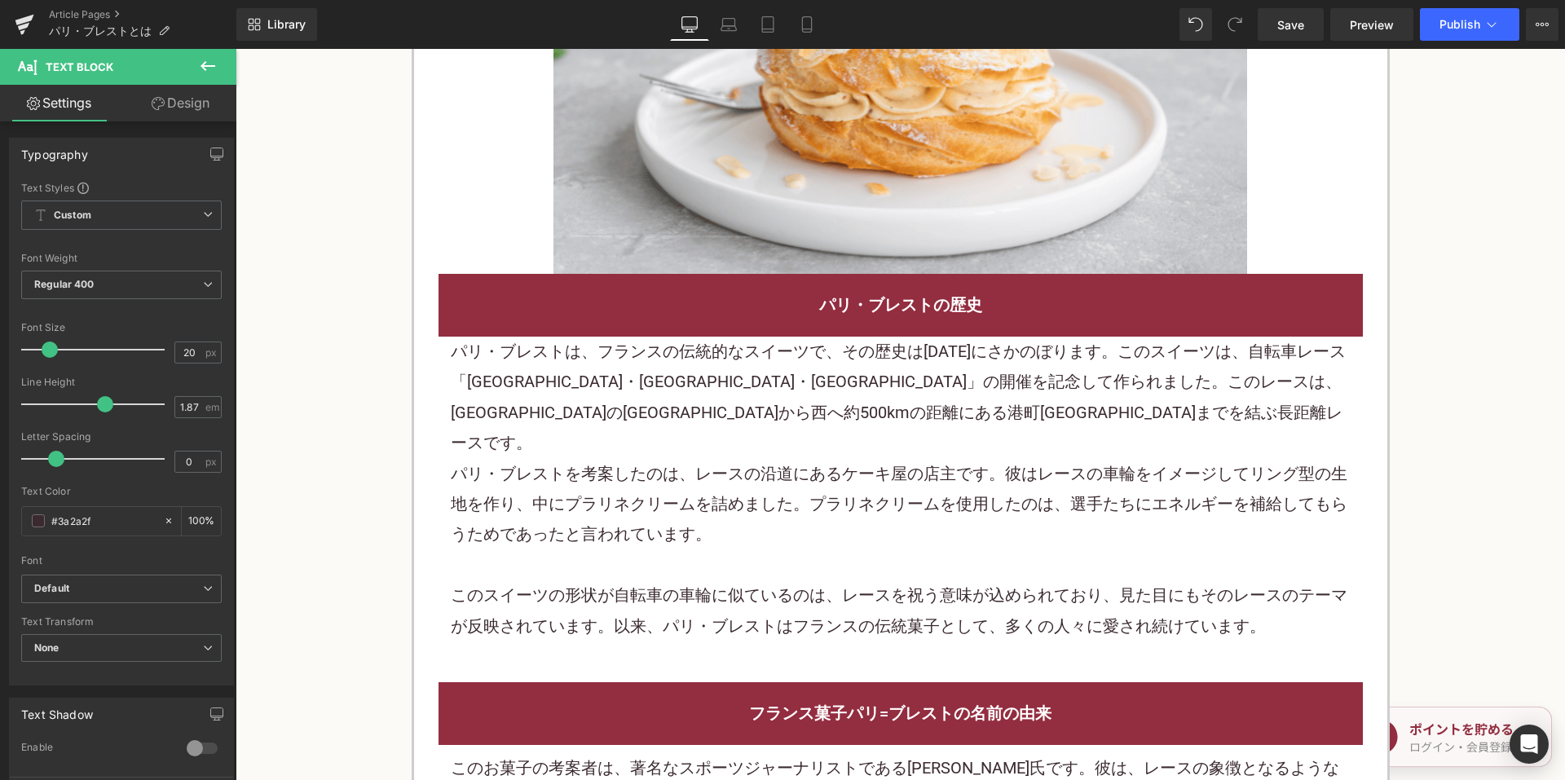
scroll to position [1630, 0]
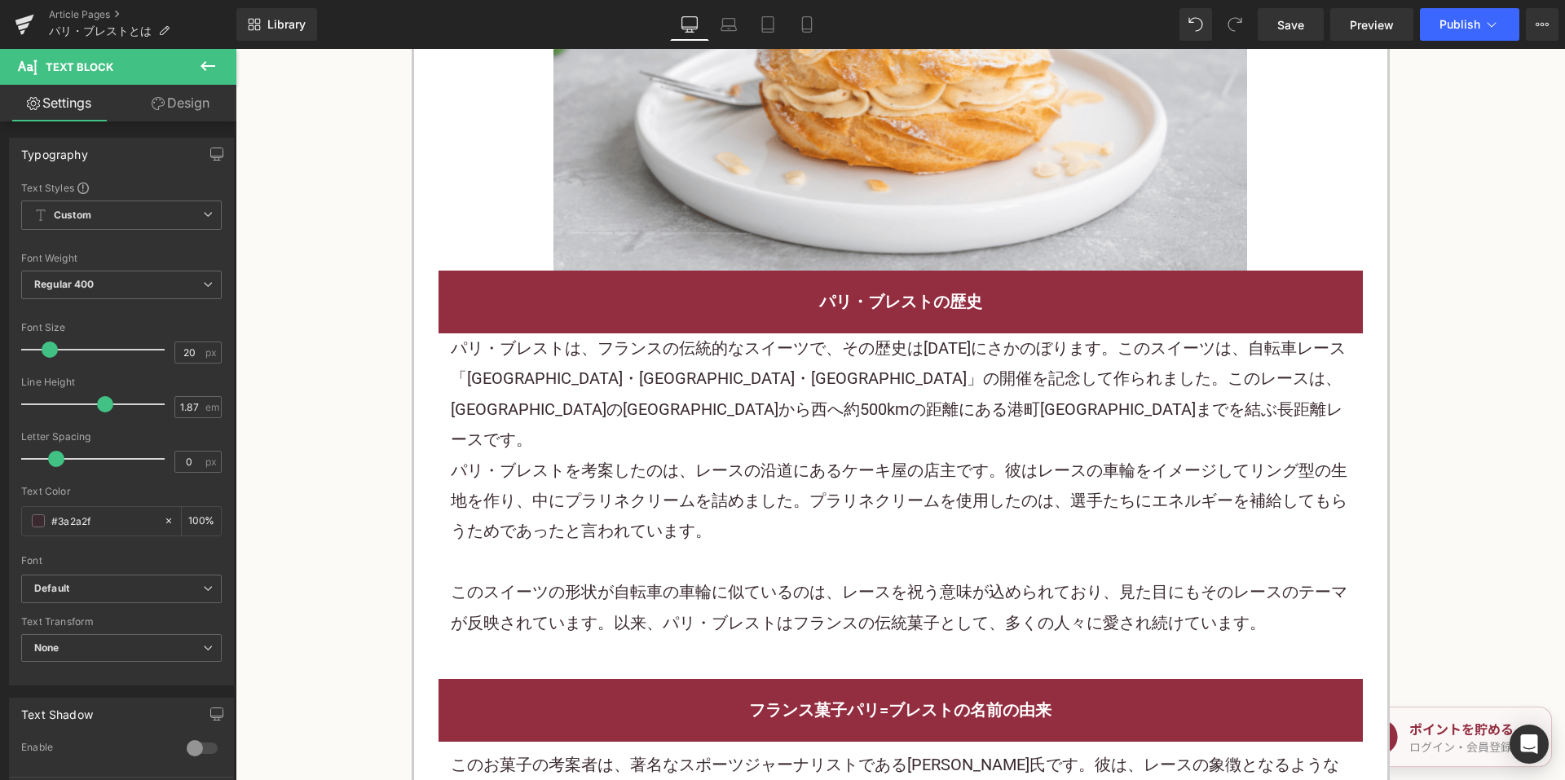
click at [748, 456] on p "パリ・ブレストを考案したのは、レースの沿道にあるケーキ屋の店主です。彼はレースの車輪をイメージしてリング型の生地を作り、中にプラリネクリームを詰めました。プラ…" at bounding box center [901, 501] width 900 height 91
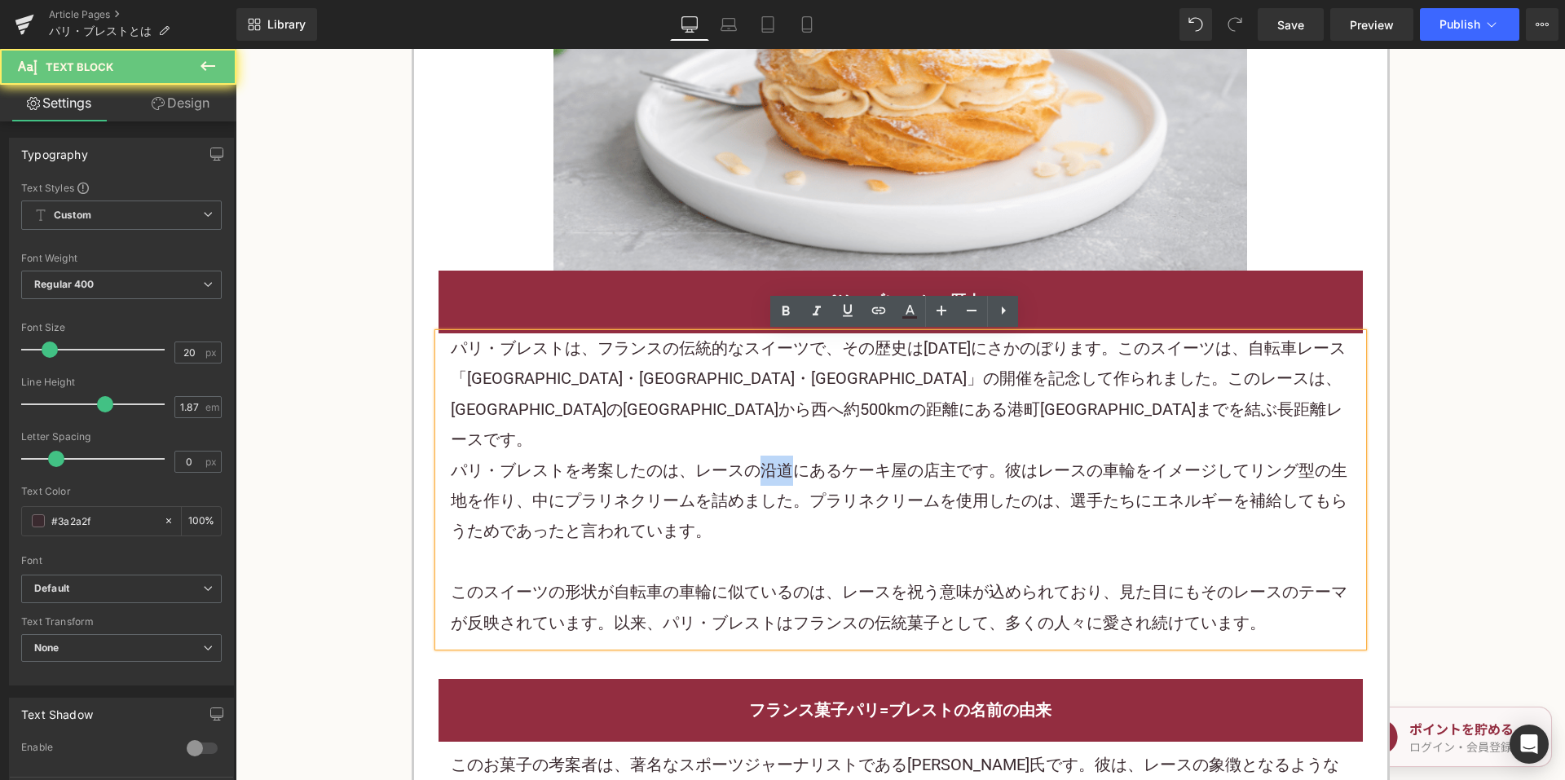
click at [748, 456] on p "パリ・ブレストを考案したのは、レースの沿道にあるケーキ屋の店主です。彼はレースの車輪をイメージしてリング型の生地を作り、中にプラリネクリームを詰めました。プラ…" at bounding box center [901, 501] width 900 height 91
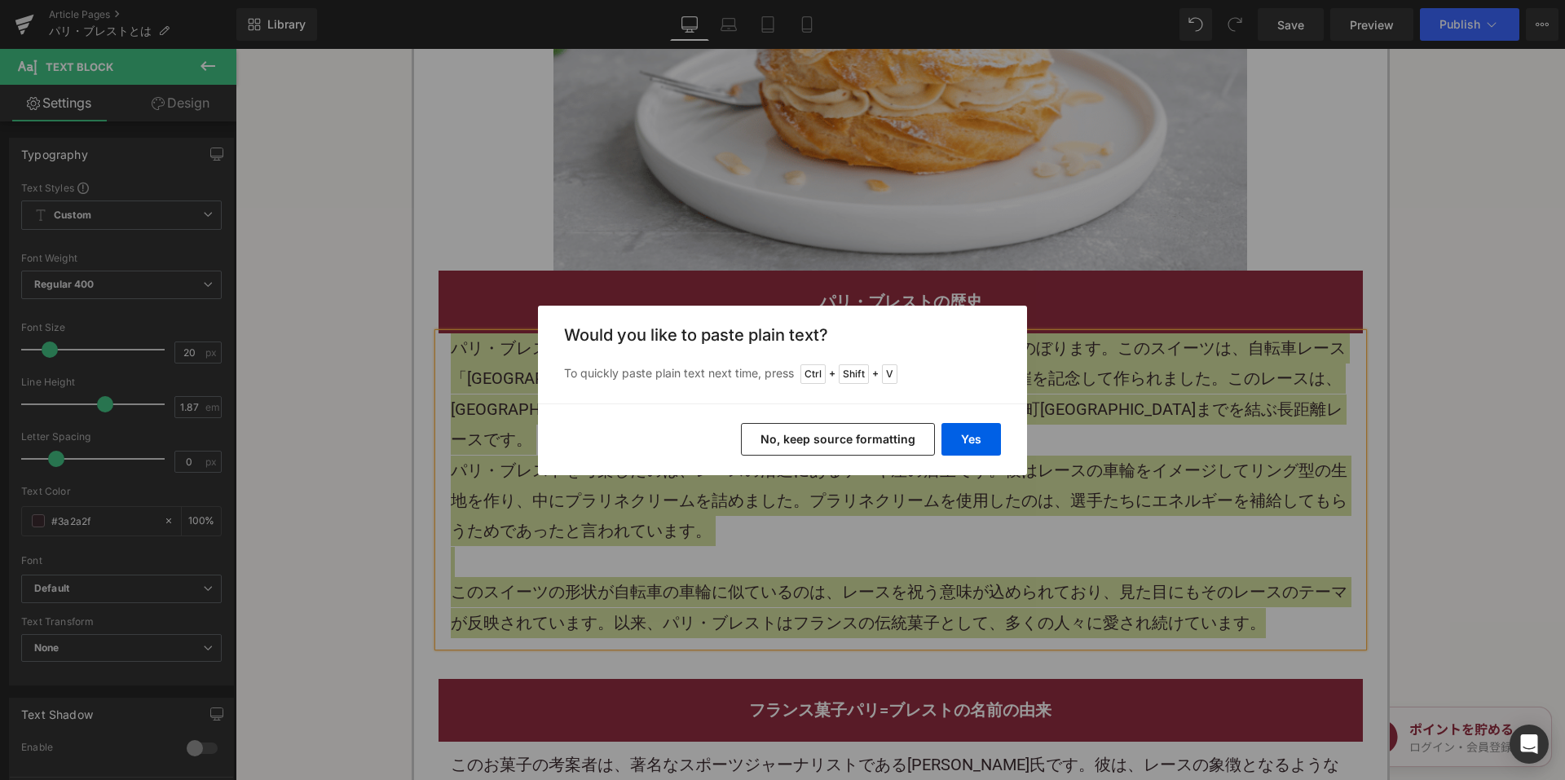
click at [832, 445] on button "No, keep source formatting" at bounding box center [838, 439] width 194 height 33
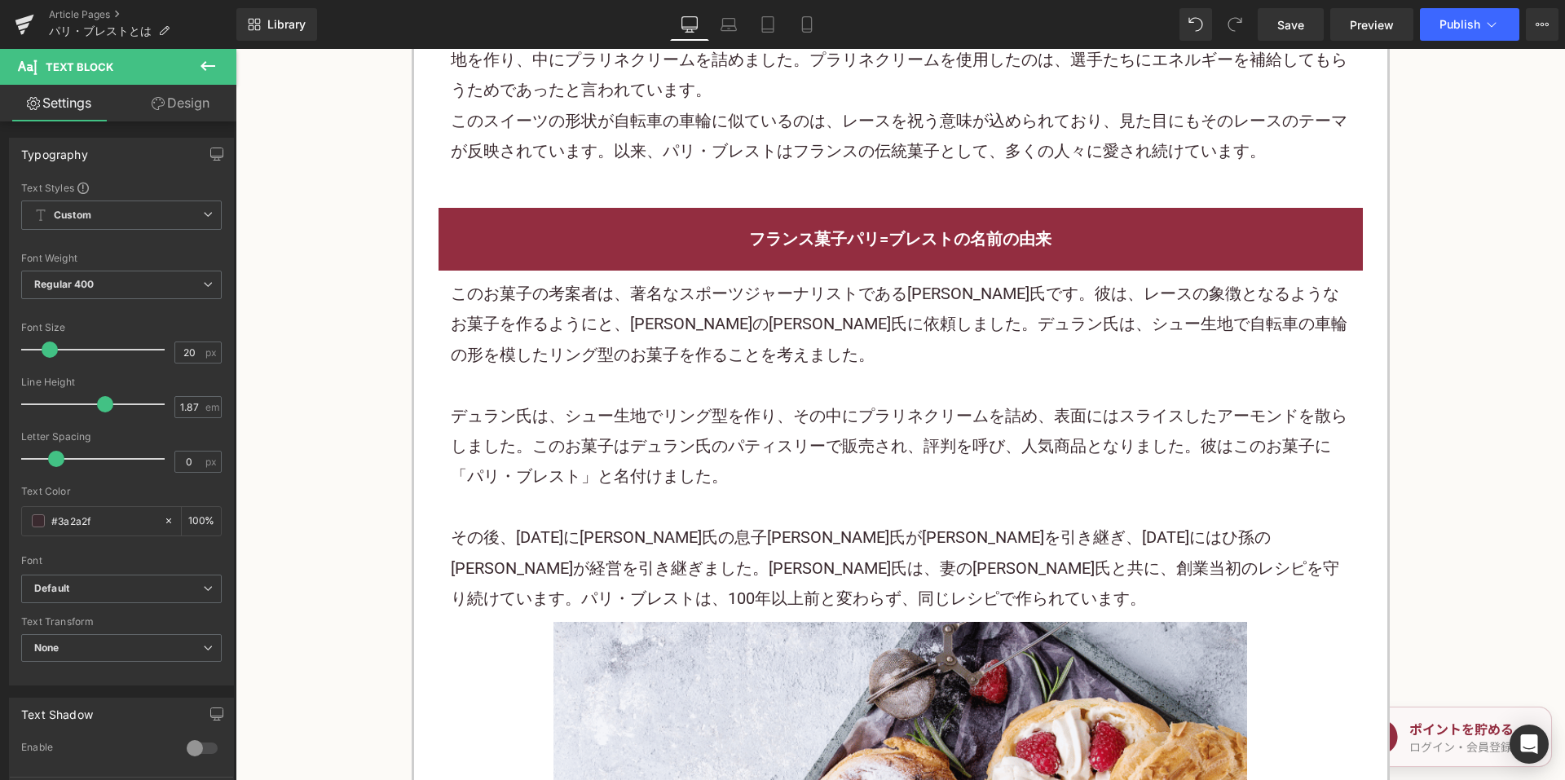
scroll to position [2119, 0]
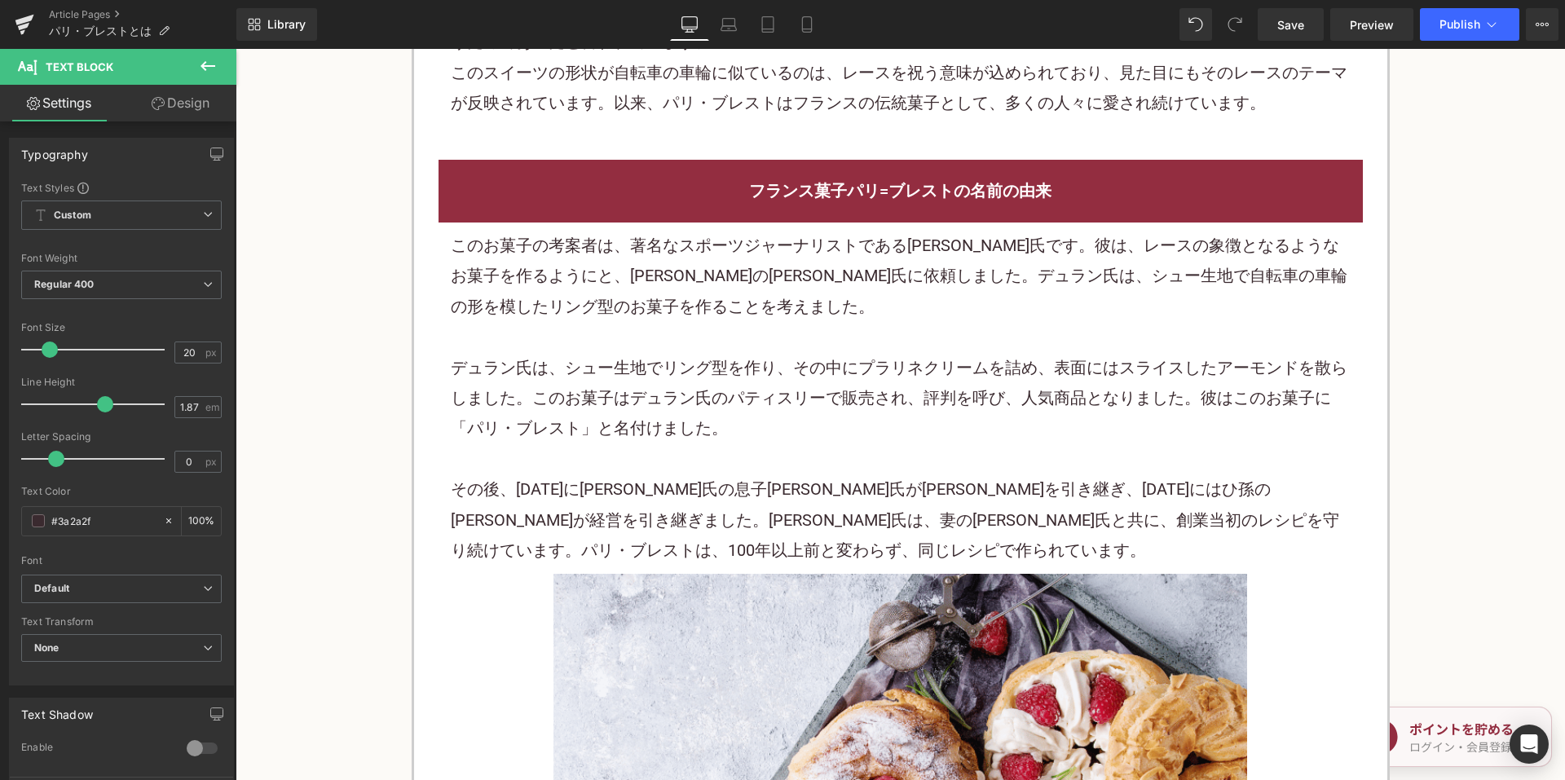
click at [707, 353] on p "デュラン氏は、シュー生地でリング型を作り、その中にプラリネクリームを詰め、表面にはスライスしたアーモンドを散らしました。このお菓子はデュラン氏のパティスリーで…" at bounding box center [901, 398] width 900 height 91
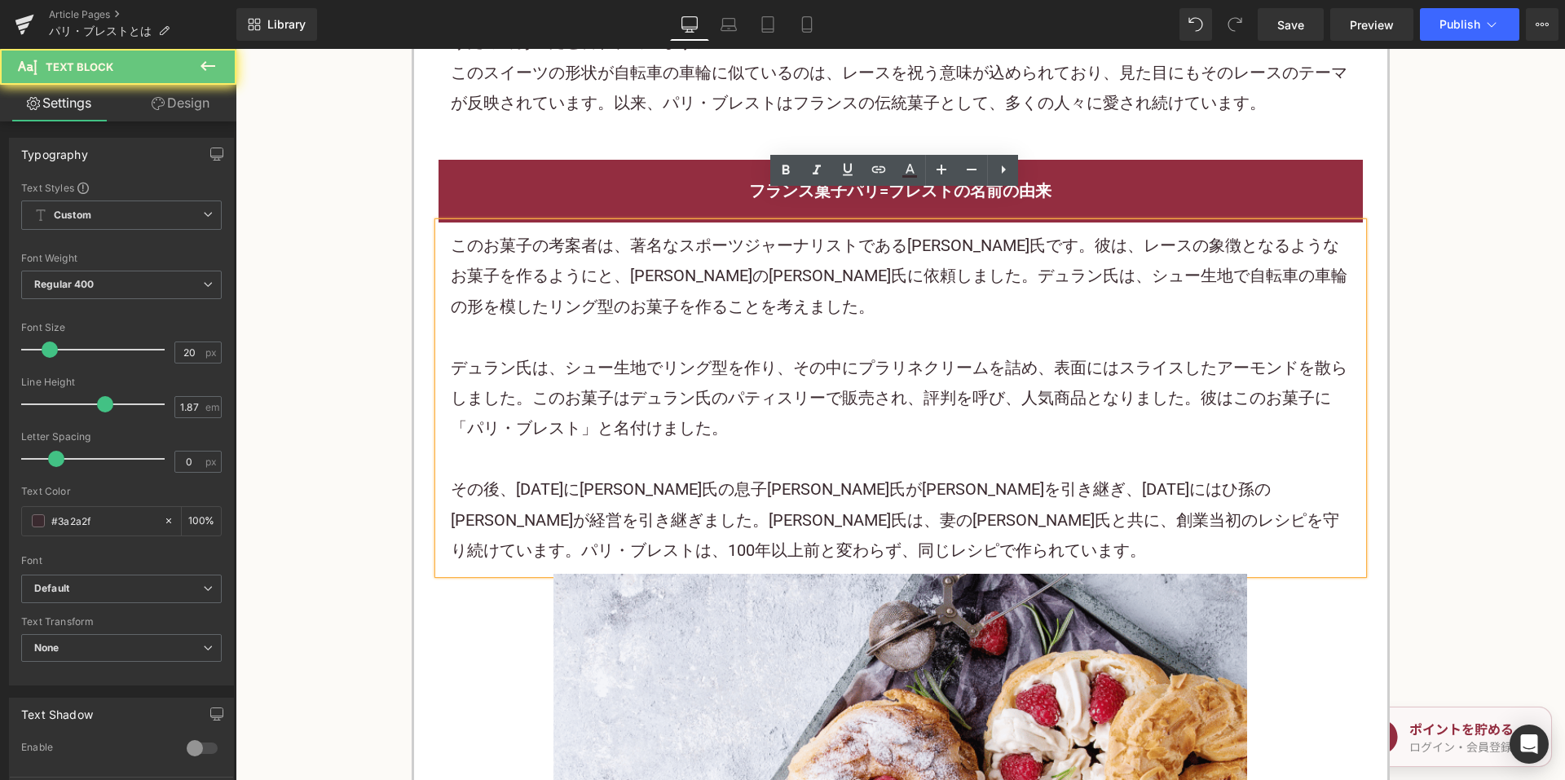
click at [707, 353] on p "デュラン氏は、シュー生地でリング型を作り、その中にプラリネクリームを詰め、表面にはスライスしたアーモンドを散らしました。このお菓子はデュラン氏のパティスリーで…" at bounding box center [901, 398] width 900 height 91
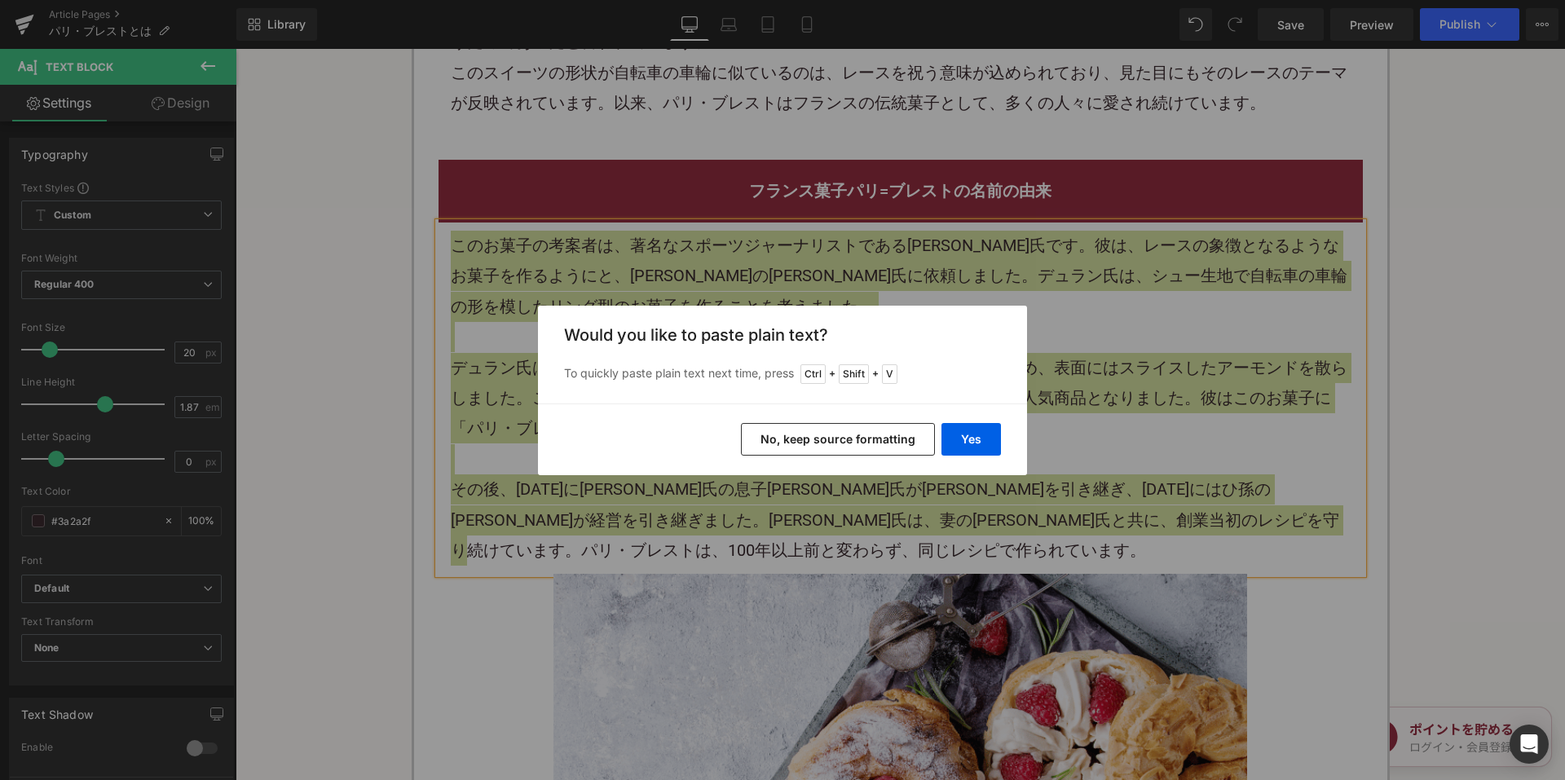
click at [768, 438] on button "No, keep source formatting" at bounding box center [838, 439] width 194 height 33
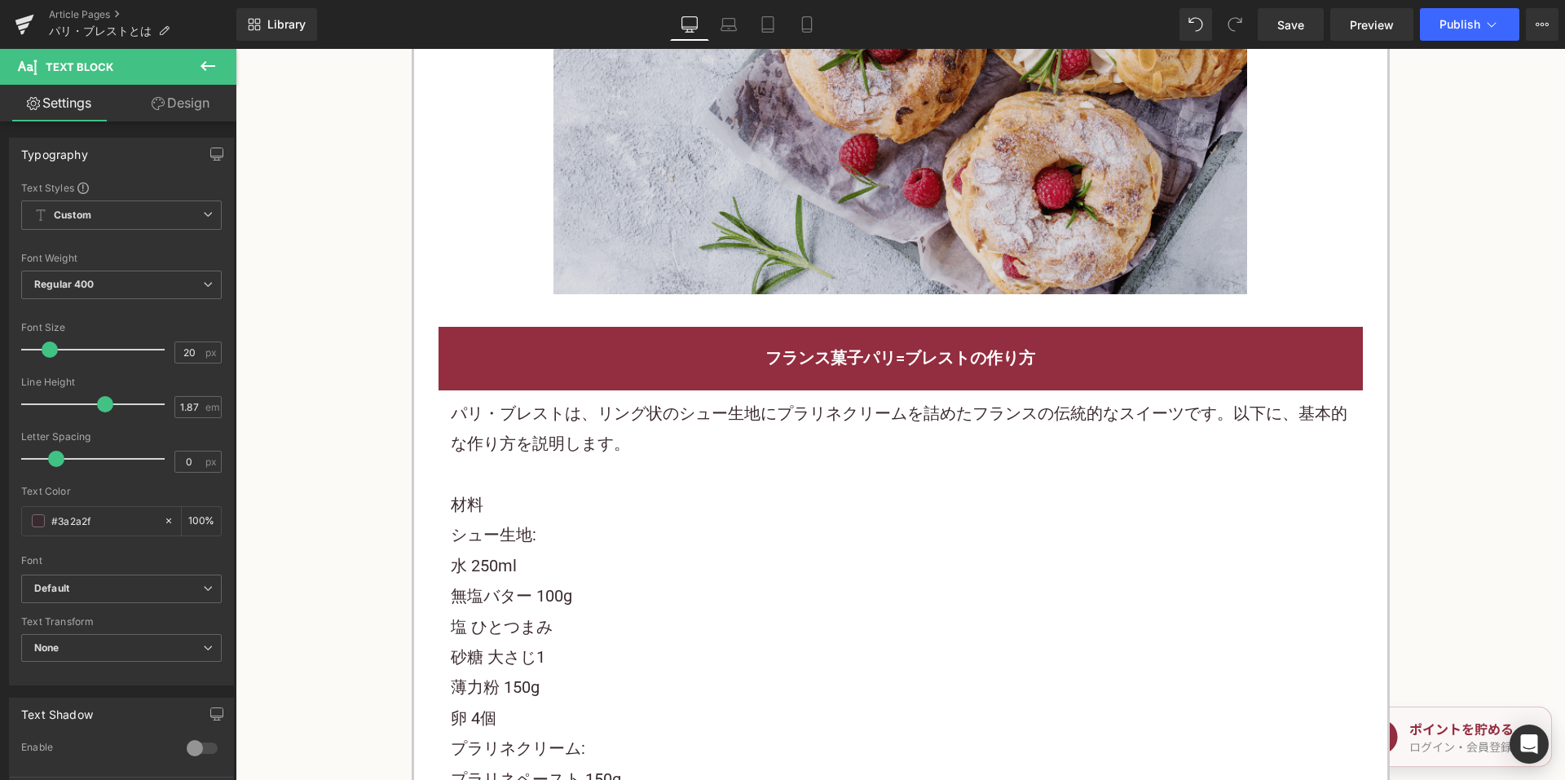
scroll to position [2934, 0]
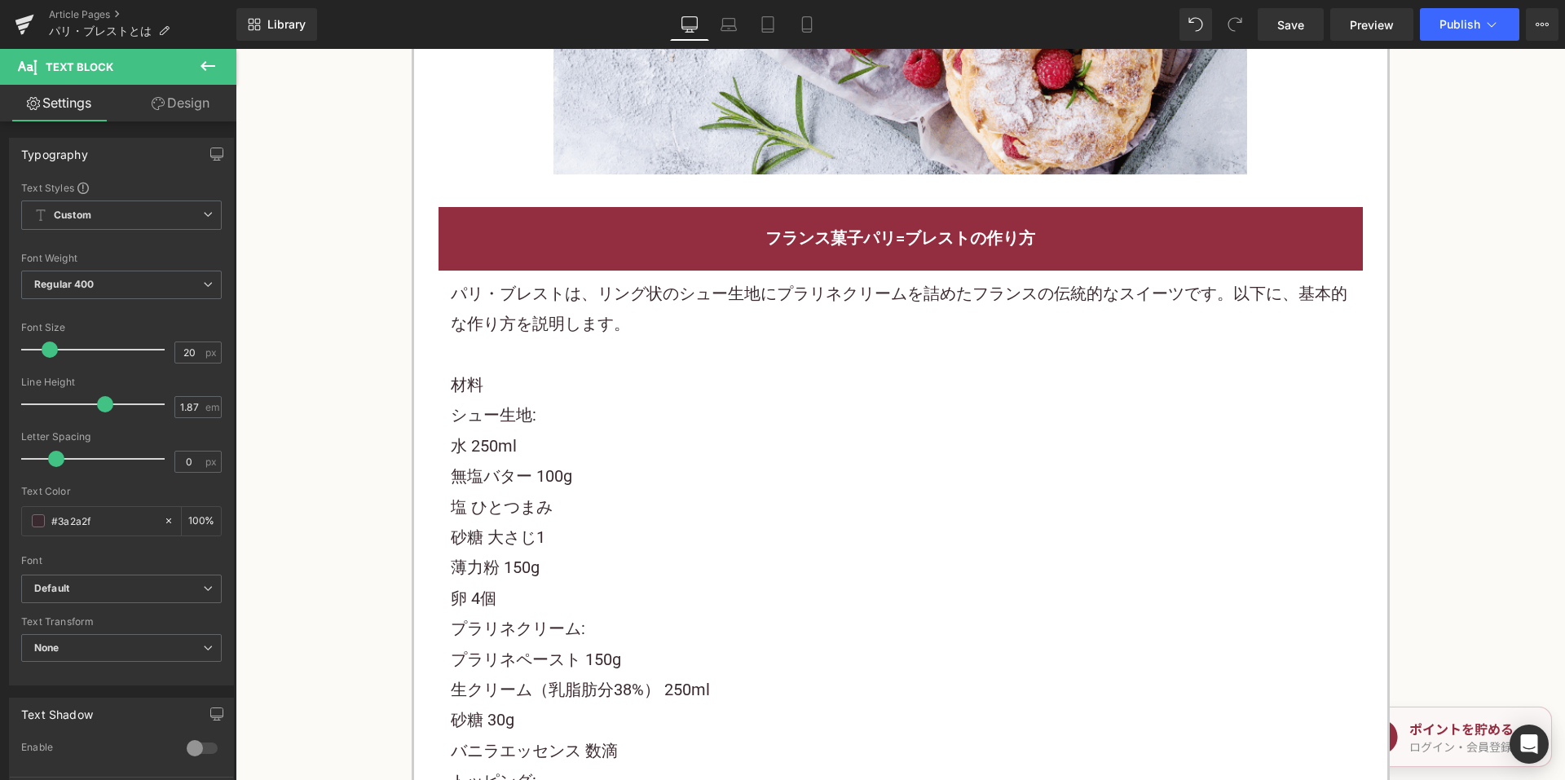
click at [594, 370] on p "材料" at bounding box center [901, 385] width 900 height 30
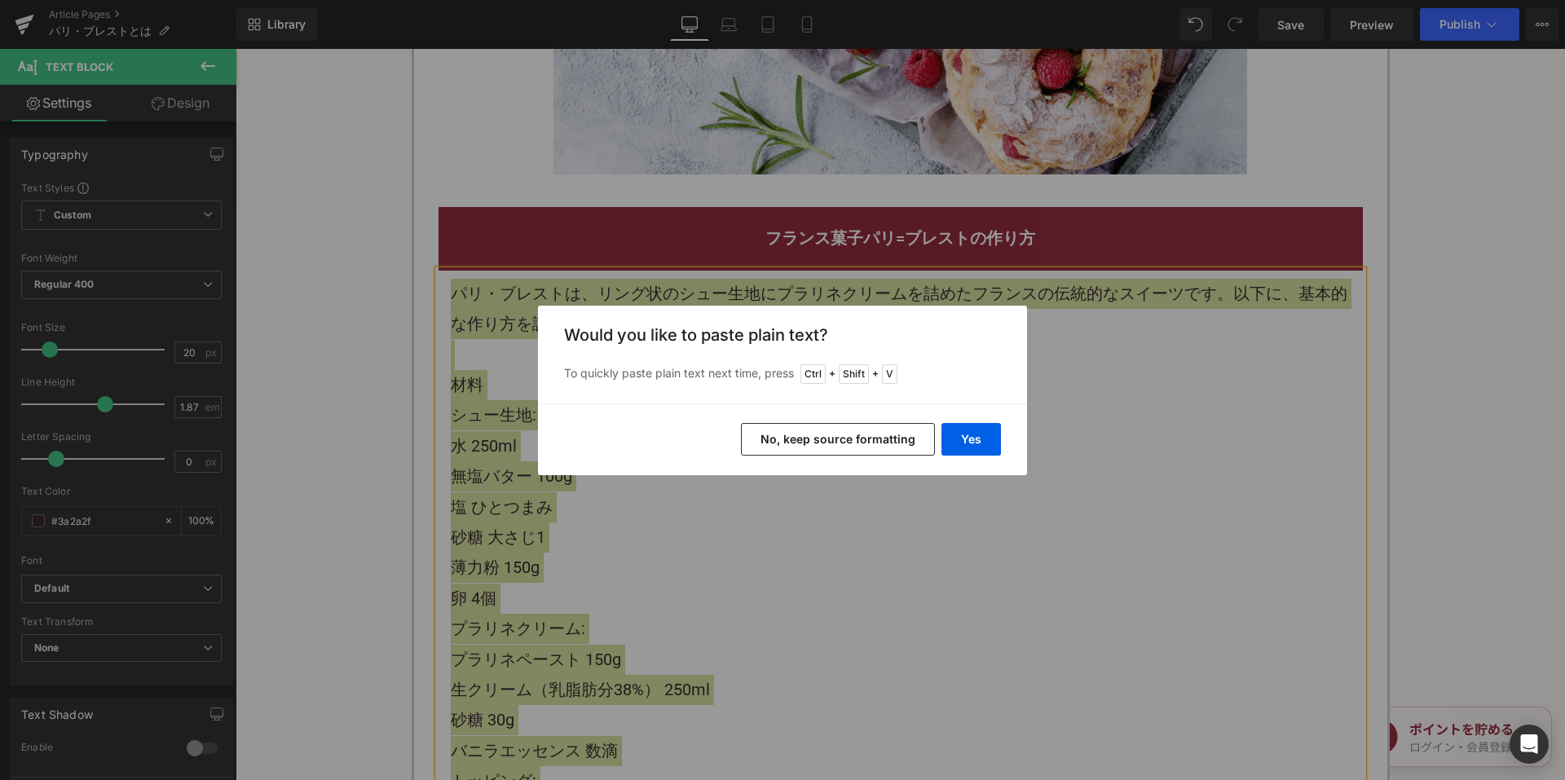
click at [758, 429] on button "No, keep source formatting" at bounding box center [838, 439] width 194 height 33
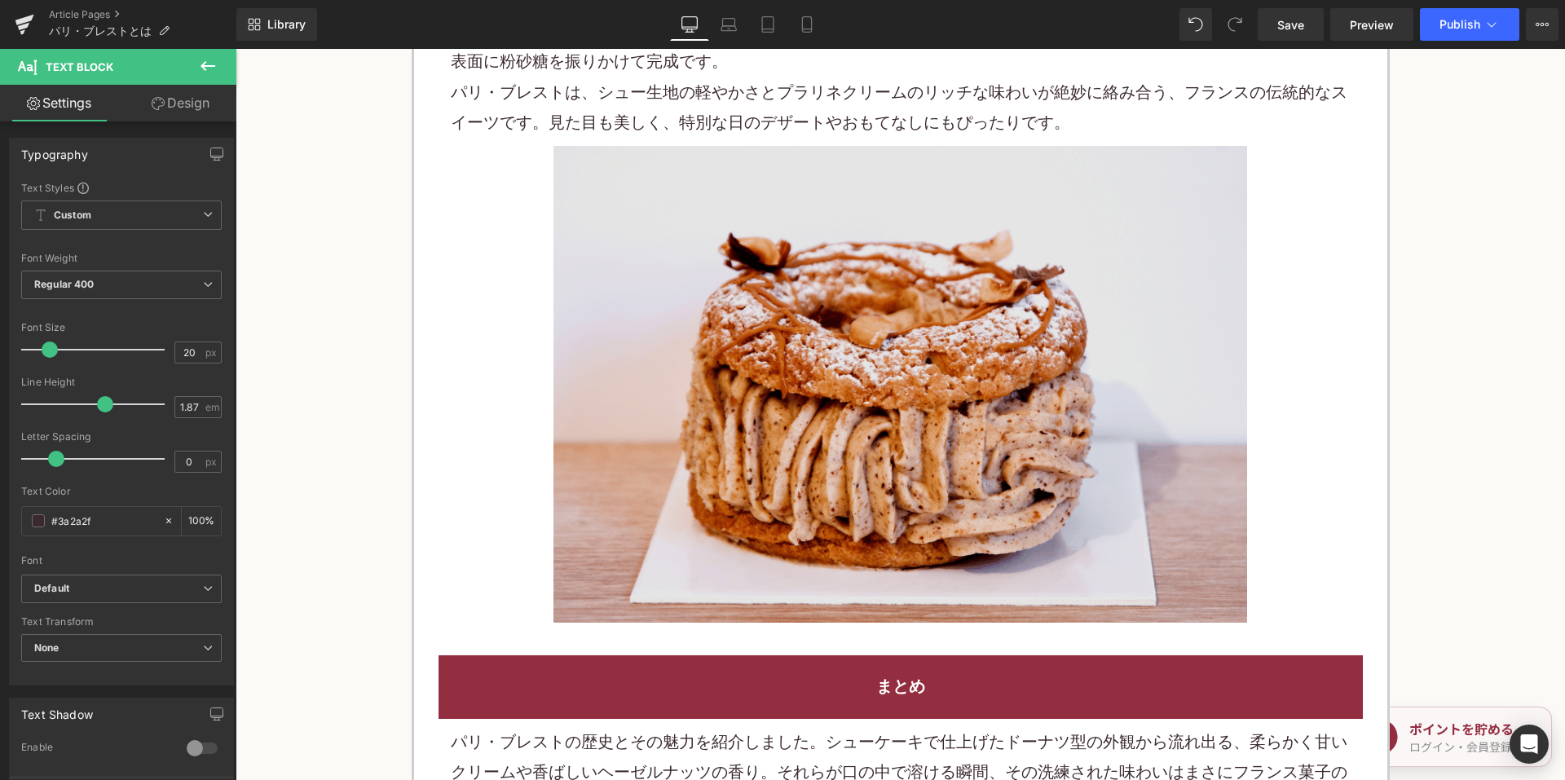
scroll to position [4645, 0]
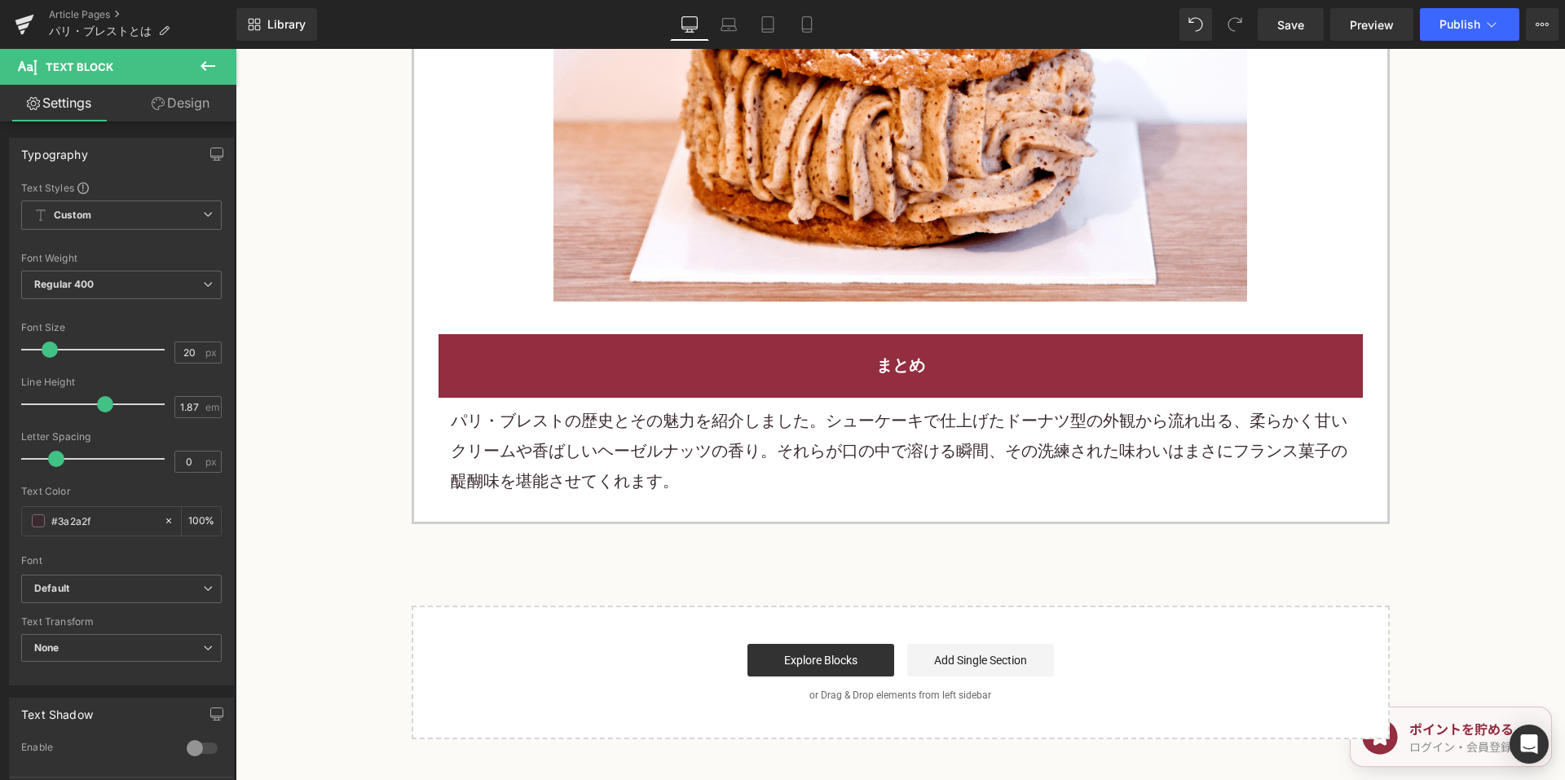
click at [636, 455] on p "パリ・ブレストの歴史とその魅力を紹介しました。シューケーキで仕上げたドーナツ型の外観から流れ出る、柔らかく甘いクリームや香ばしいヘーゼルナッツの香り。それらが…" at bounding box center [901, 451] width 900 height 91
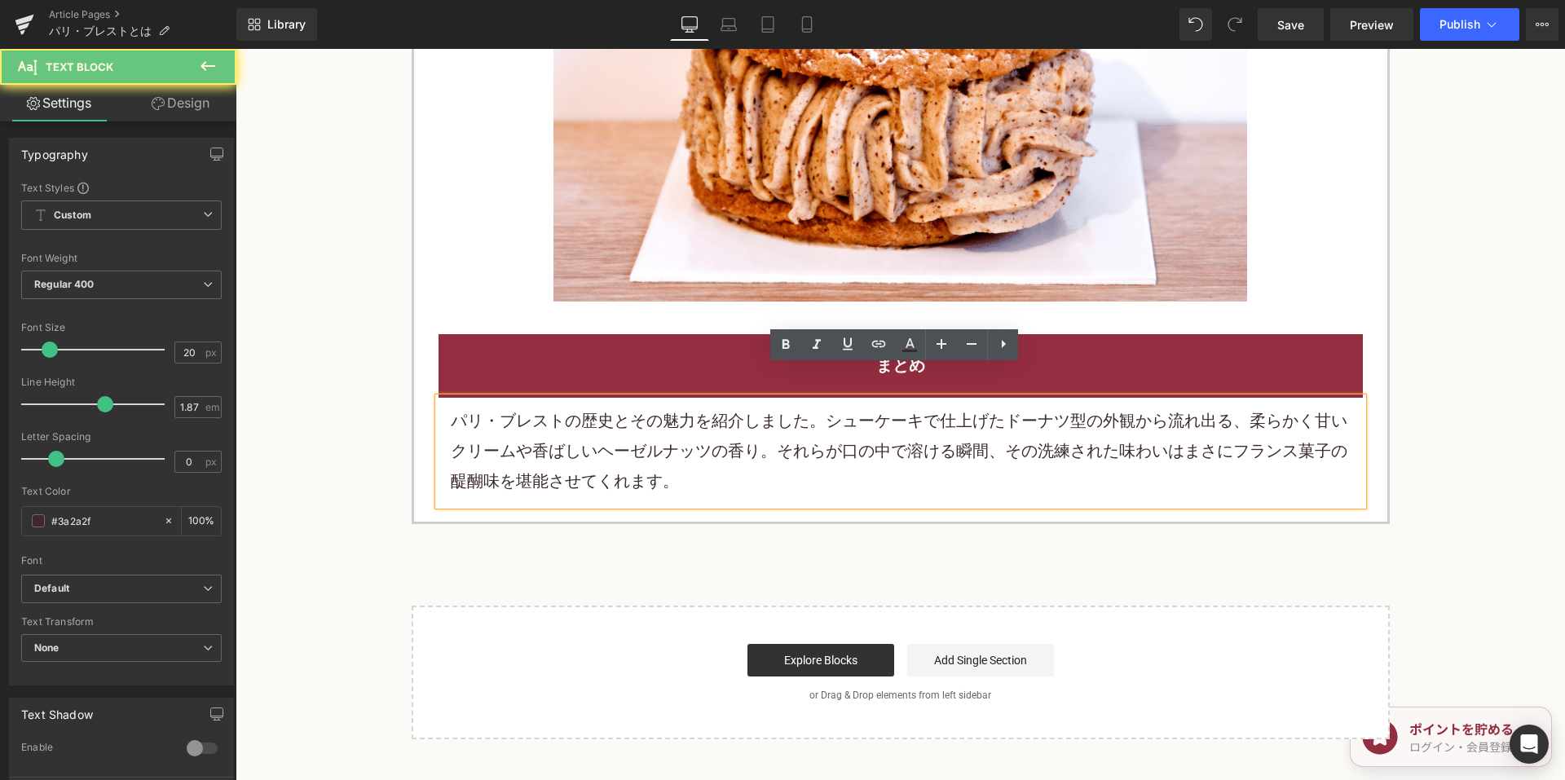
click at [634, 447] on p "パリ・ブレストの歴史とその魅力を紹介しました。シューケーキで仕上げたドーナツ型の外観から流れ出る、柔らかく甘いクリームや香ばしいヘーゼルナッツの香り。それらが…" at bounding box center [901, 451] width 900 height 91
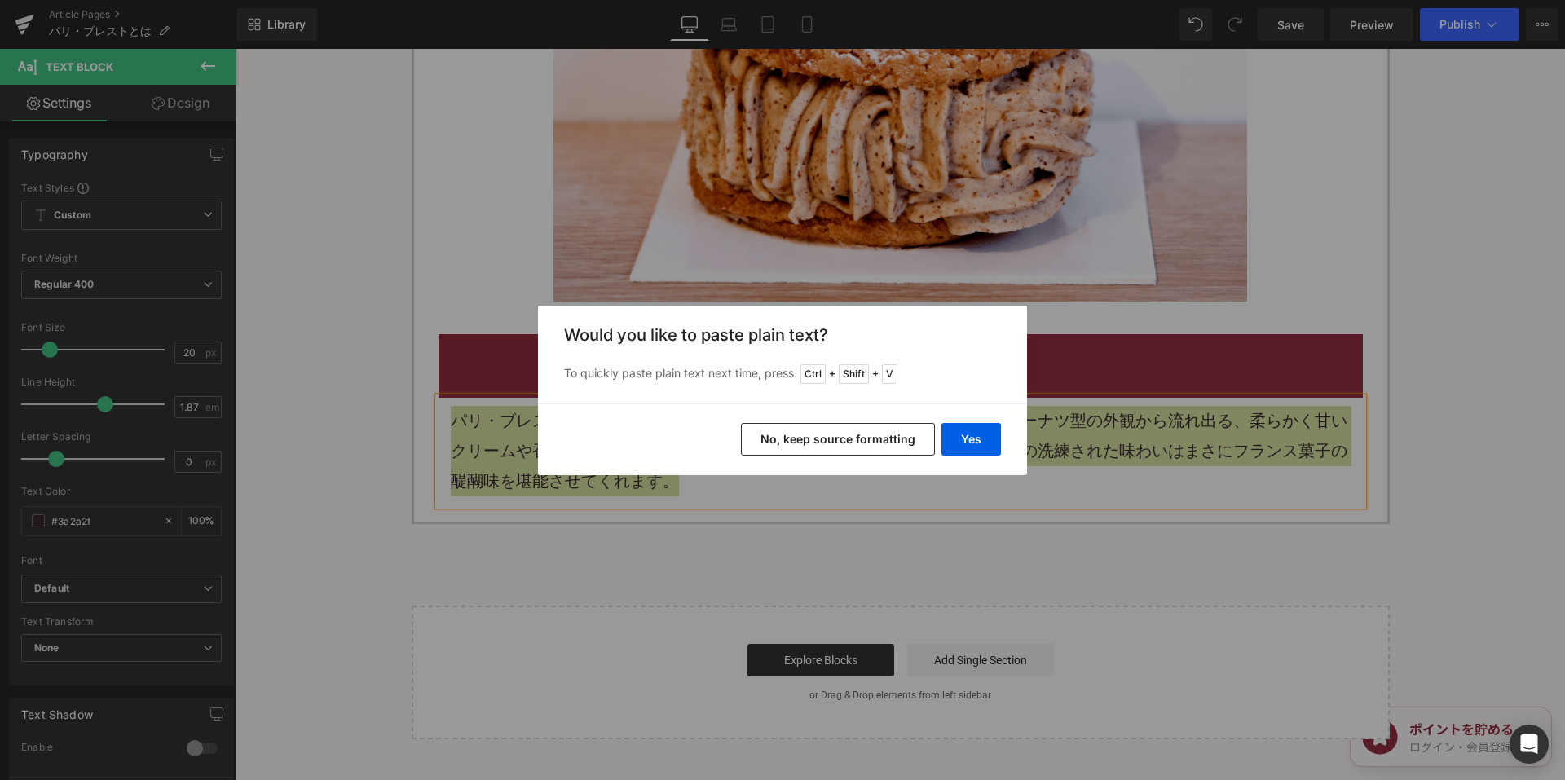
click at [808, 433] on button "No, keep source formatting" at bounding box center [838, 439] width 194 height 33
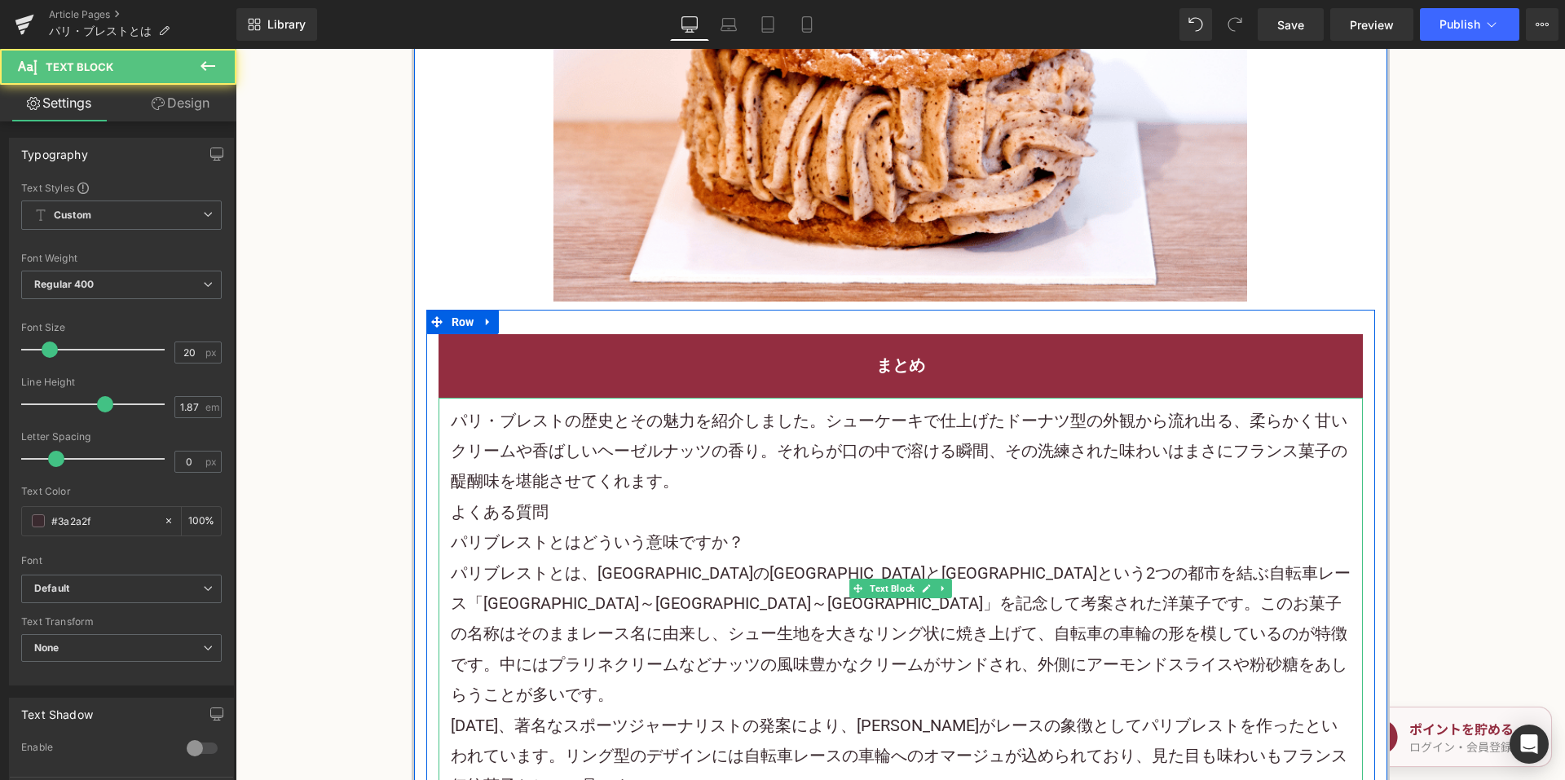
click at [785, 446] on p "パリ・ブレストの歴史とその魅力を紹介しました。 シューケーキ で仕上げたドーナツ型の外観から流れ出る、柔らかく甘いクリームや香ばしいヘーゼルナッツの香り。それ…" at bounding box center [901, 451] width 900 height 91
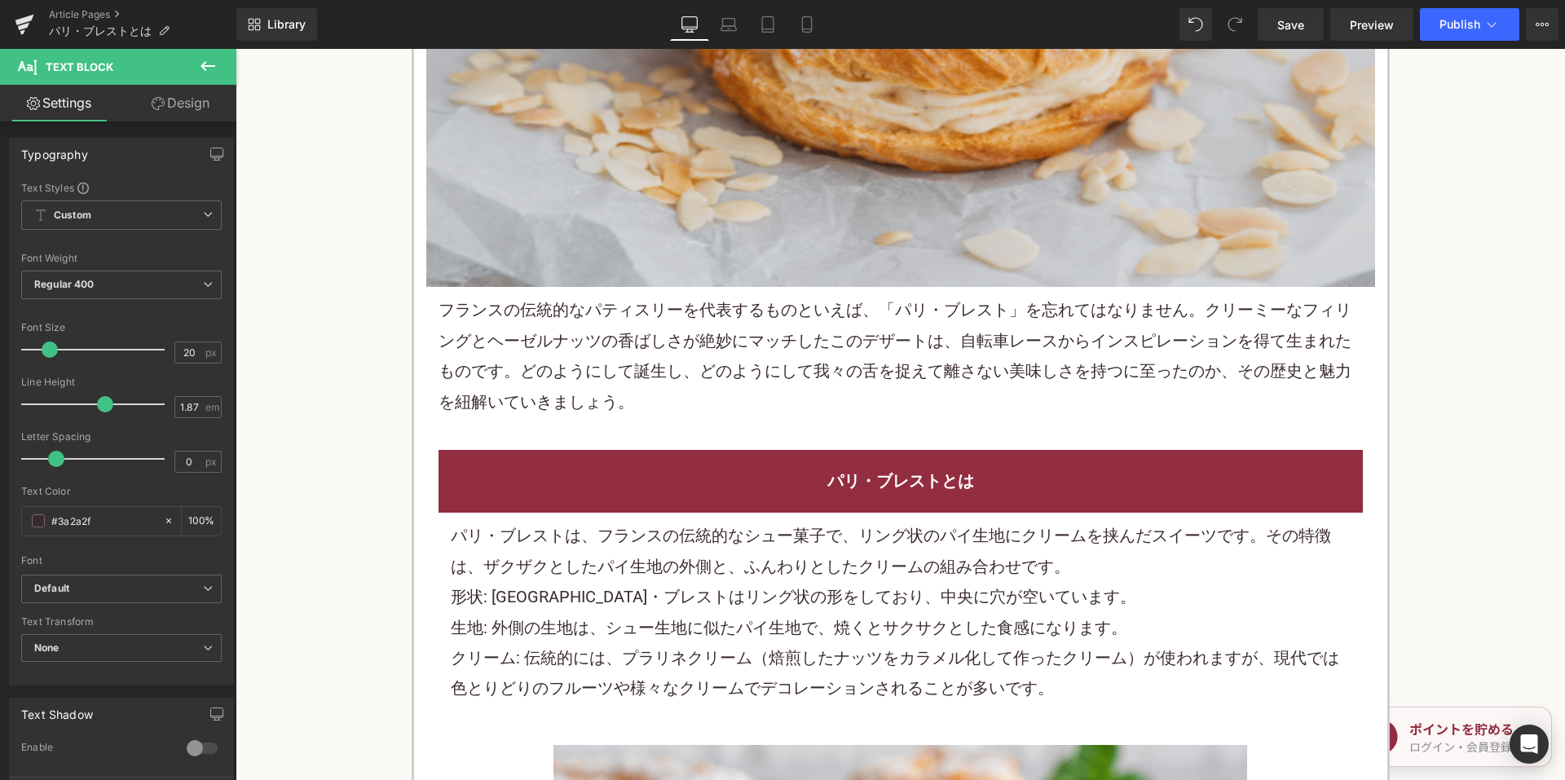
scroll to position [815, 0]
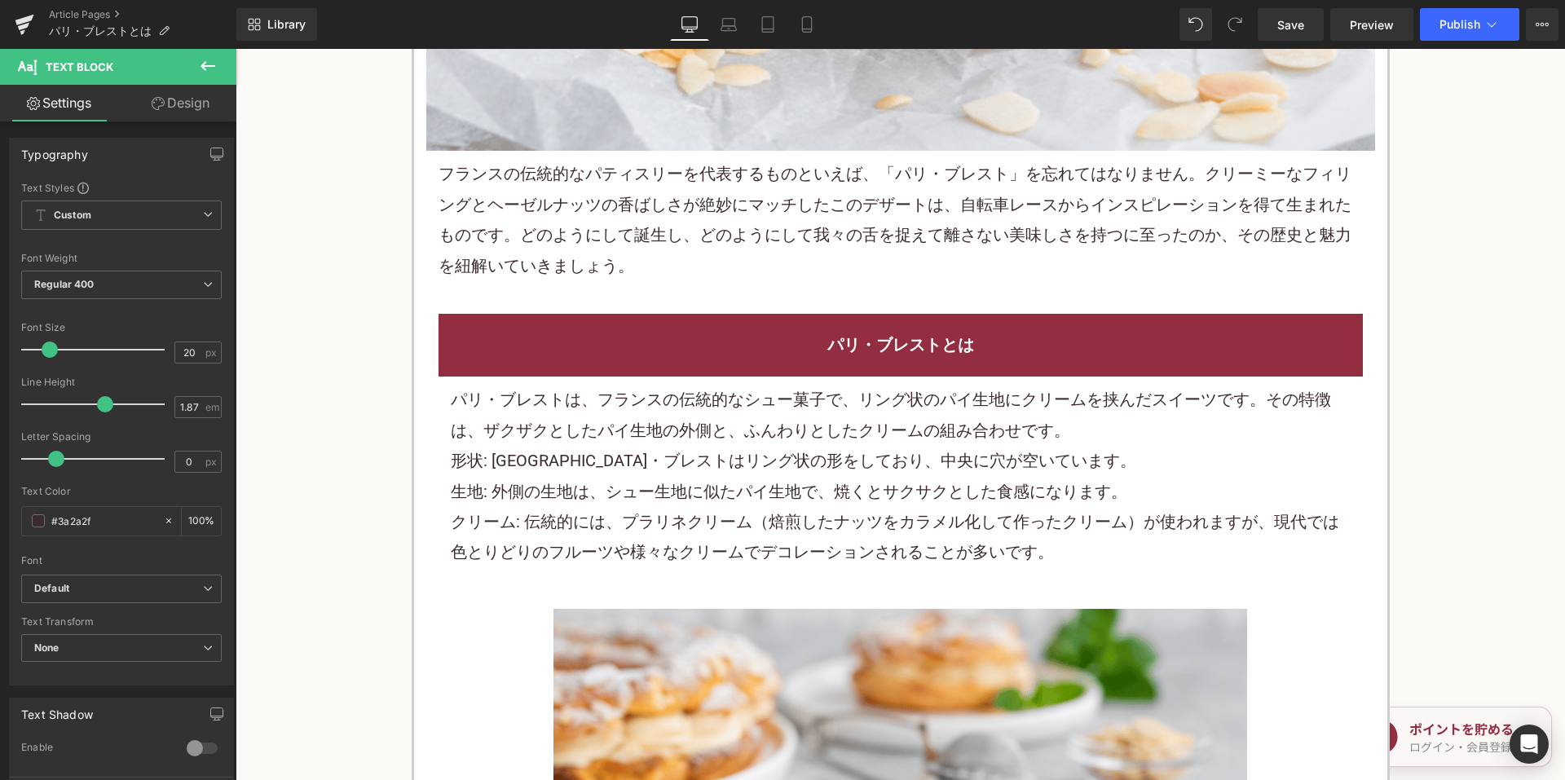
click at [707, 202] on p "フランスの伝統的な パティスリー を代表するものといえば、「パリ・ブレスト」を忘れてはなりません。クリーミーな フィリング と ヘーゼルナッツ の香ばしさが絶…" at bounding box center [900, 220] width 924 height 122
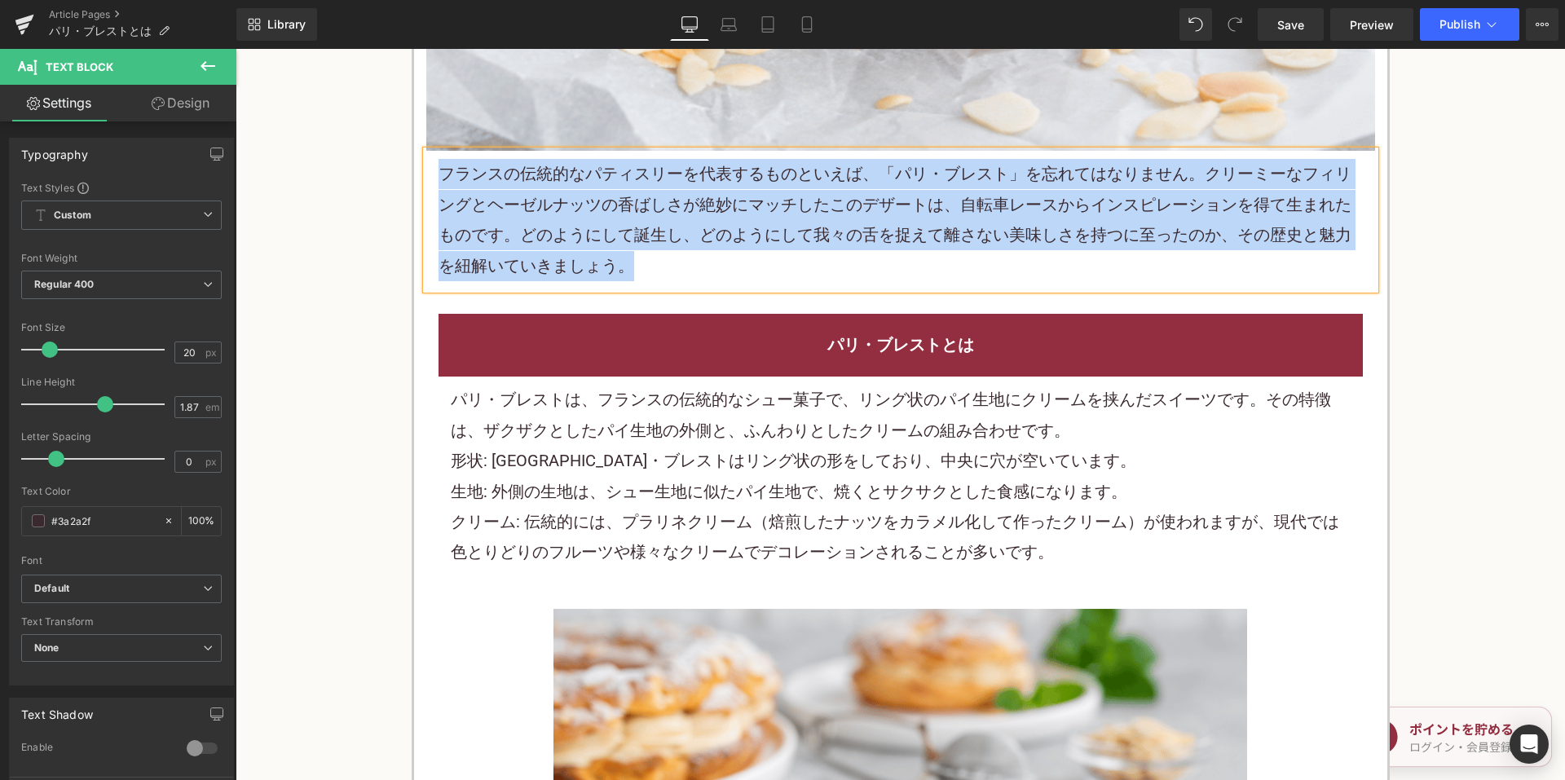
copy p "フランスの伝統的な パティスリー を代表するものといえば、「パリ・ブレスト」を忘れてはなりません。クリーミーな フィリング と ヘーゼルナッツ の香ばしさが絶…"
click at [740, 212] on p "フランスの伝統的な パティスリー を代表するものといえば、「パリ・ブレスト」を忘れてはなりません。クリーミーな フィリング と ヘーゼルナッツ の香ばしさが絶…" at bounding box center [900, 220] width 924 height 122
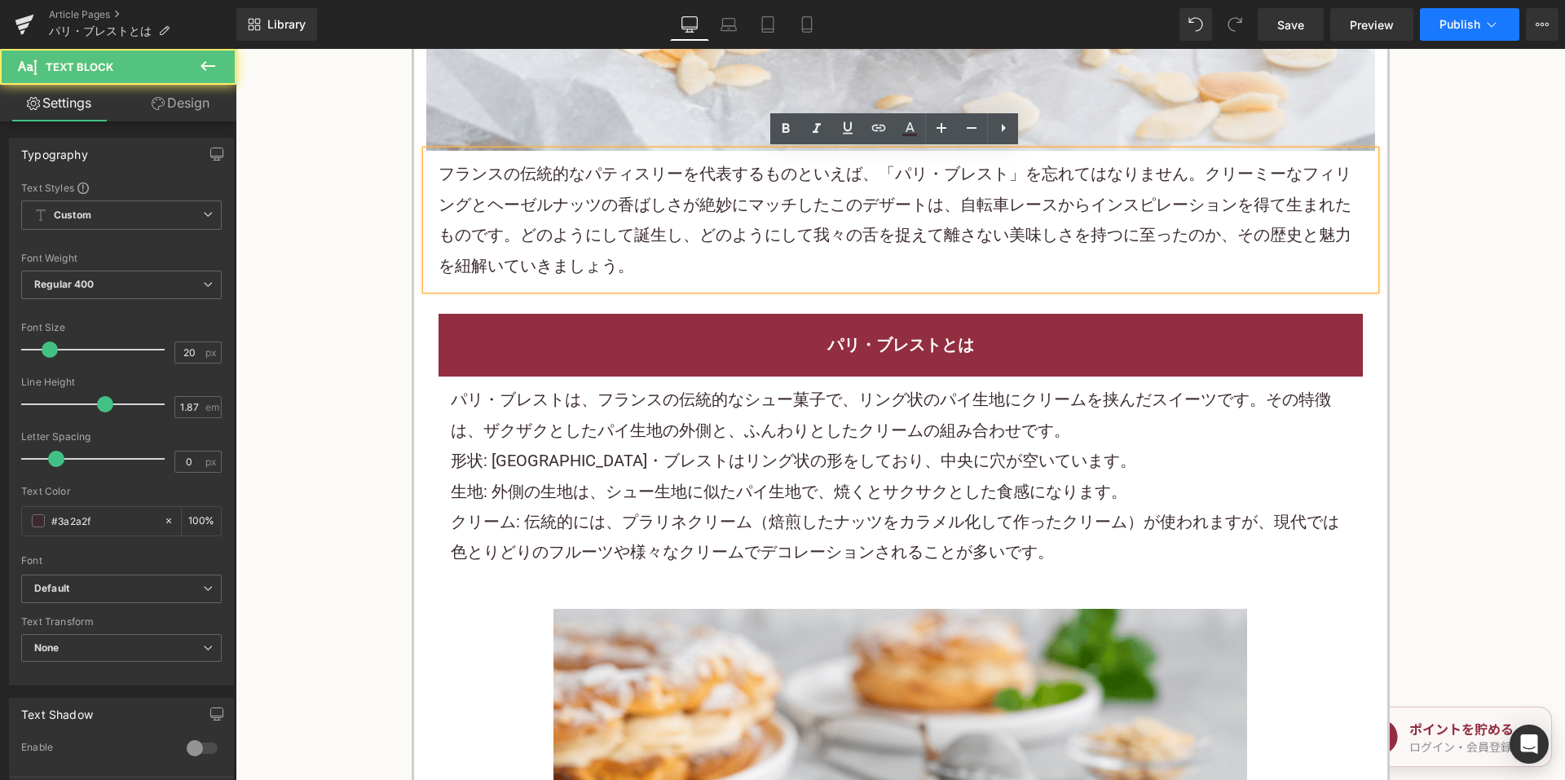
click at [1429, 25] on button "Publish" at bounding box center [1469, 24] width 99 height 33
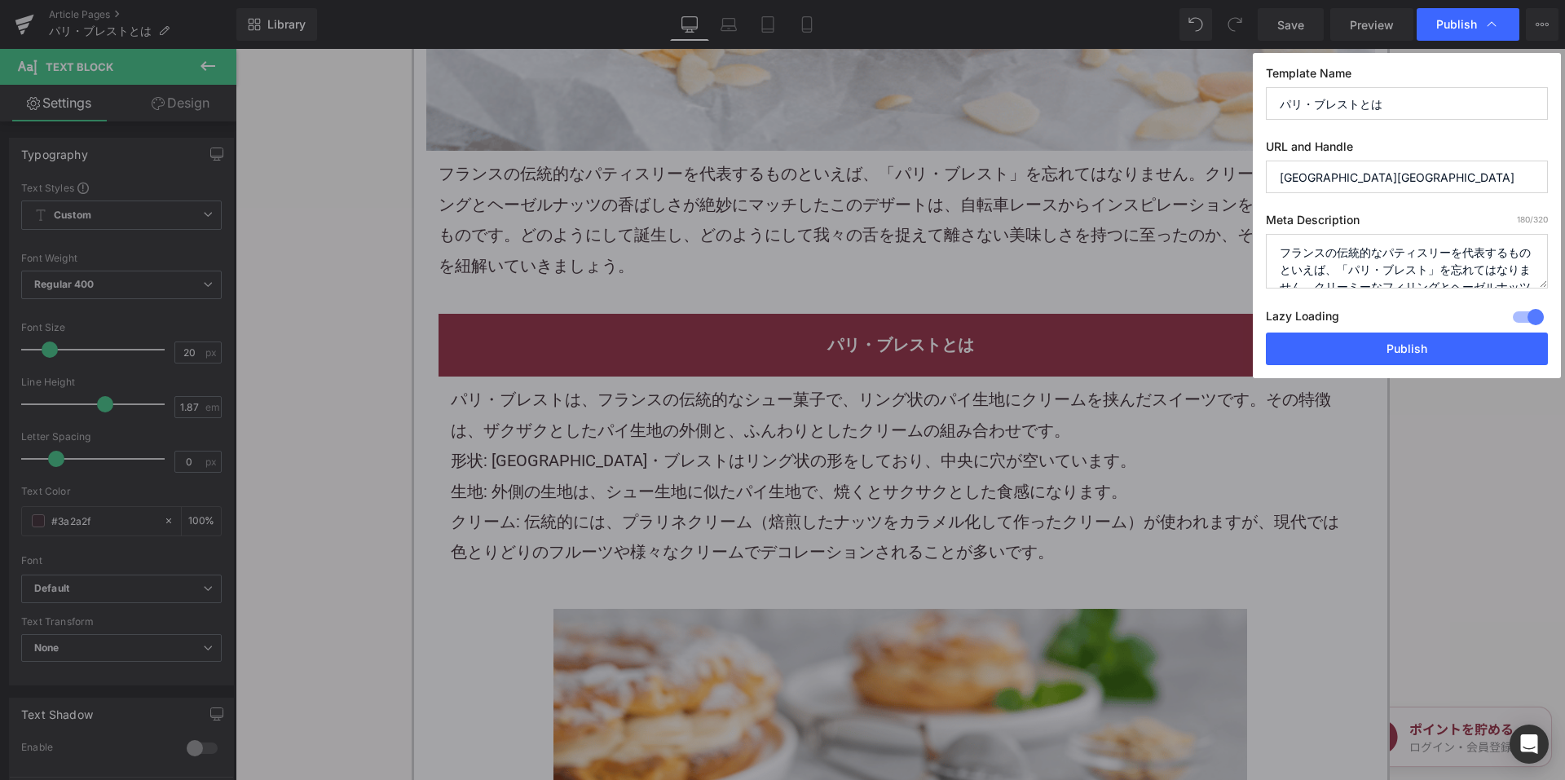
click at [1355, 263] on textarea "フランスの伝統的なパティスリーを代表するものといえば、「パリ・ブレスト」を忘れてはなりません。クリーミーなフィリングとヘーゼルナッツの香ばしさが絶妙にマッチし…" at bounding box center [1407, 261] width 282 height 55
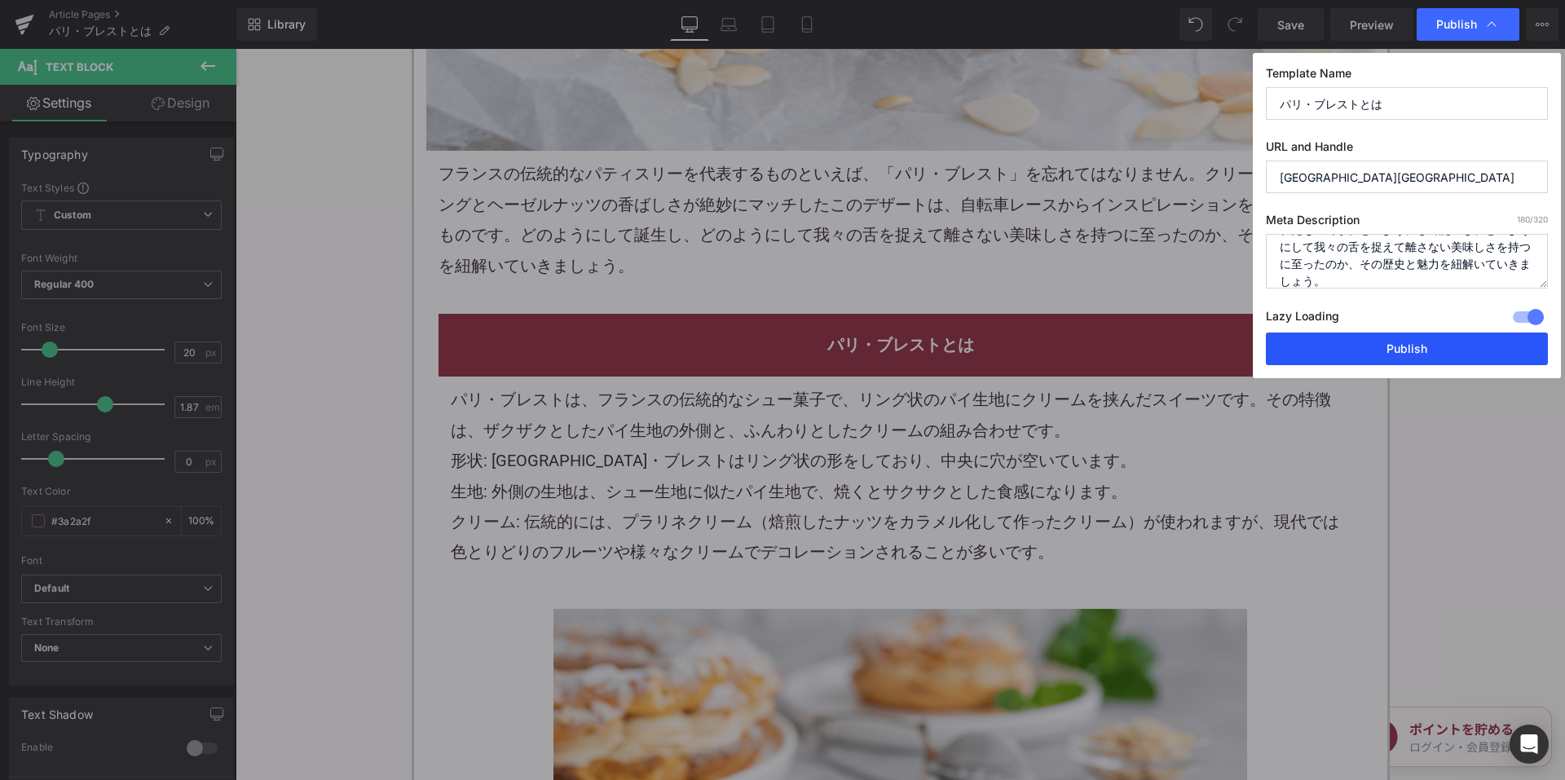
click at [1348, 338] on button "Publish" at bounding box center [1407, 348] width 282 height 33
